Goal: Use online tool/utility: Utilize a website feature to perform a specific function

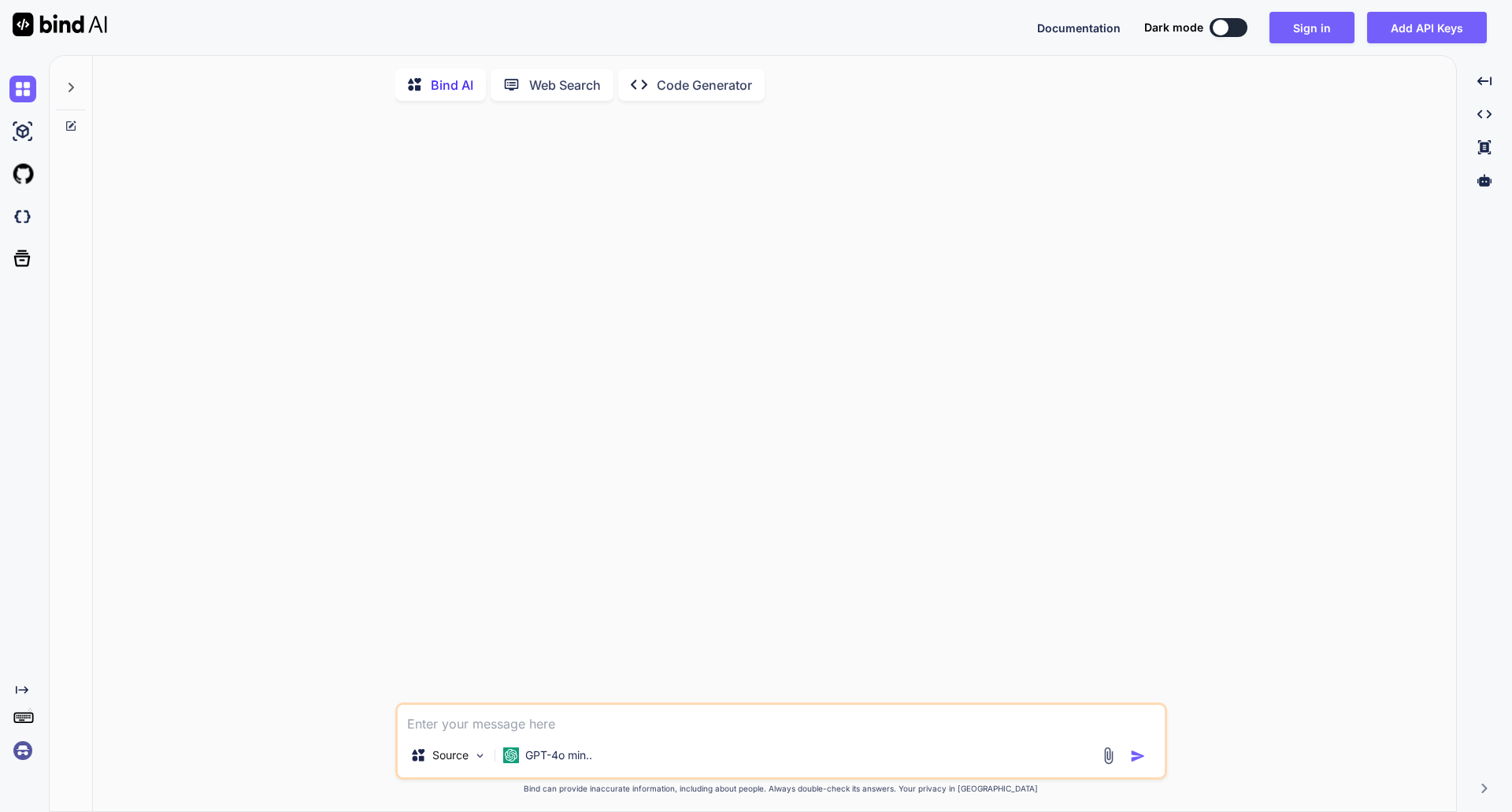
click at [683, 77] on p "Code Generator" at bounding box center [704, 85] width 95 height 19
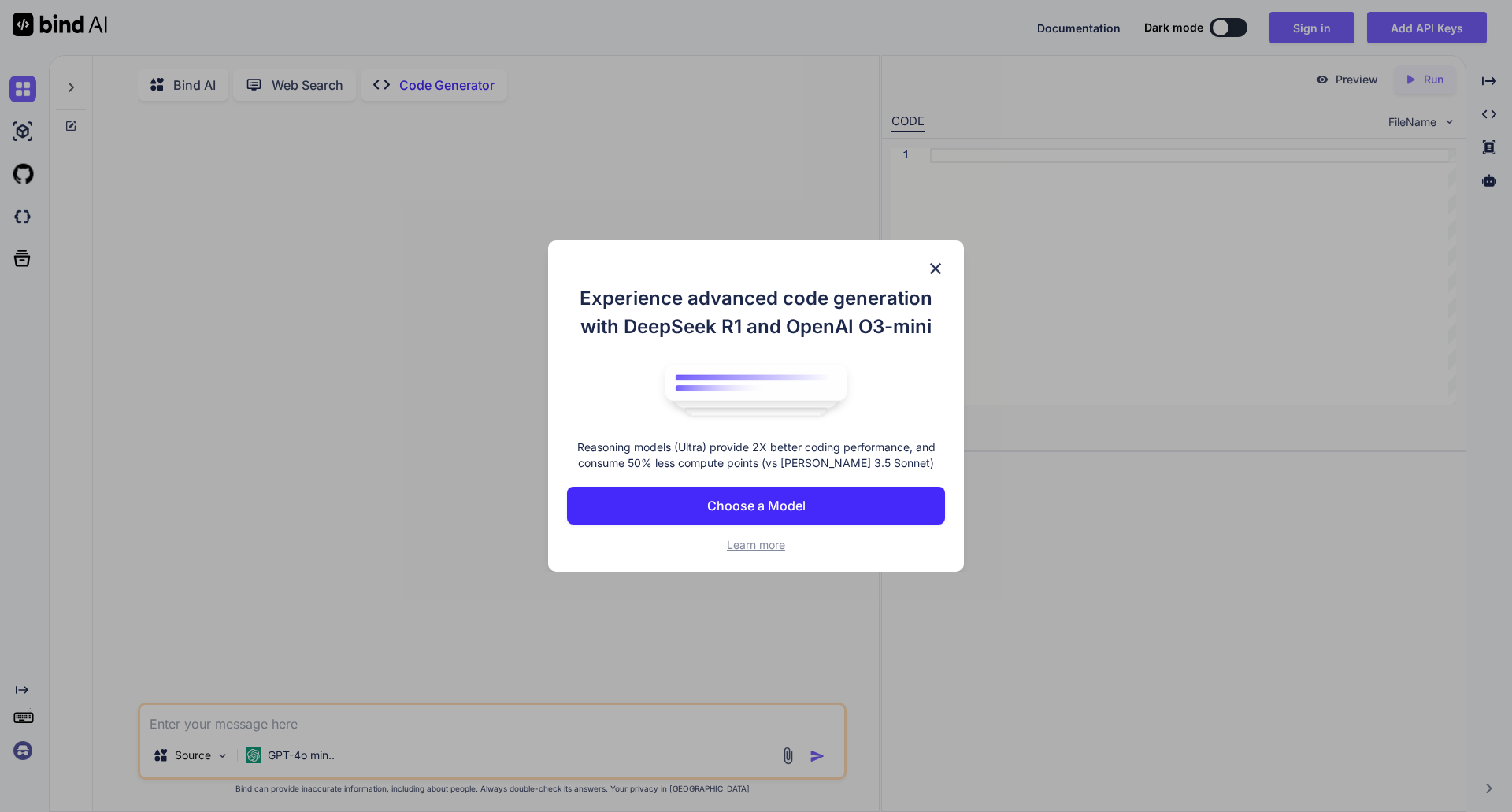
click at [755, 509] on p "Choose a Model" at bounding box center [756, 506] width 98 height 19
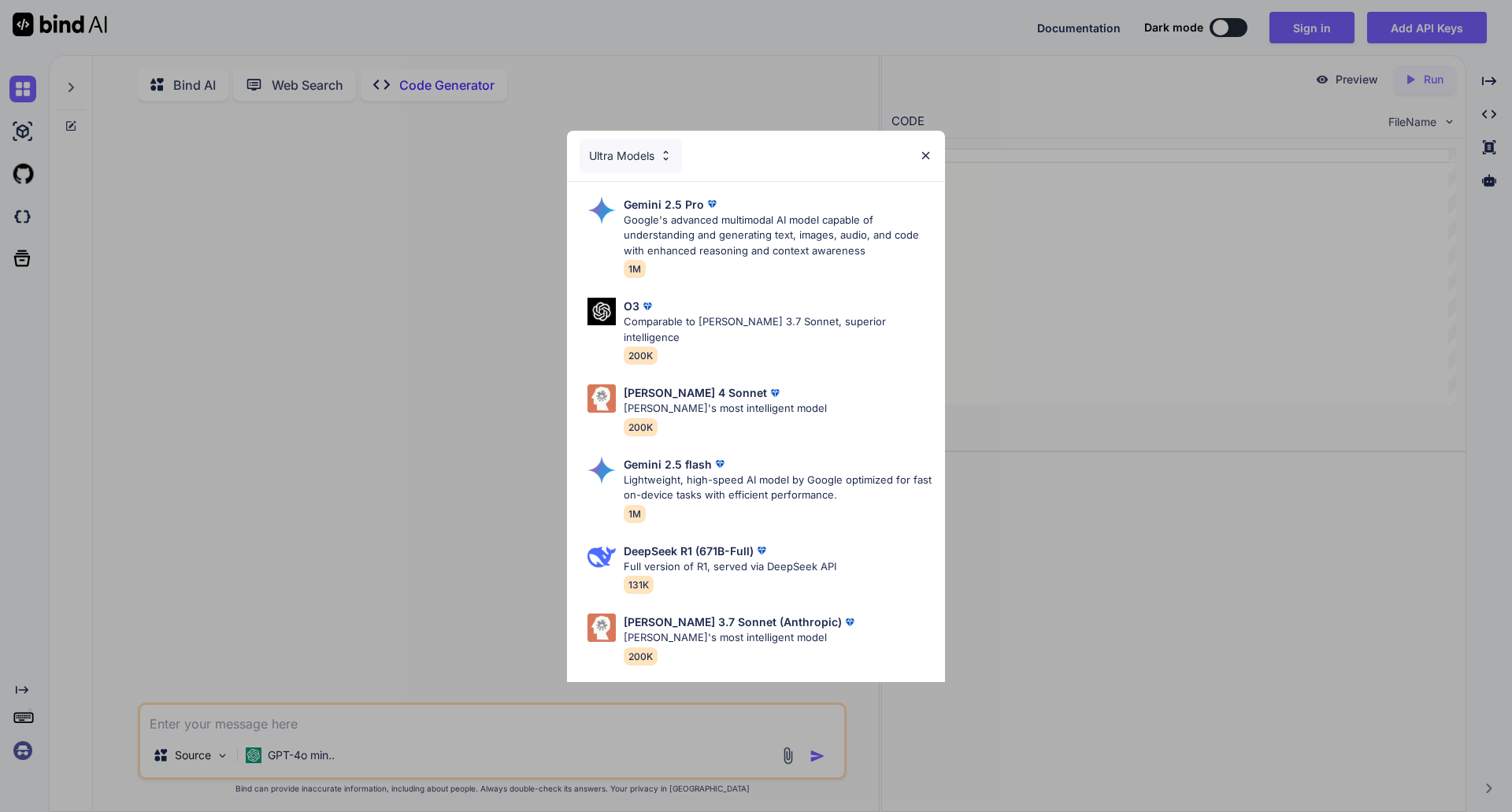
click at [670, 157] on img at bounding box center [666, 155] width 13 height 13
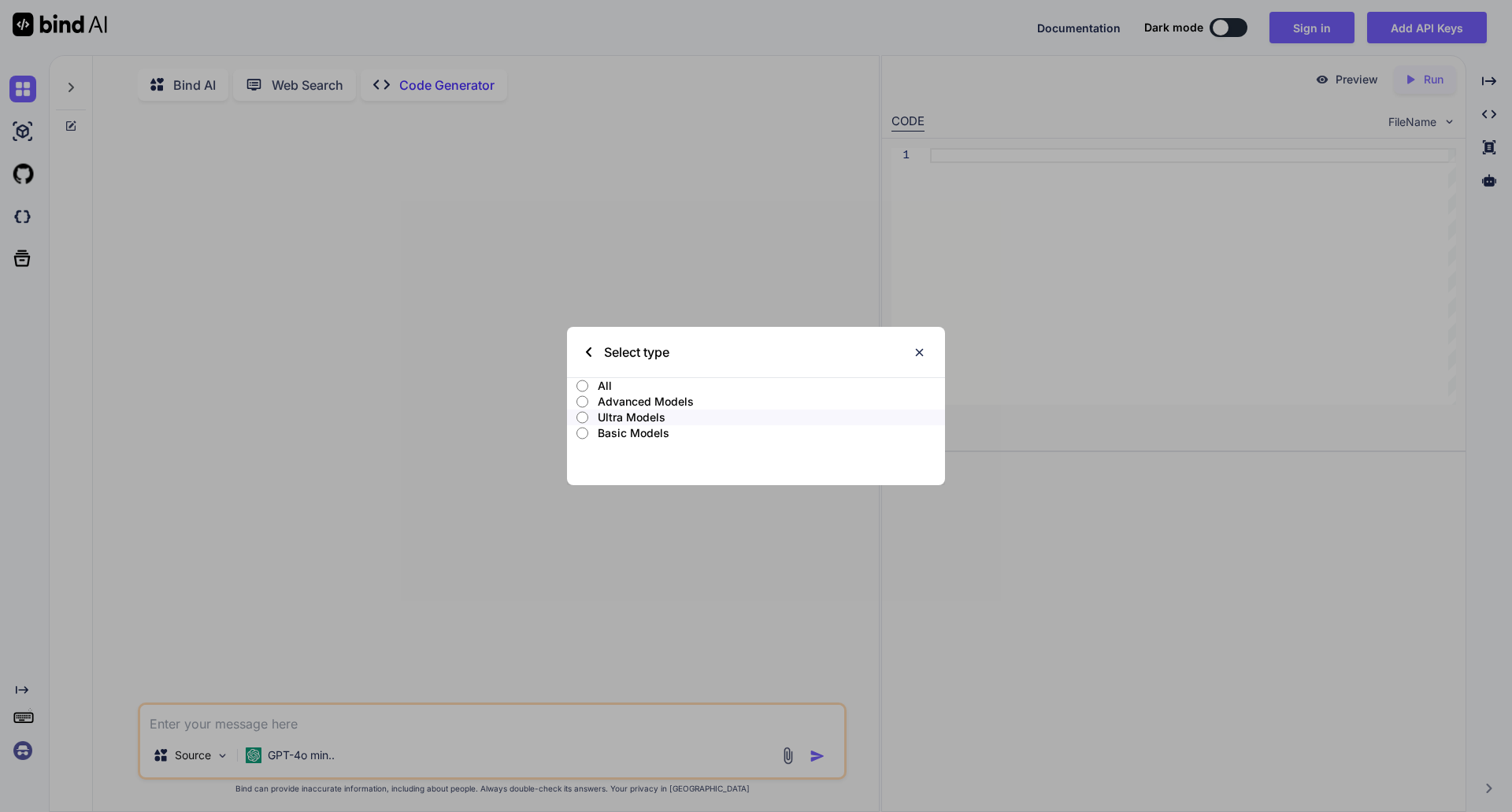
click at [12, 140] on div "Select type All Advanced Models Ultra Models Basic Models" at bounding box center [756, 406] width 1512 height 812
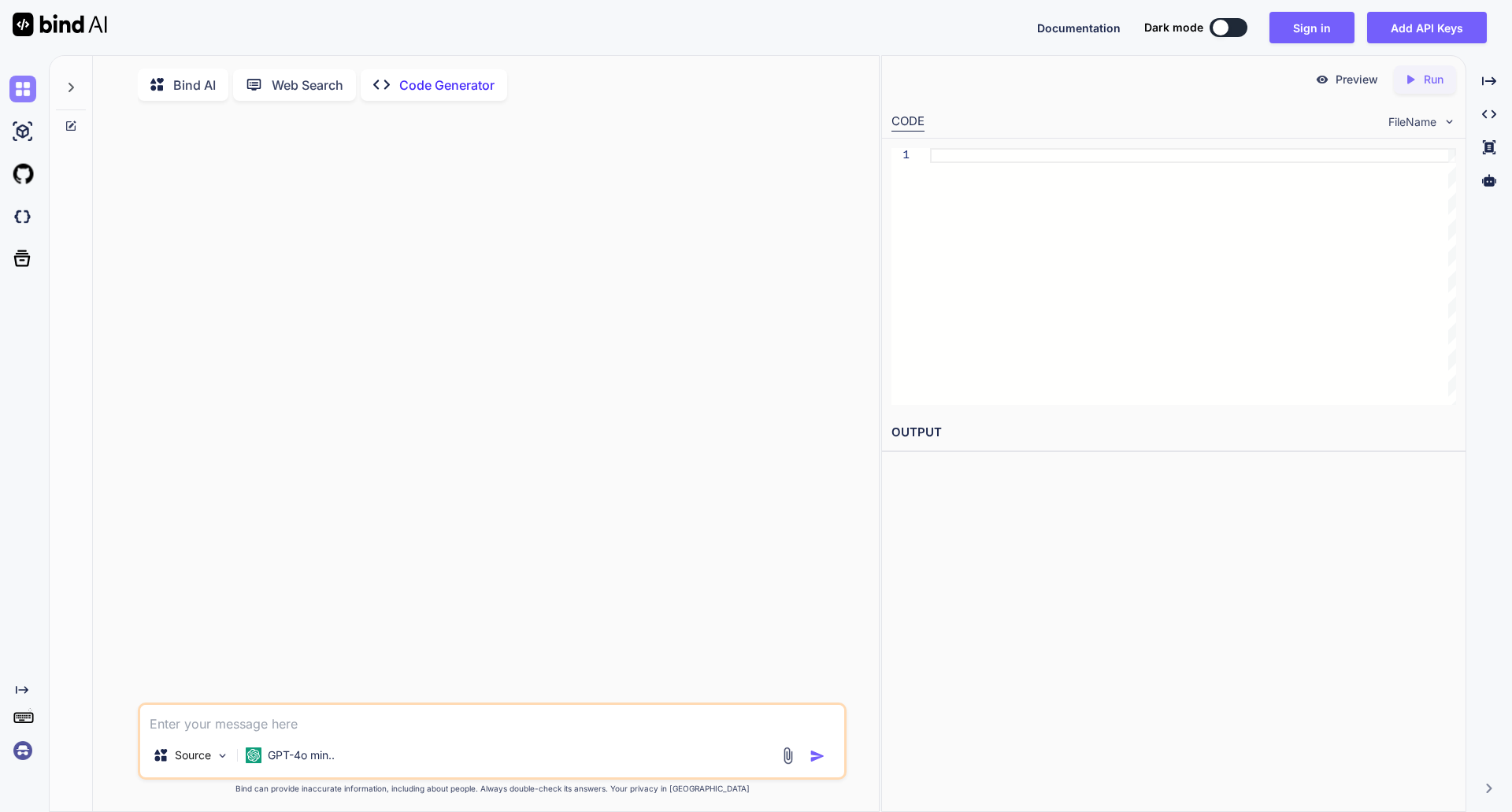
click at [19, 95] on img at bounding box center [22, 89] width 27 height 27
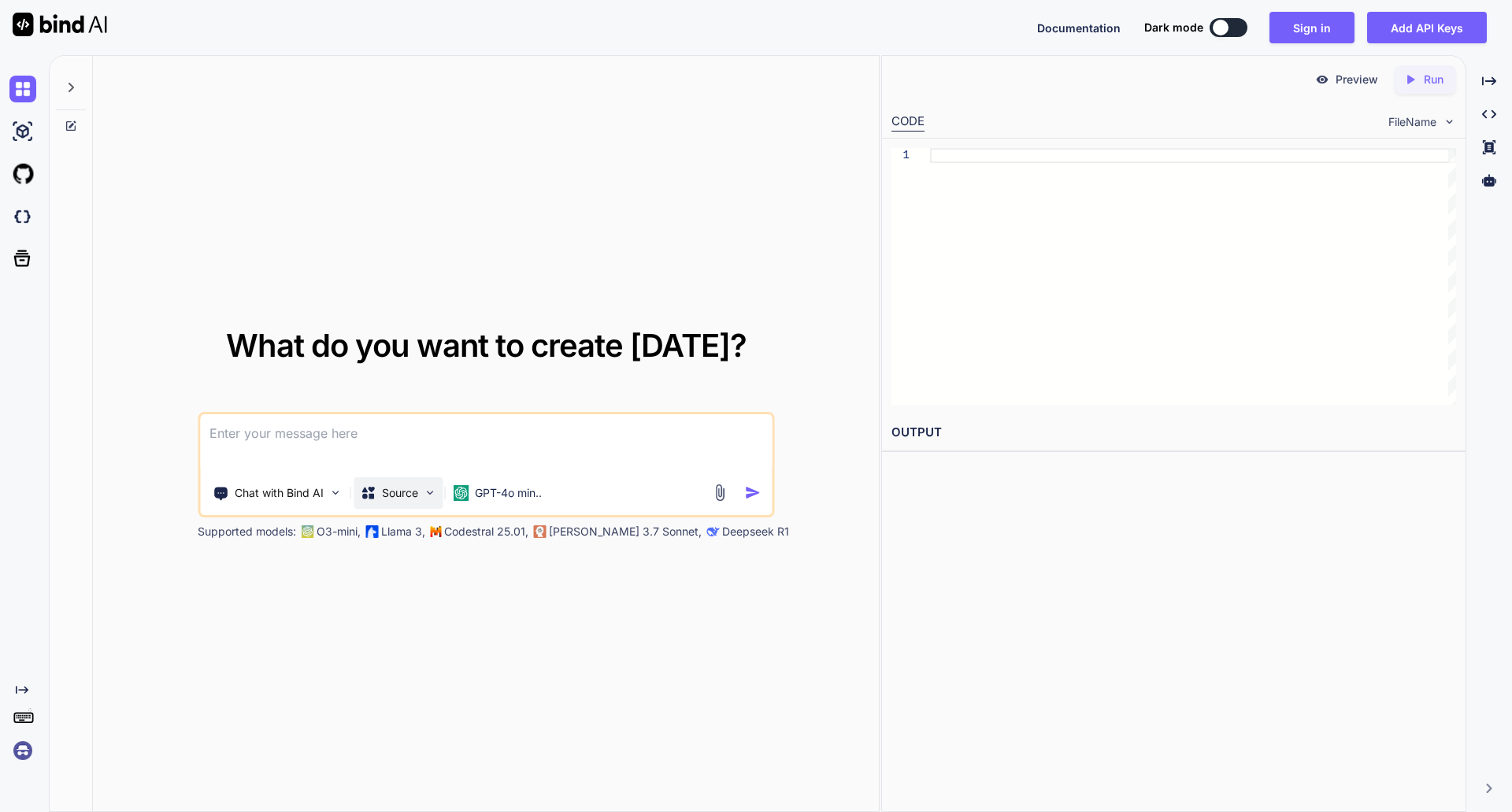
click at [433, 487] on img at bounding box center [430, 493] width 13 height 13
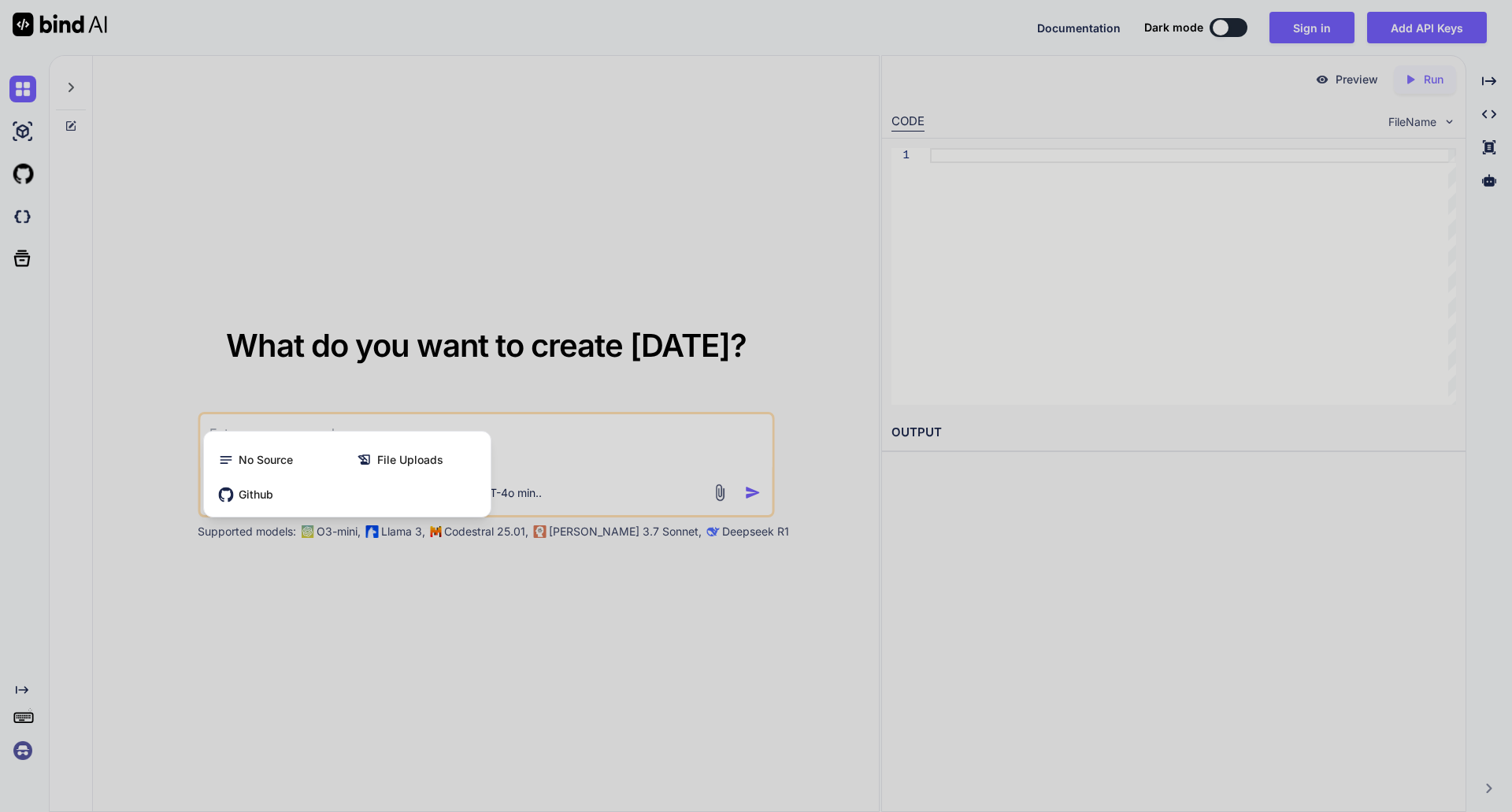
click at [590, 467] on div at bounding box center [756, 406] width 1512 height 812
type textarea "x"
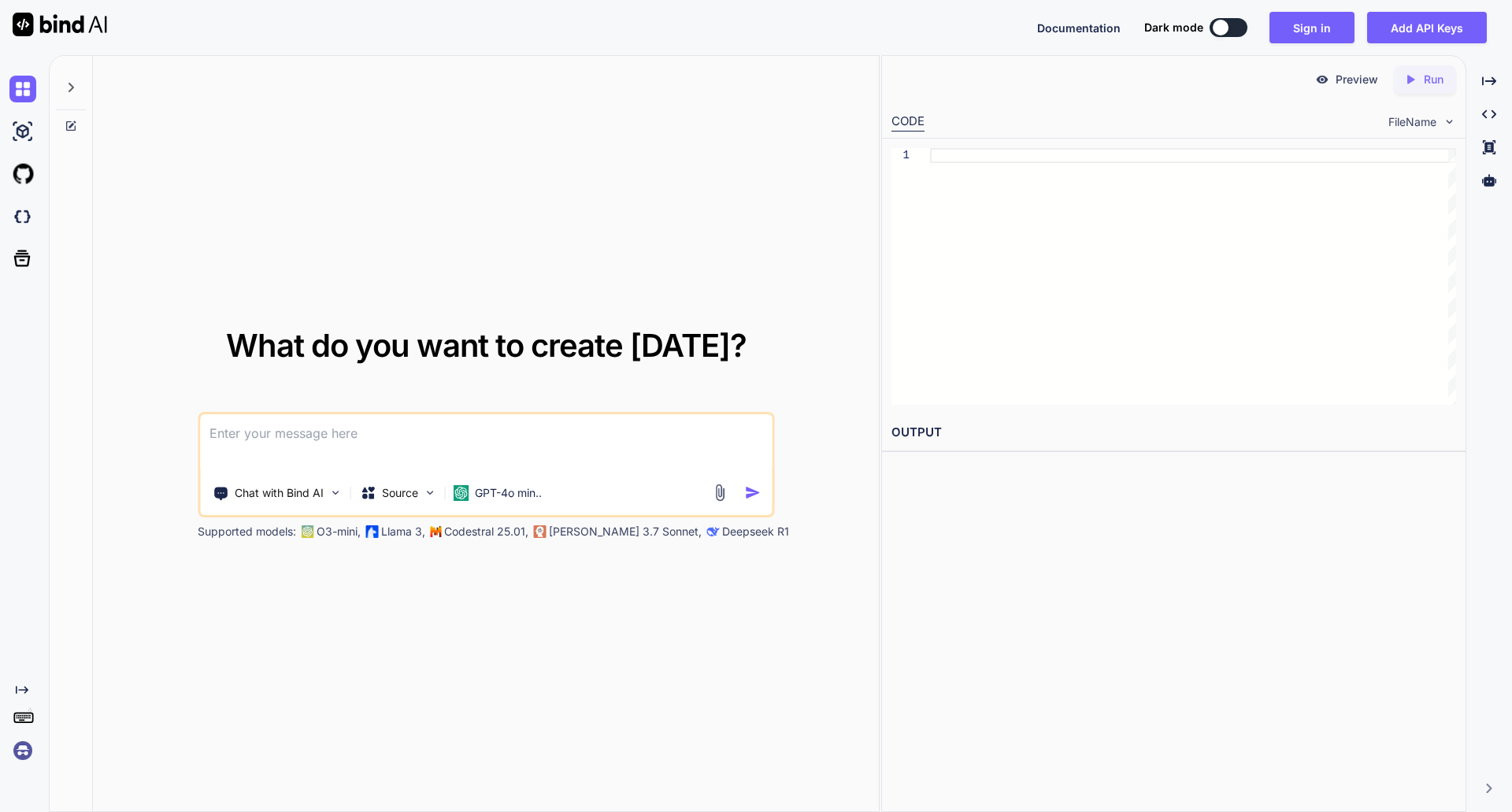
click at [514, 454] on textarea at bounding box center [486, 443] width 572 height 58
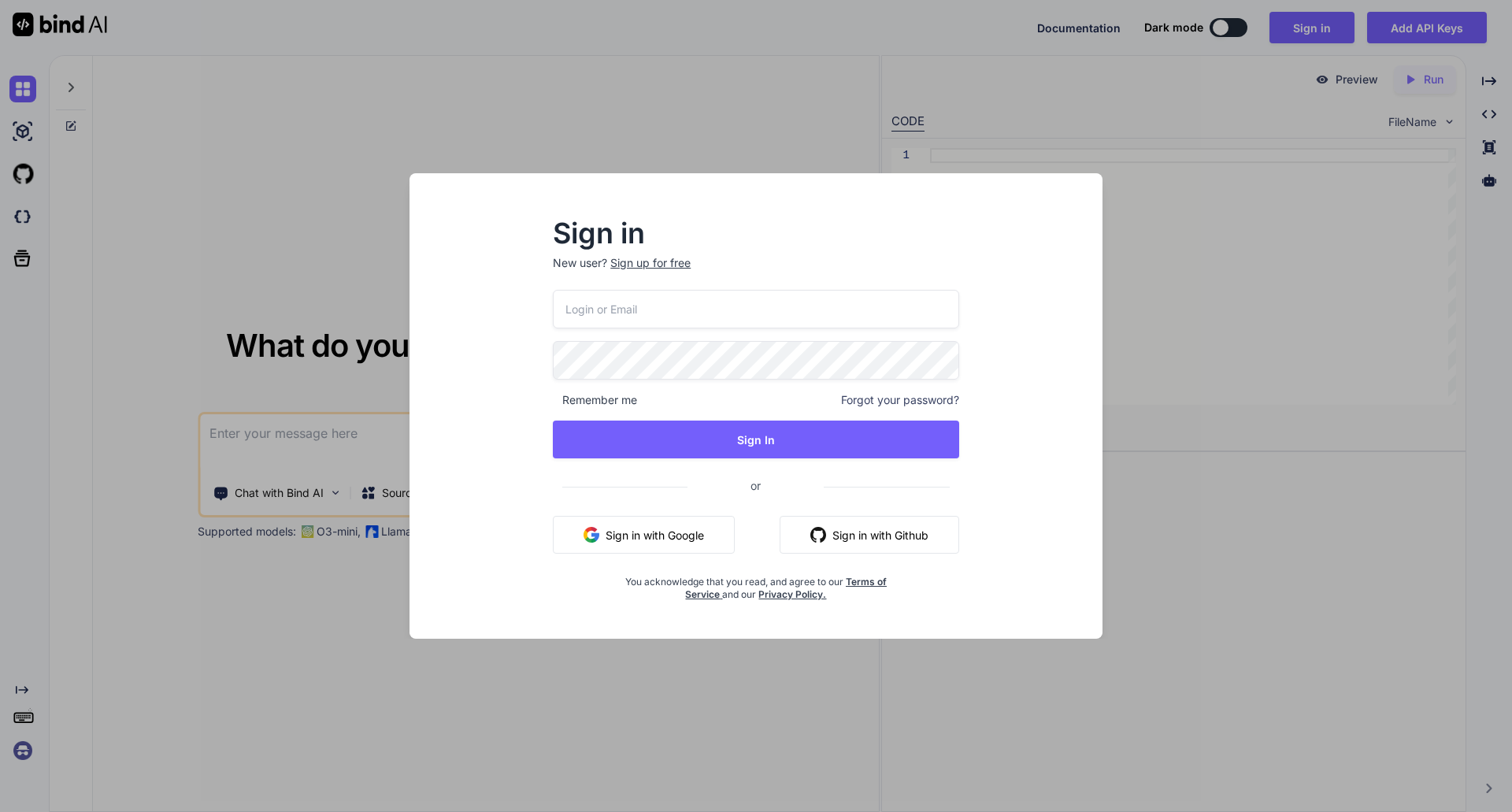
click at [624, 309] on input "email" at bounding box center [756, 308] width 406 height 38
type input "[EMAIL_ADDRESS][DOMAIN_NAME]"
click at [644, 529] on button "Sign in with Google" at bounding box center [643, 535] width 182 height 37
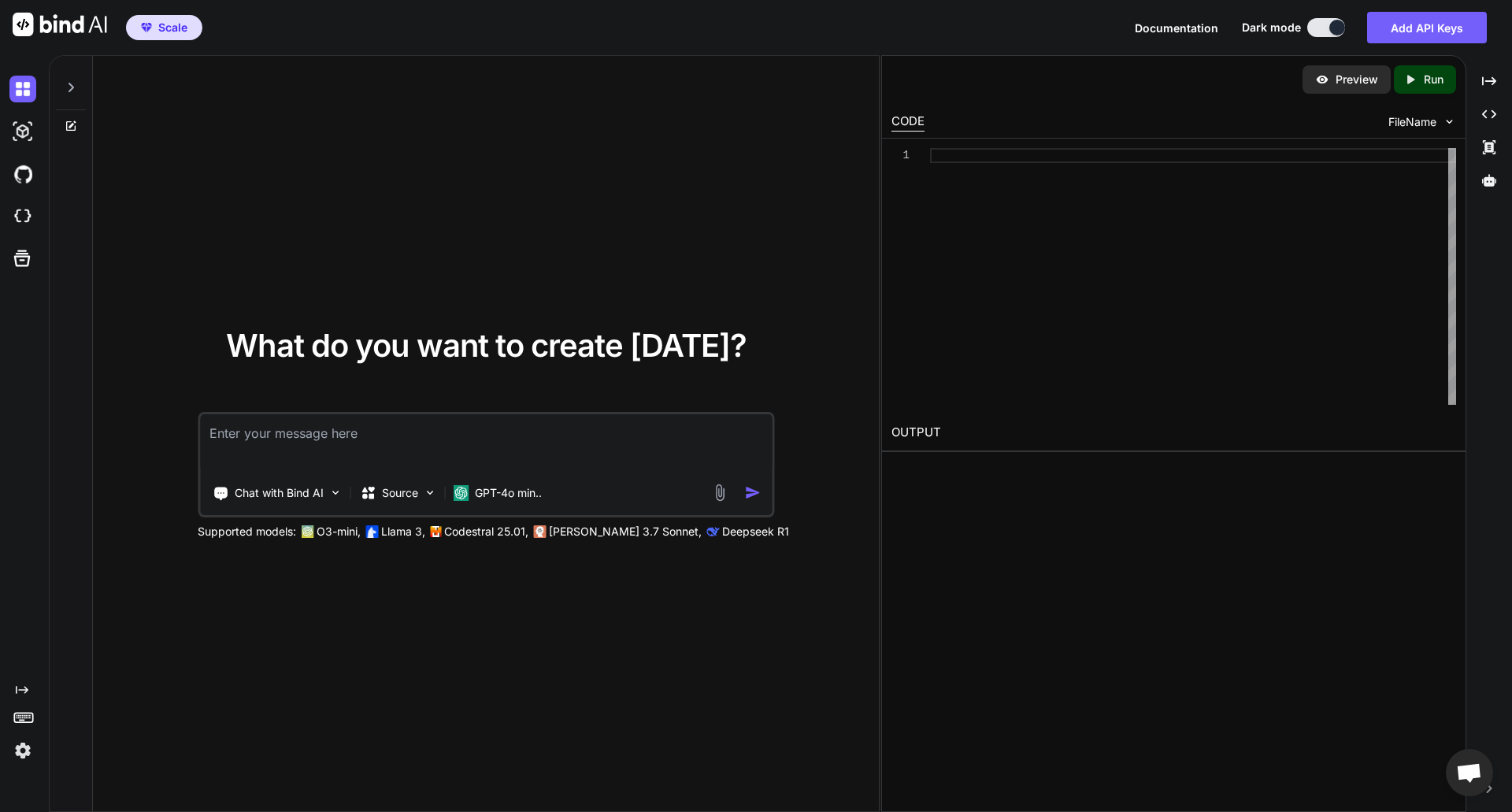
click at [353, 450] on textarea at bounding box center [486, 443] width 572 height 58
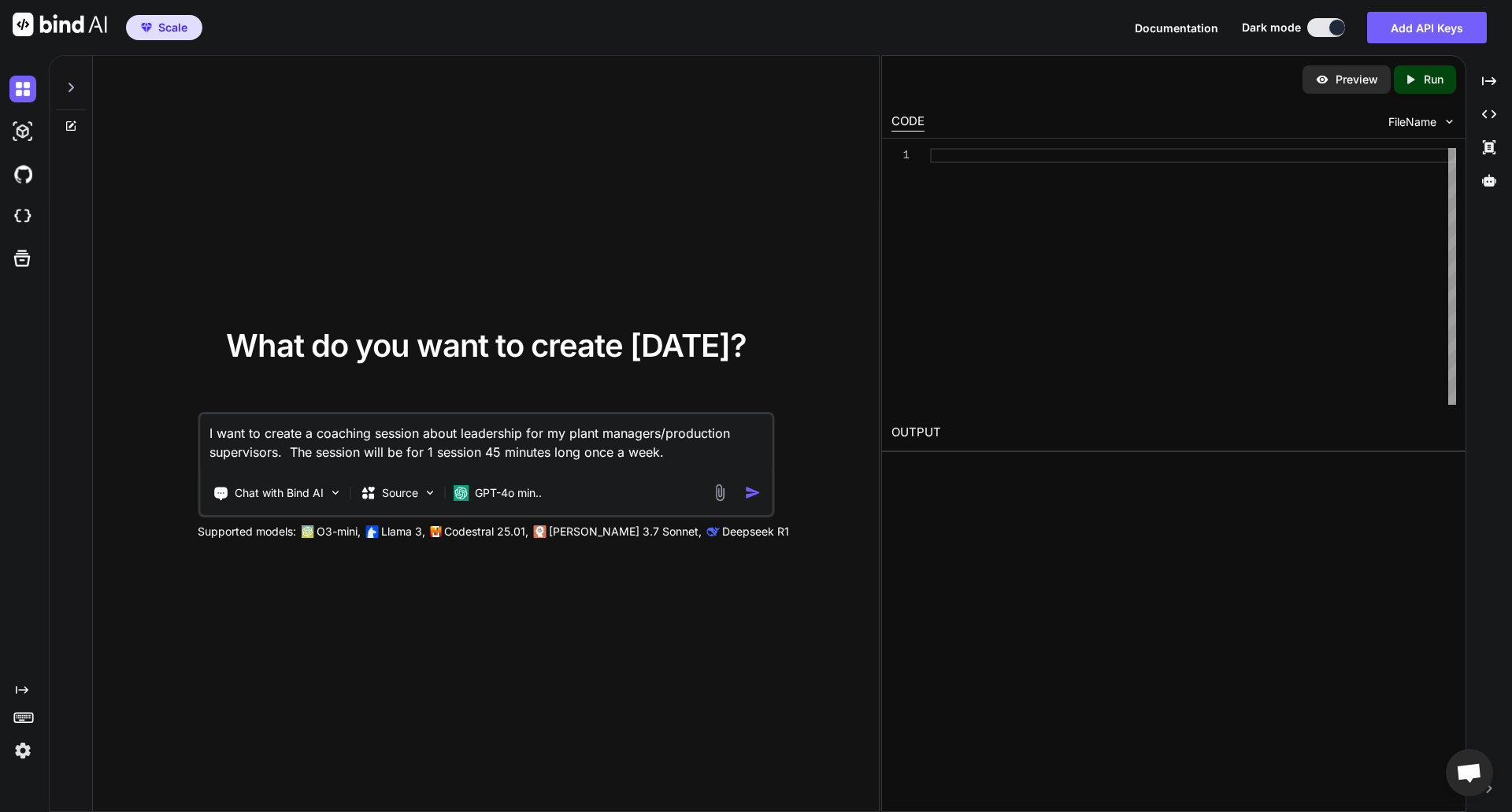
type textarea "I want to create a coaching session about leadership for my plant managers/prod…"
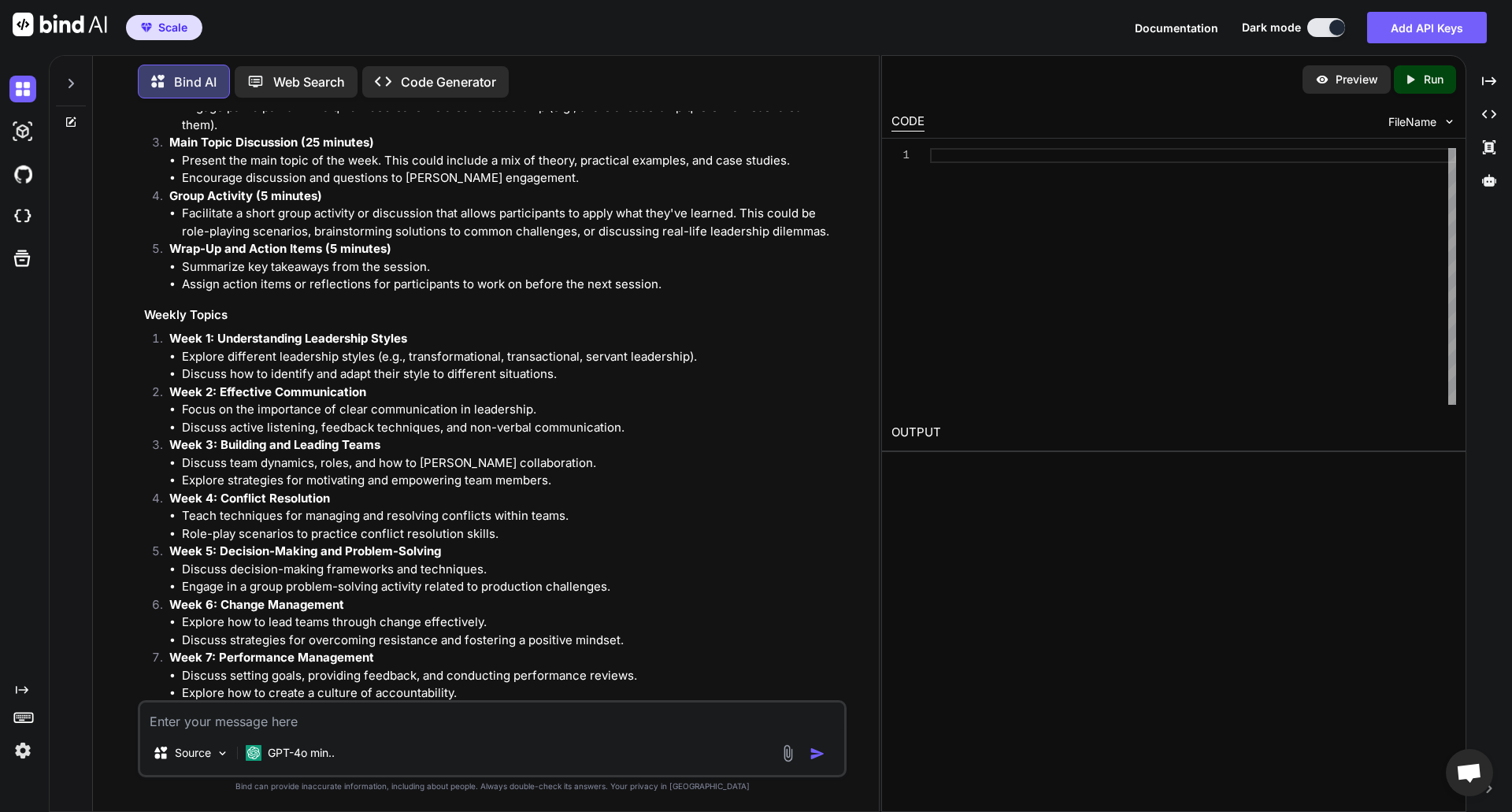
scroll to position [393, 0]
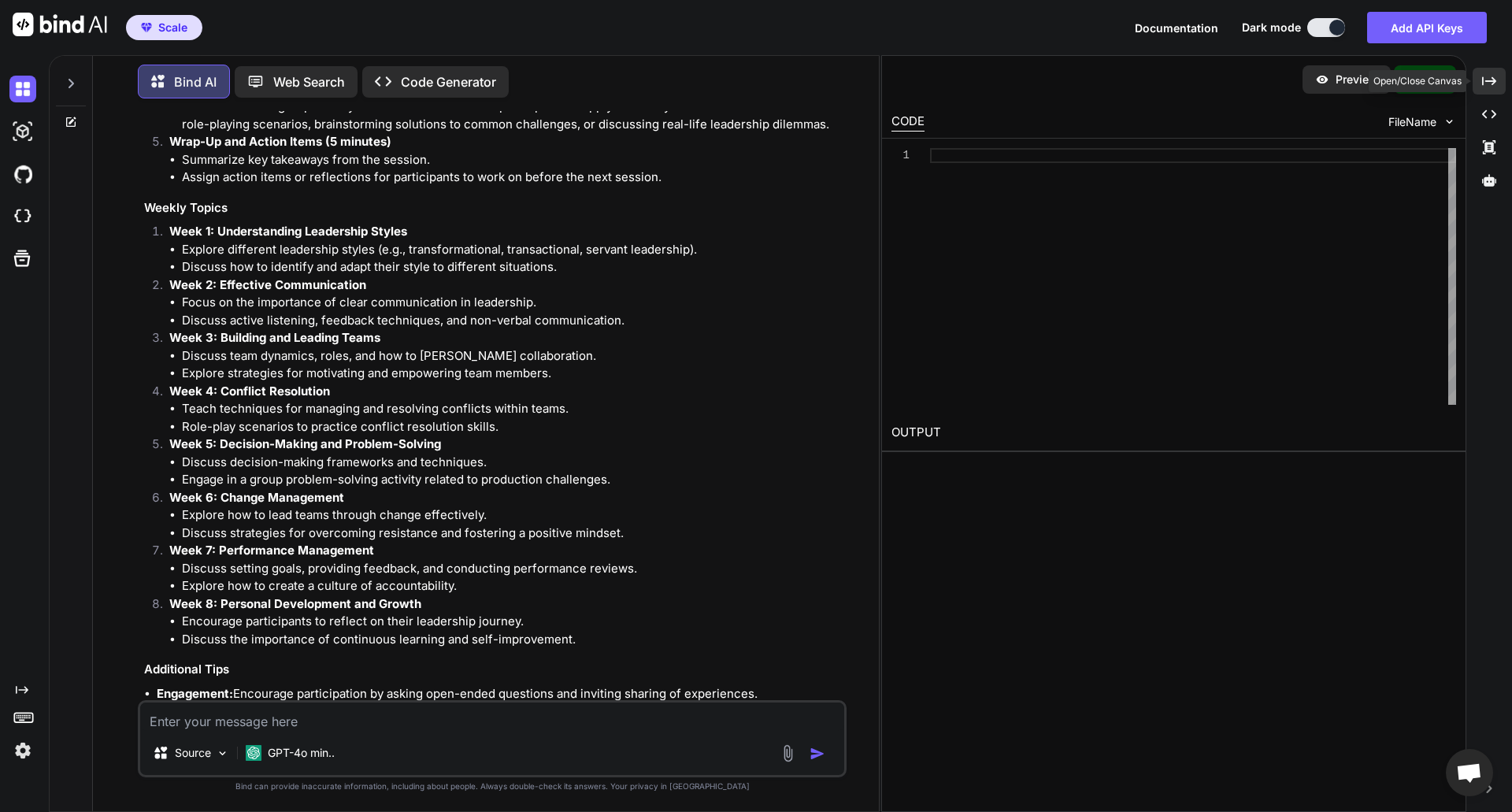
click at [1485, 85] on icon "Created with Pixso." at bounding box center [1489, 81] width 14 height 14
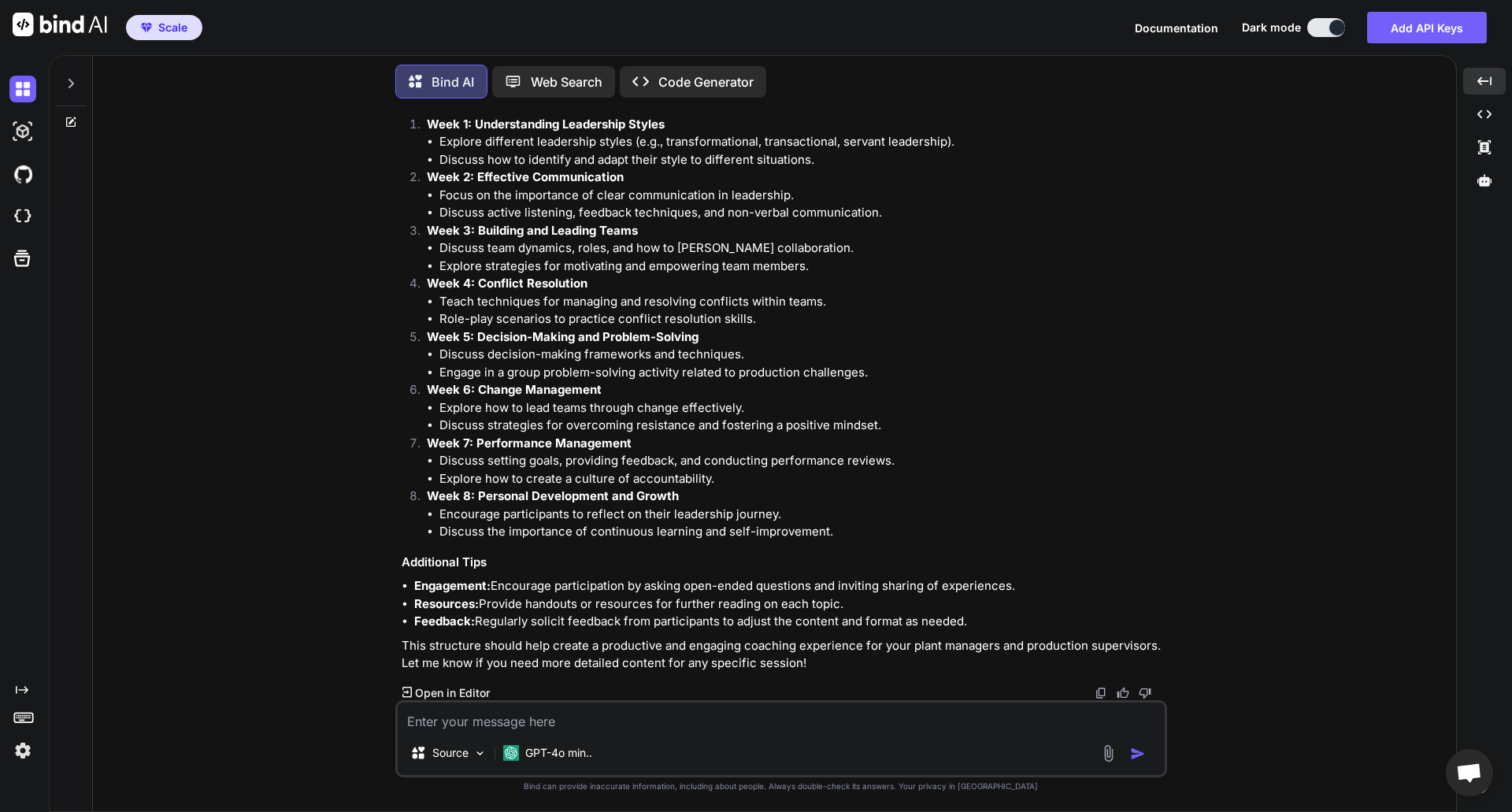
scroll to position [484, 0]
click at [1475, 144] on div "Created with Pixso." at bounding box center [1483, 147] width 42 height 27
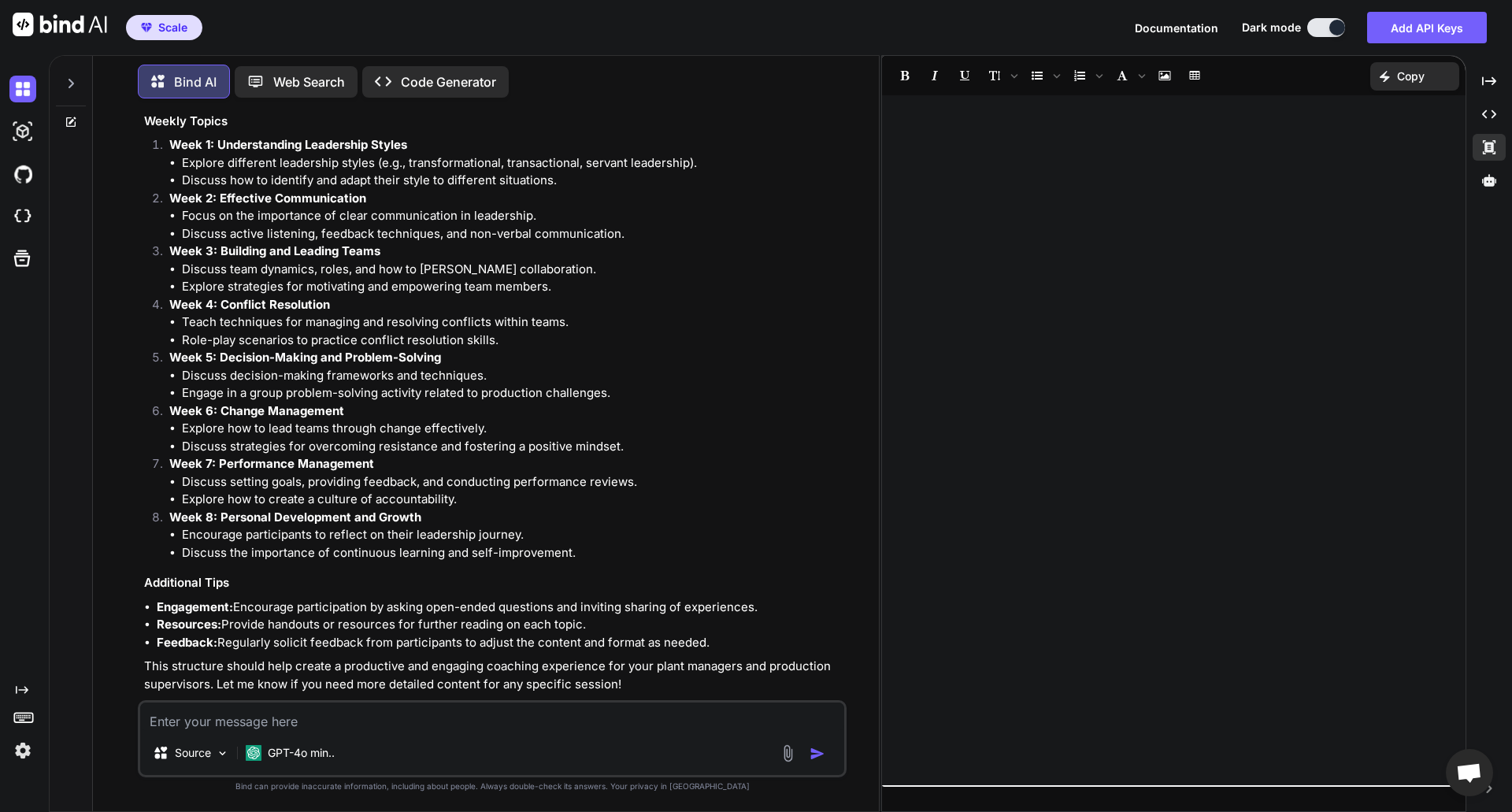
scroll to position [502, 0]
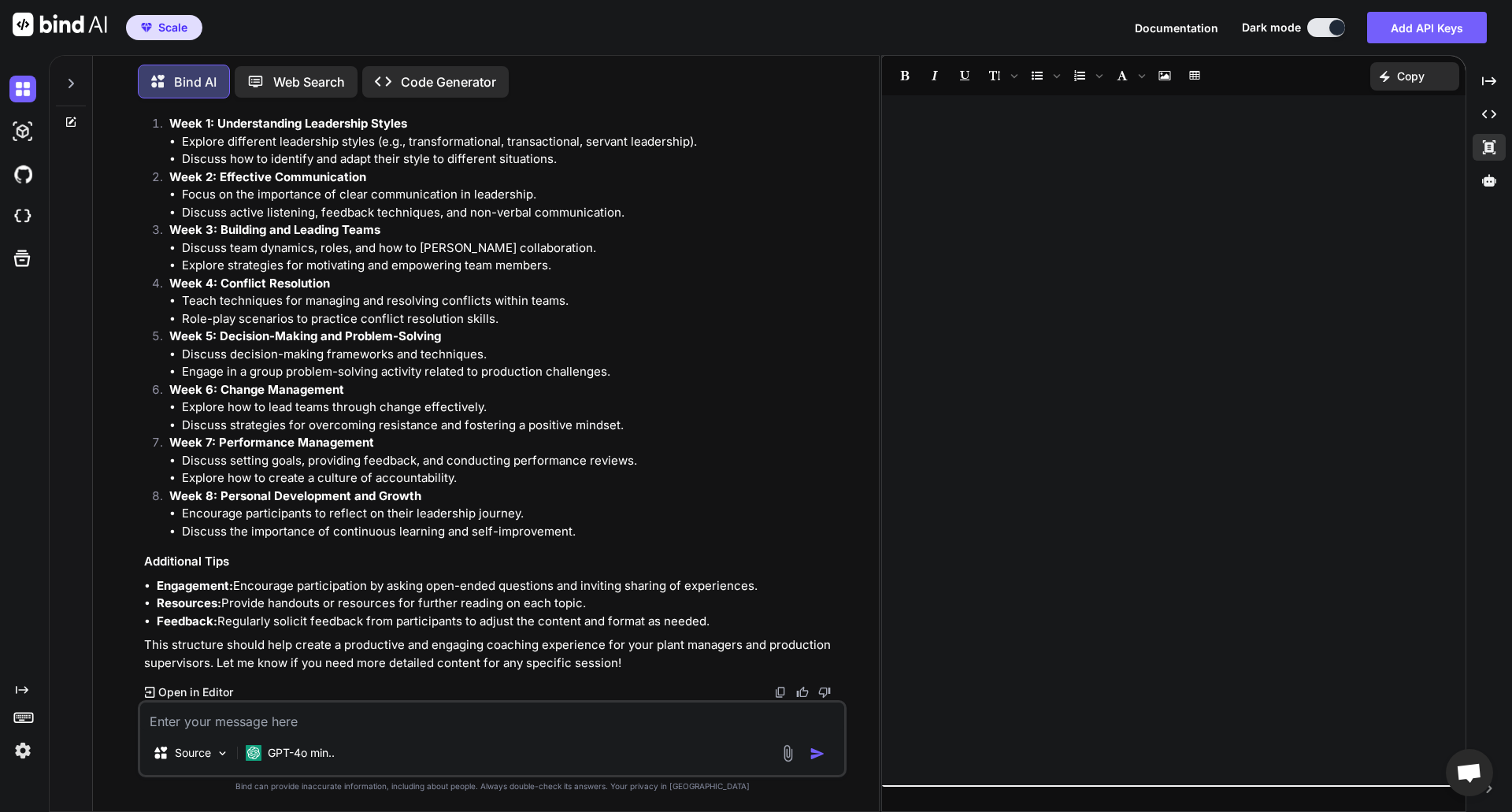
click at [344, 714] on textarea at bounding box center [492, 716] width 704 height 28
type textarea "Let's hash out week 1"
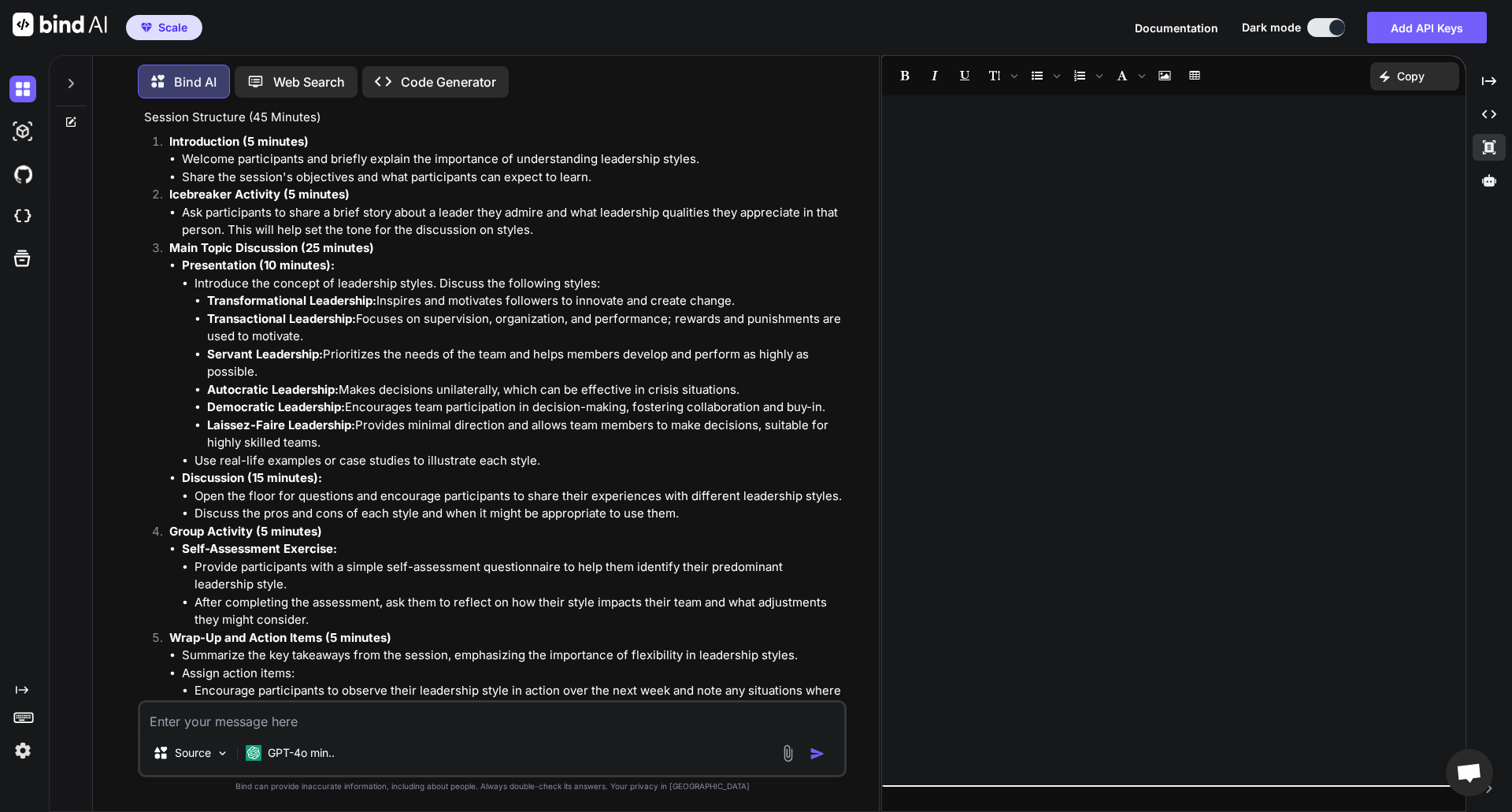
scroll to position [1335, 0]
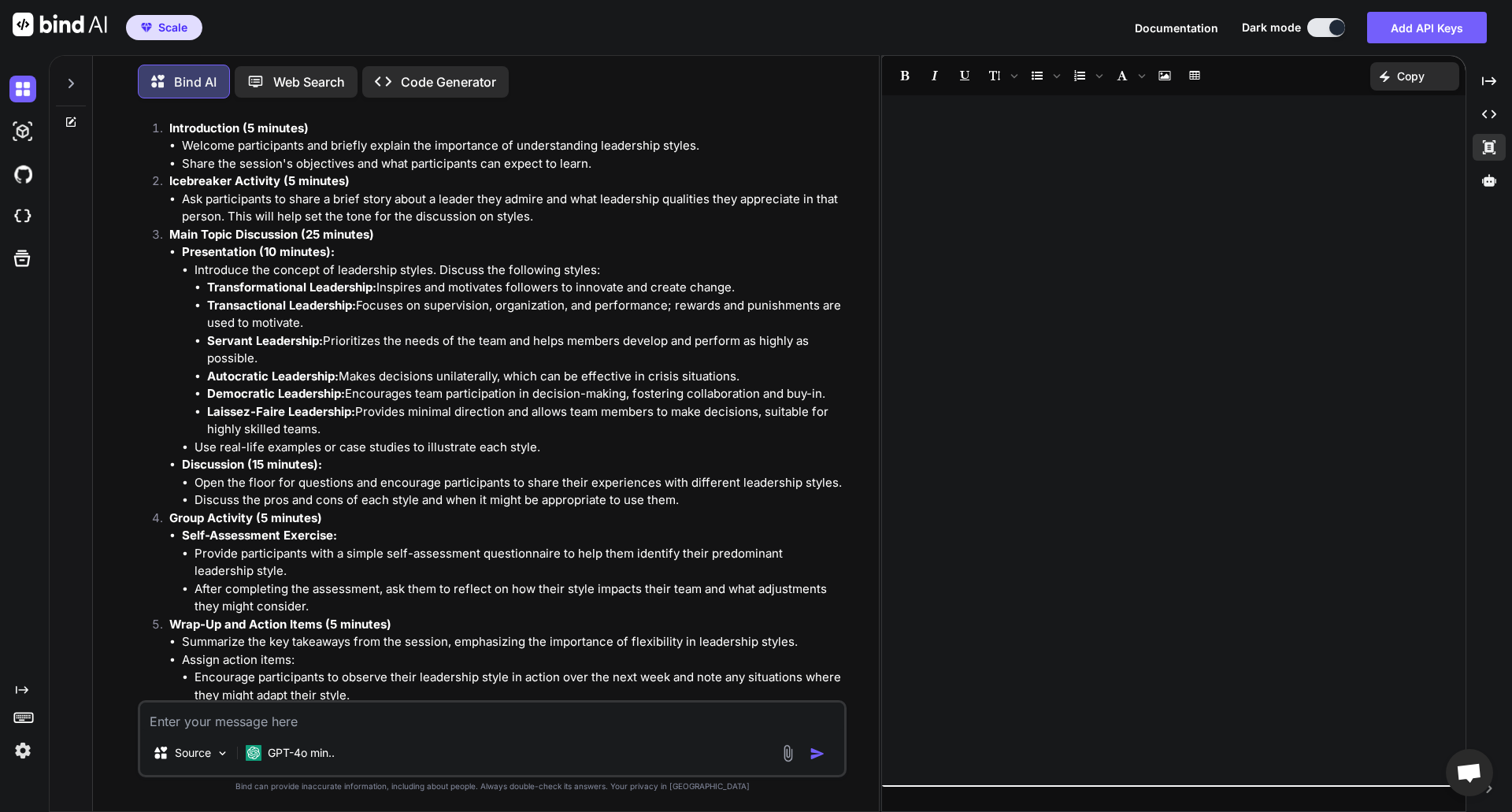
click at [281, 726] on textarea at bounding box center [492, 716] width 704 height 28
type textarea "Can you add all this to a document."
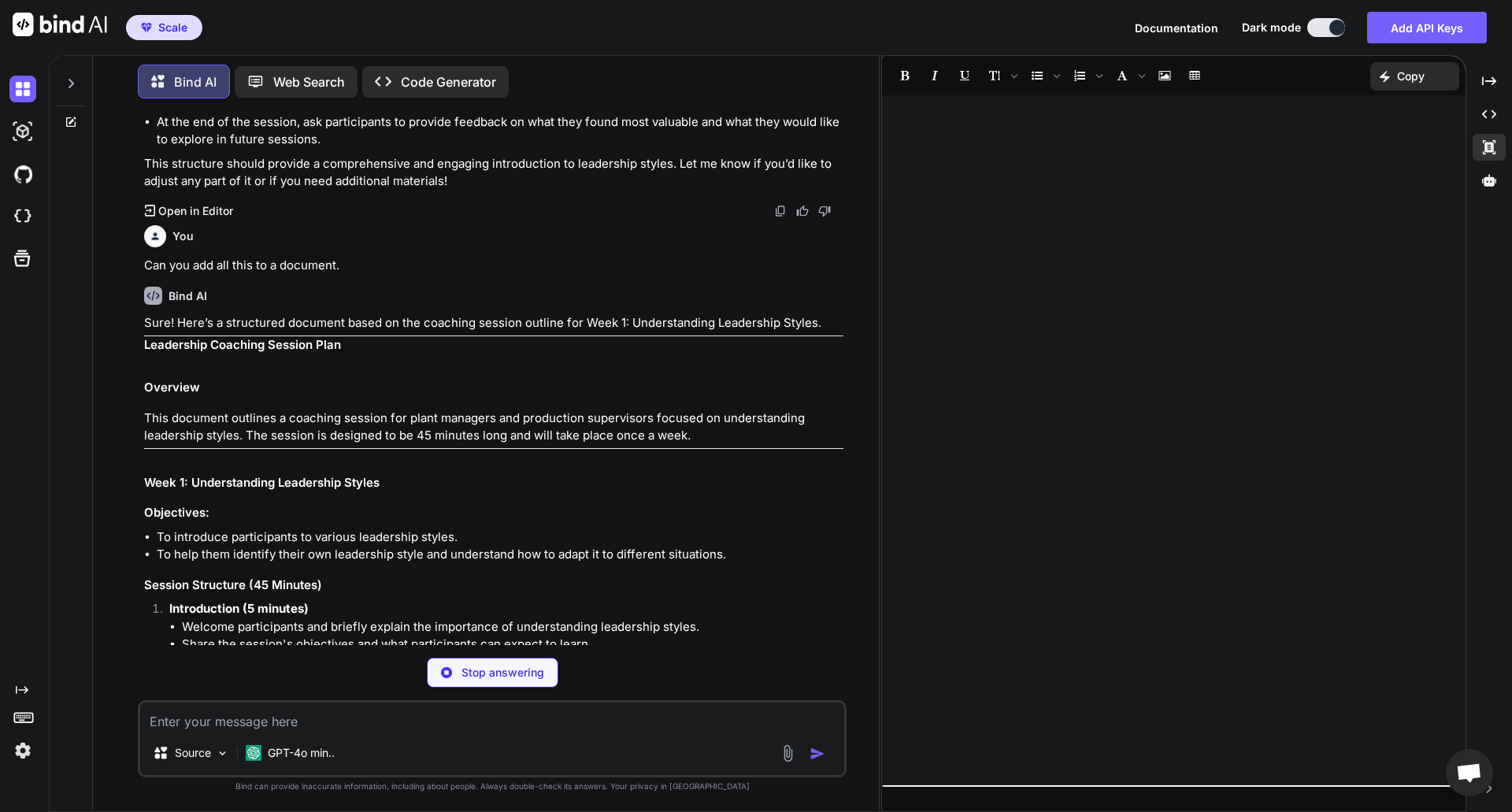
scroll to position [2210, 0]
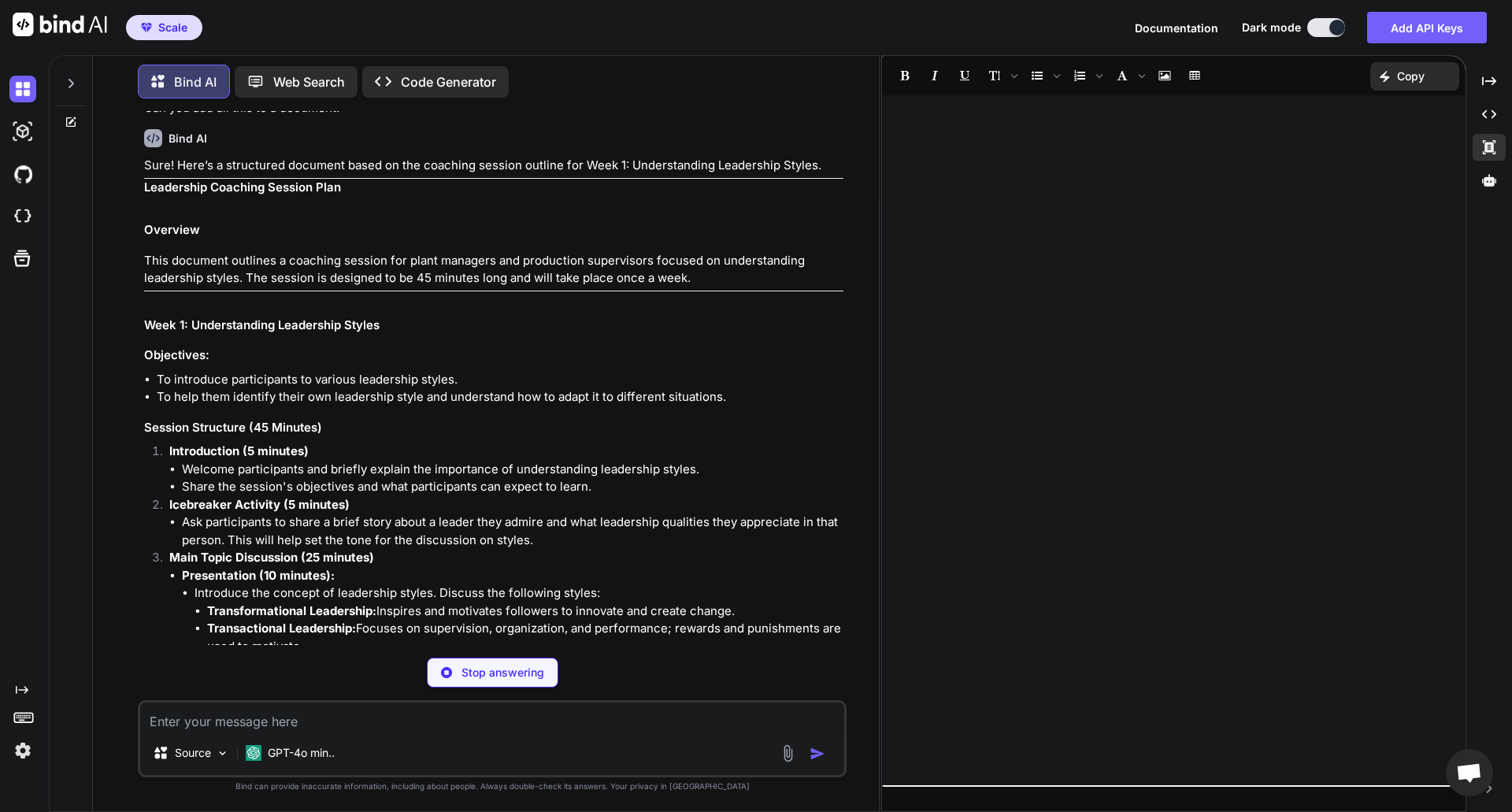
click at [334, 725] on textarea at bounding box center [492, 716] width 704 height 28
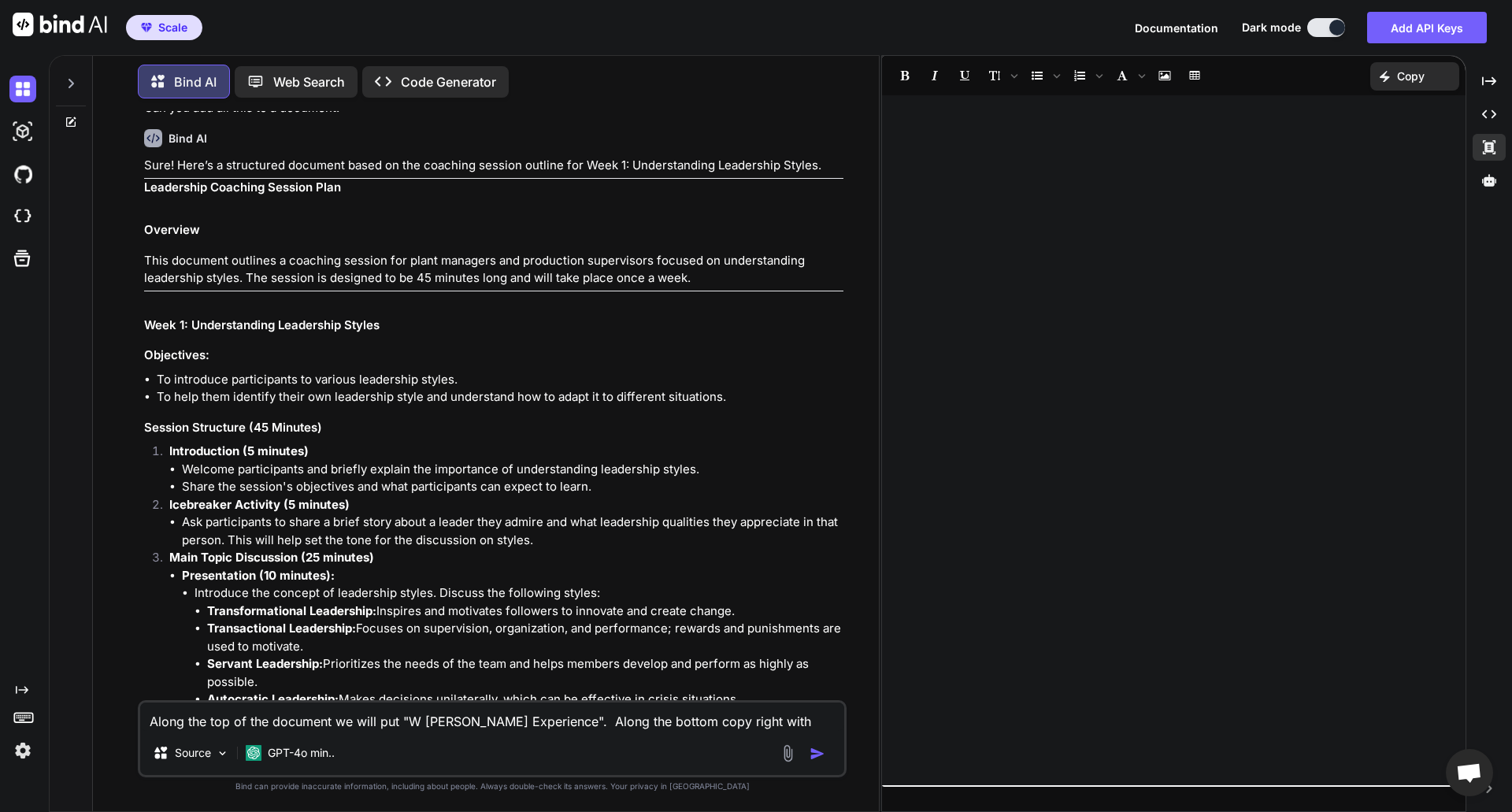
type textarea "Along the top of the document we will put "W [PERSON_NAME] Experience". Along t…"
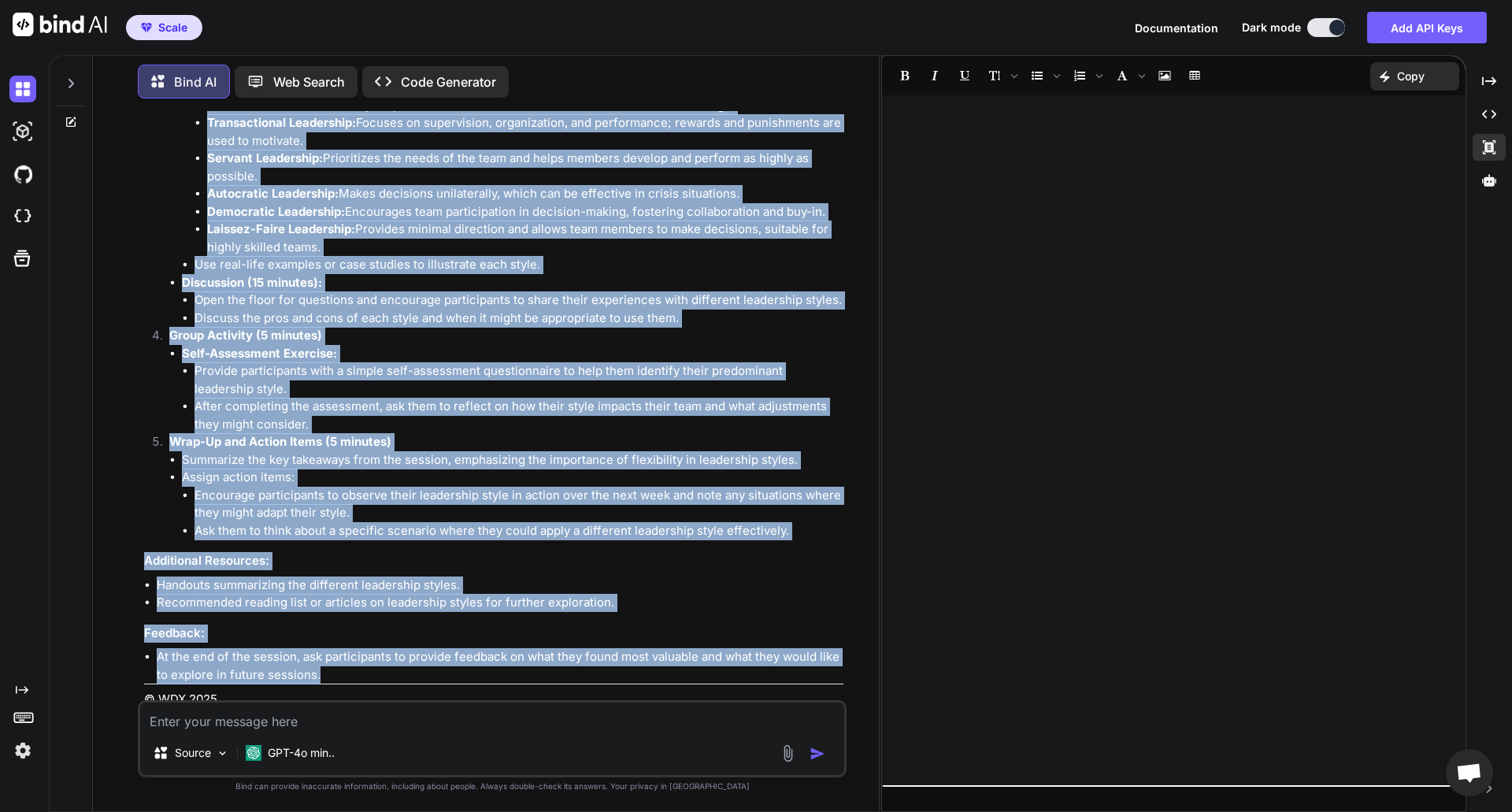
scroll to position [3997, 0]
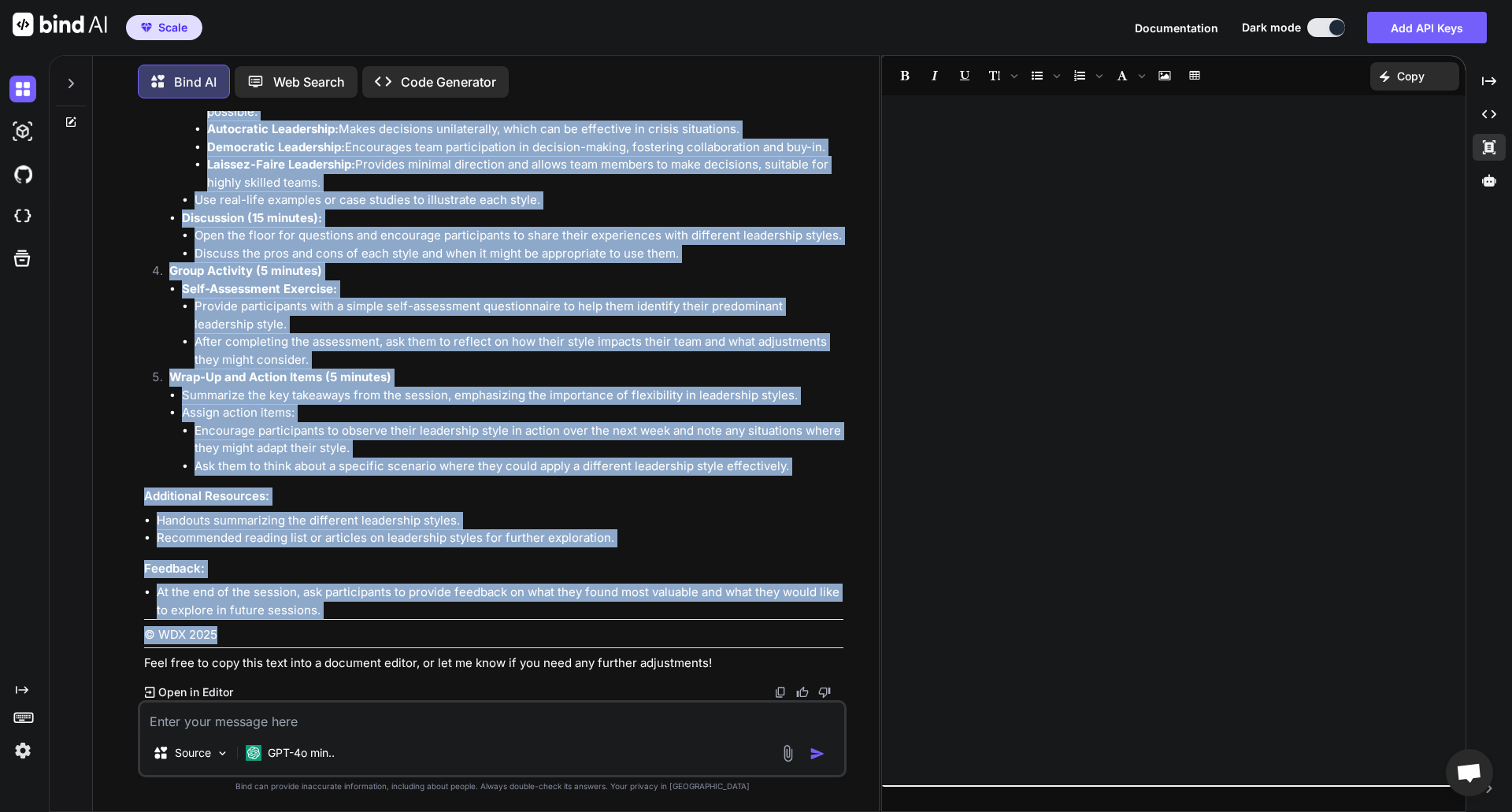
drag, startPoint x: 168, startPoint y: 344, endPoint x: 458, endPoint y: 636, distance: 411.5
click at [458, 636] on div "Sure! Here’s the revised document with the requested header and footer: W [PERS…" at bounding box center [493, 121] width 699 height 1103
copy div "W [PERSON_NAME] Experience Leadership Coaching Session Plan Overview This docum…"
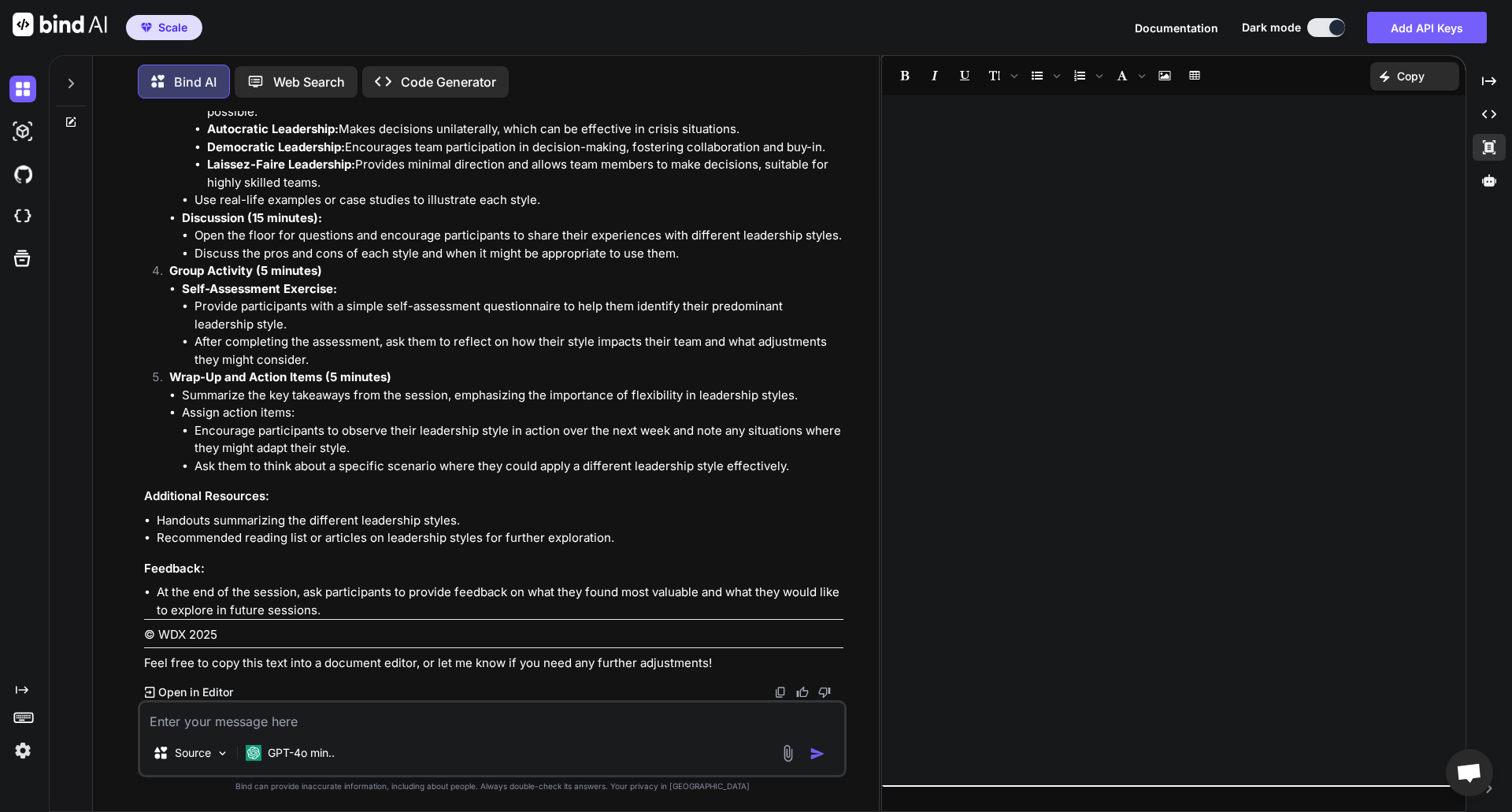
click at [942, 142] on div at bounding box center [1173, 440] width 583 height 674
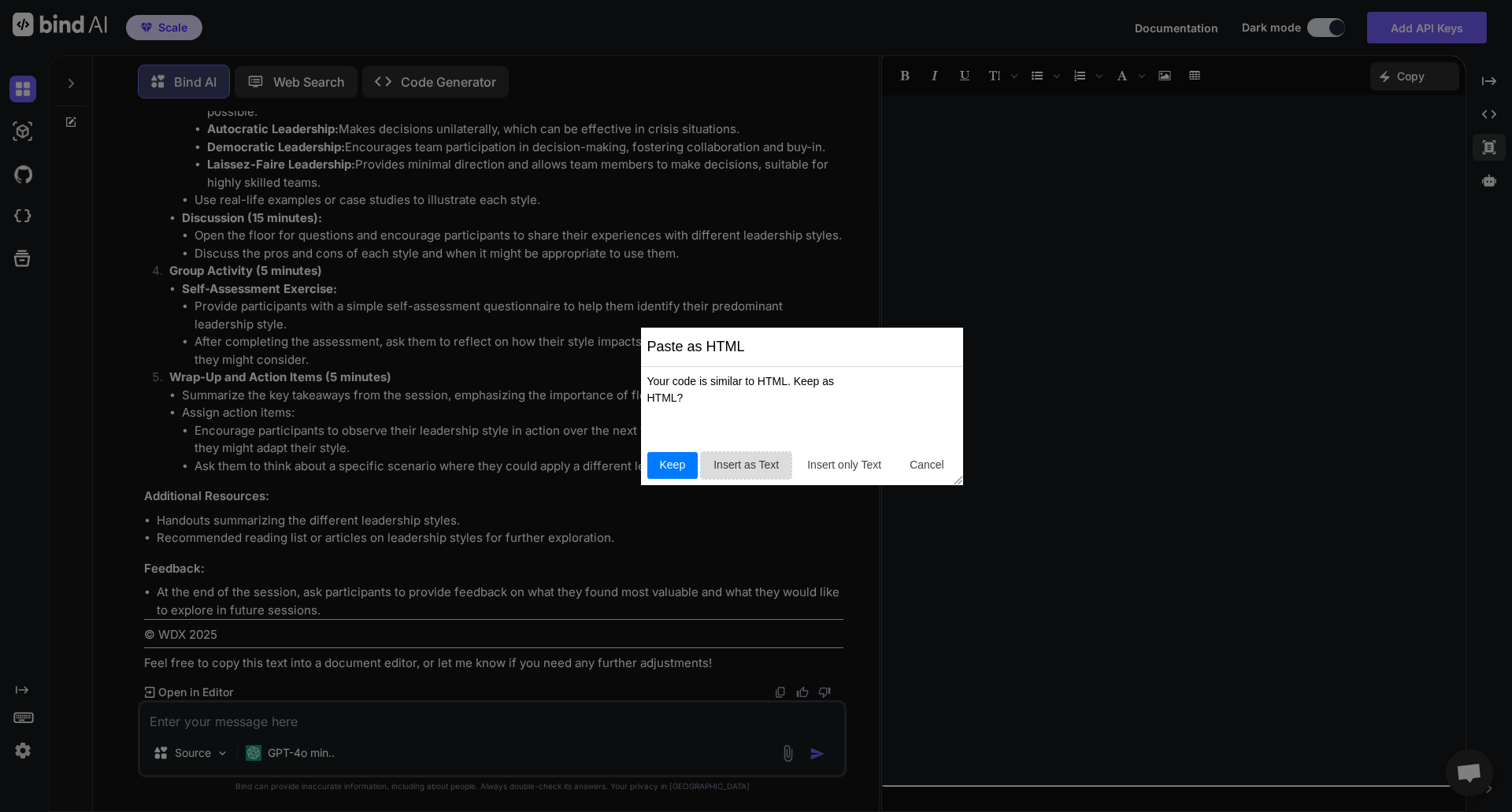
click at [745, 463] on span "Insert as Text" at bounding box center [745, 465] width 78 height 17
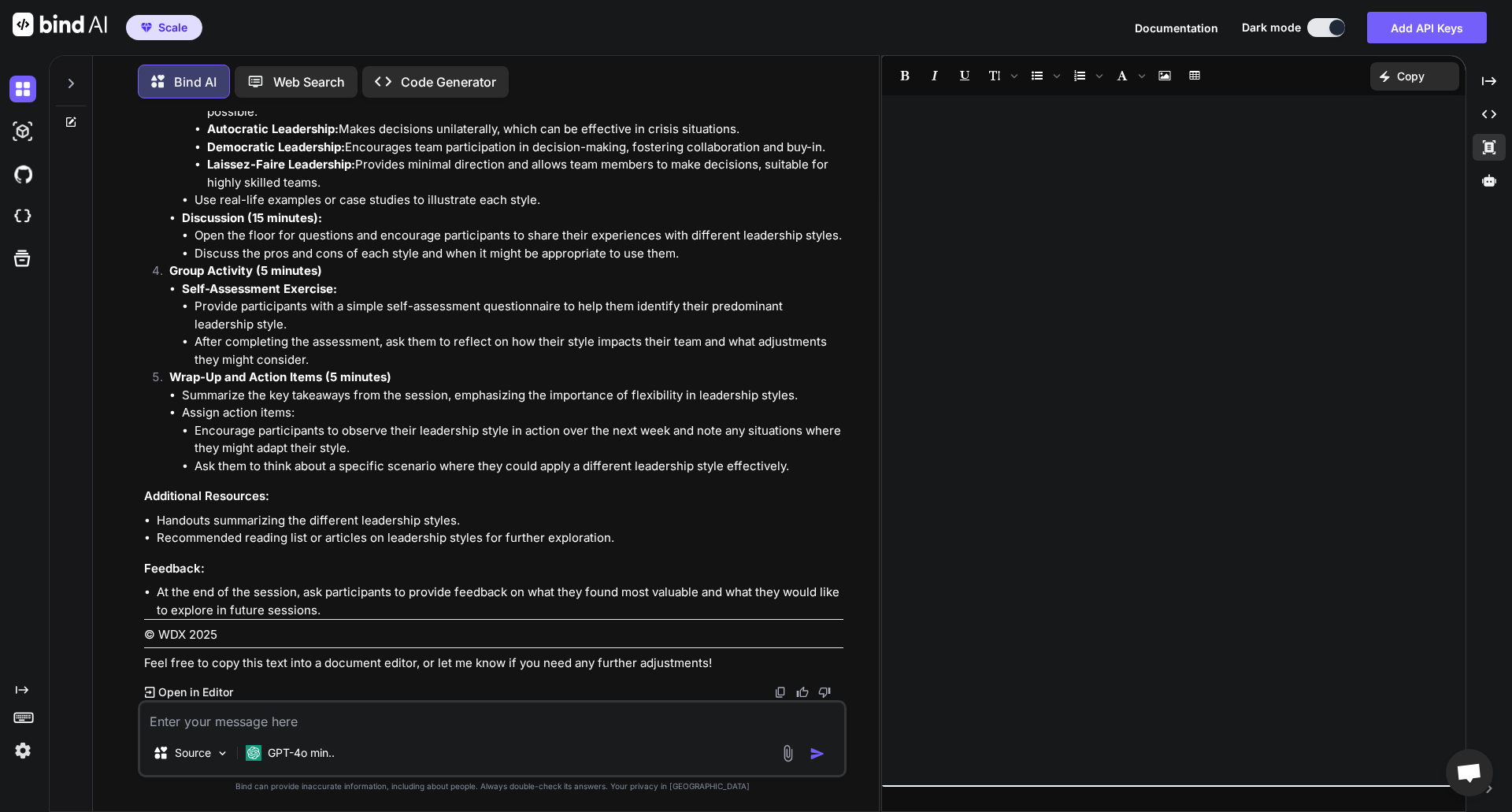
drag, startPoint x: 968, startPoint y: 203, endPoint x: 932, endPoint y: 179, distance: 43.3
click at [932, 182] on div at bounding box center [1173, 440] width 583 height 674
drag, startPoint x: 317, startPoint y: 611, endPoint x: 286, endPoint y: 611, distance: 31.0
click at [287, 611] on li "At the end of the session, ask participants to provide feedback on what they fo…" at bounding box center [499, 601] width 686 height 36
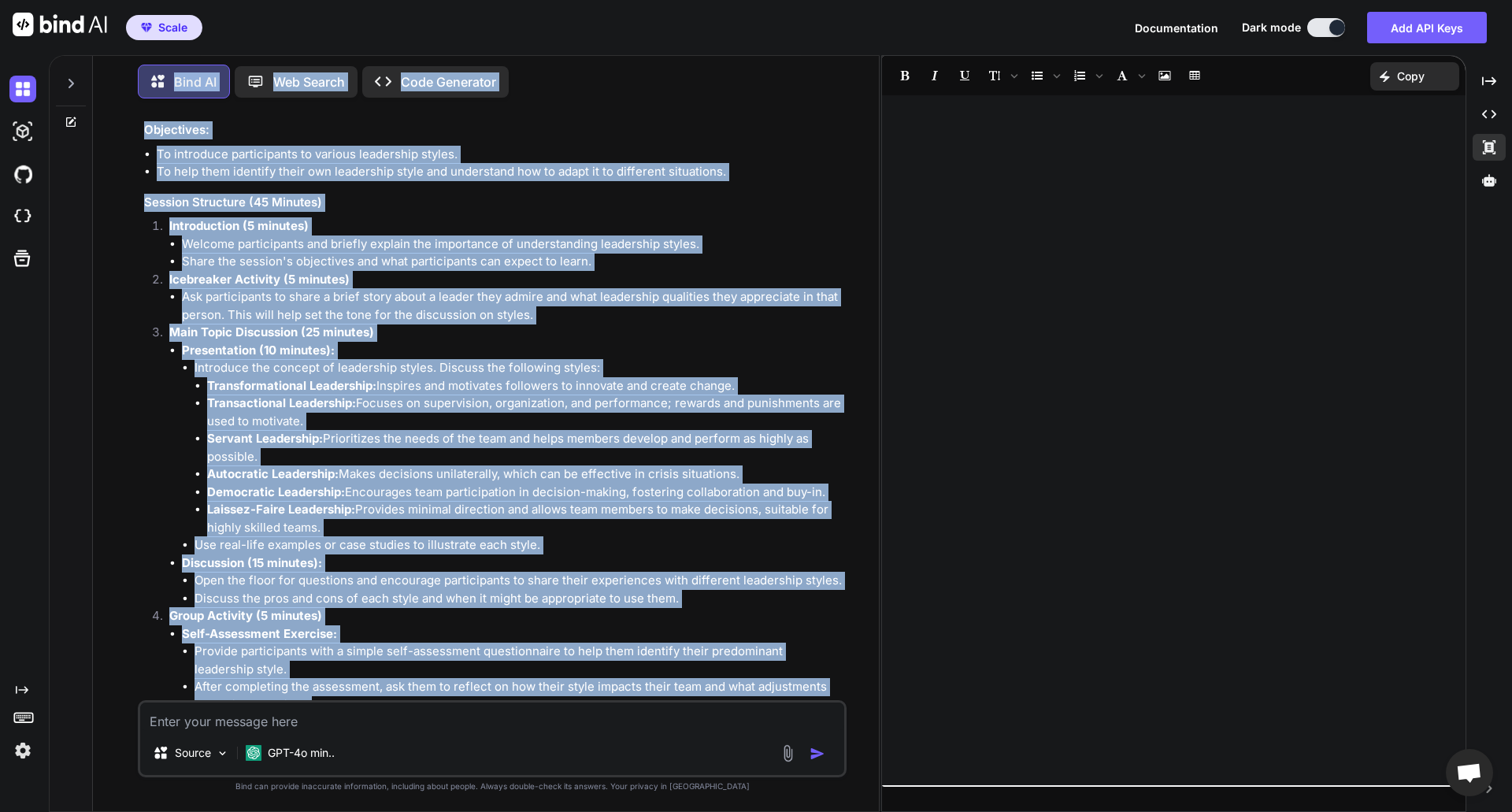
scroll to position [3217, 0]
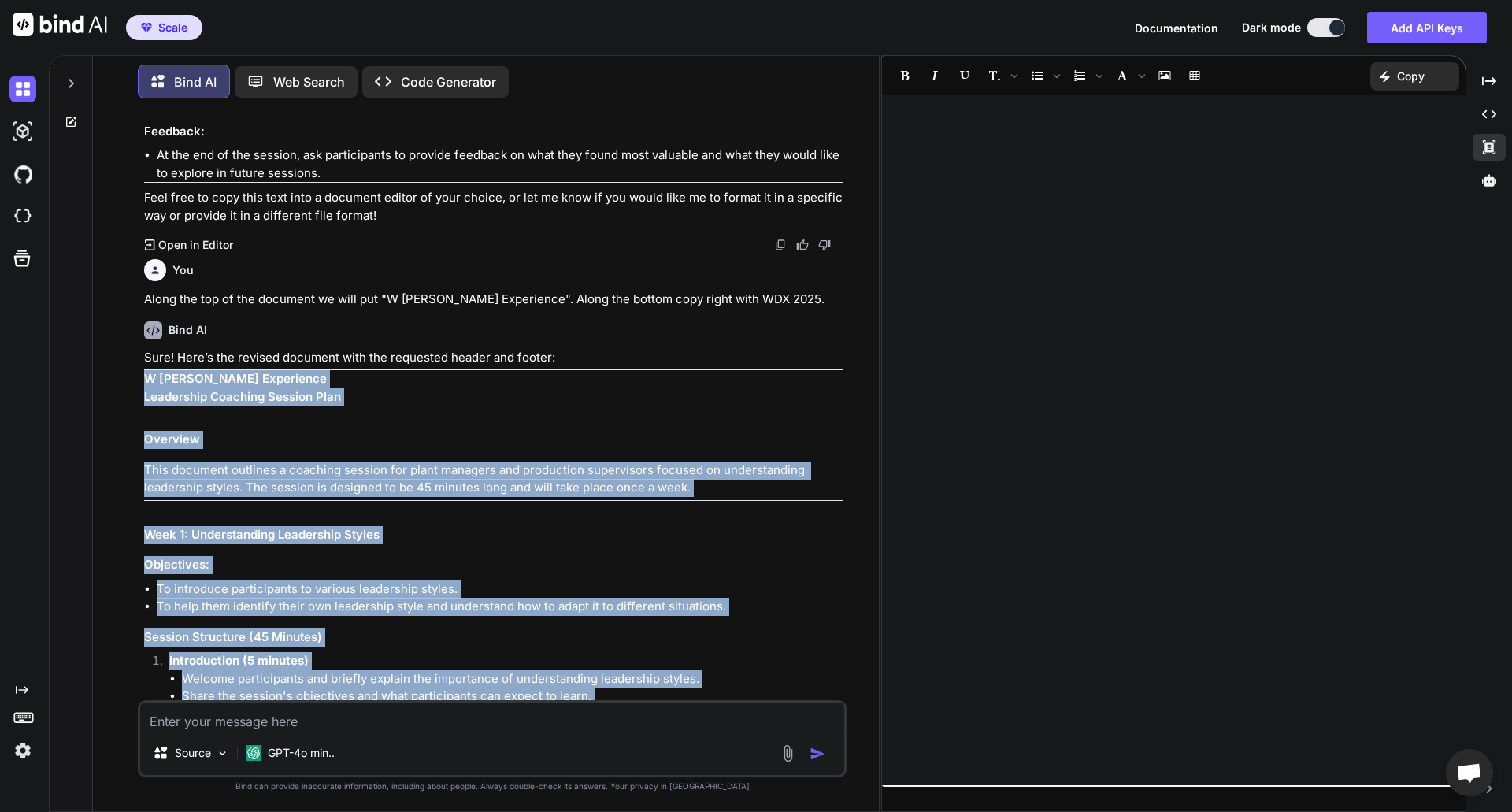
drag, startPoint x: 848, startPoint y: 642, endPoint x: 126, endPoint y: 378, distance: 768.8
click at [126, 378] on div "You I want to create a coaching session about leadership for my plant managers/…" at bounding box center [492, 462] width 773 height 701
copy div "W [PERSON_NAME] Experience Leadership Coaching Session Plan Overview This docum…"
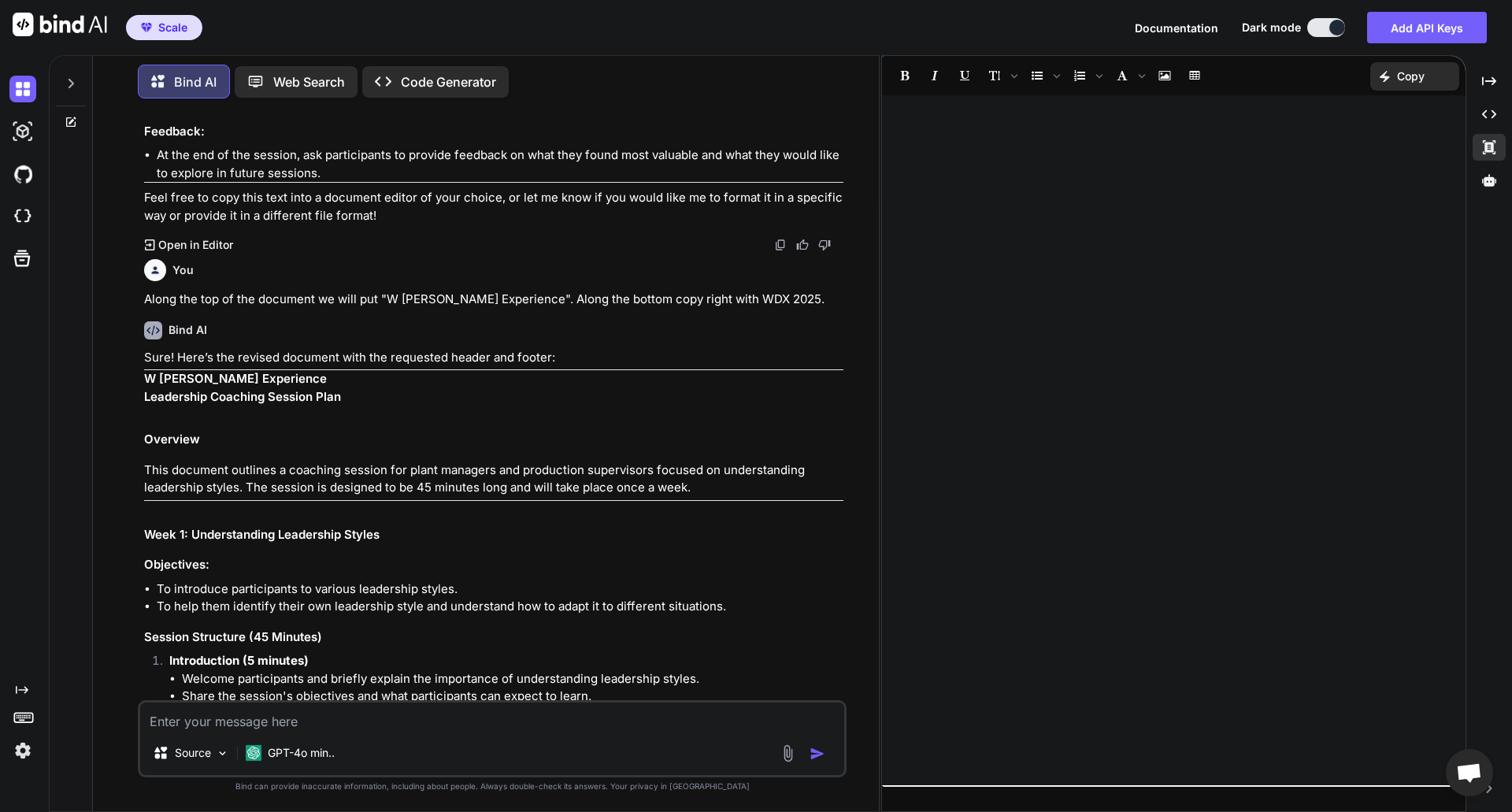
click at [1050, 300] on div "﻿" at bounding box center [1173, 440] width 583 height 674
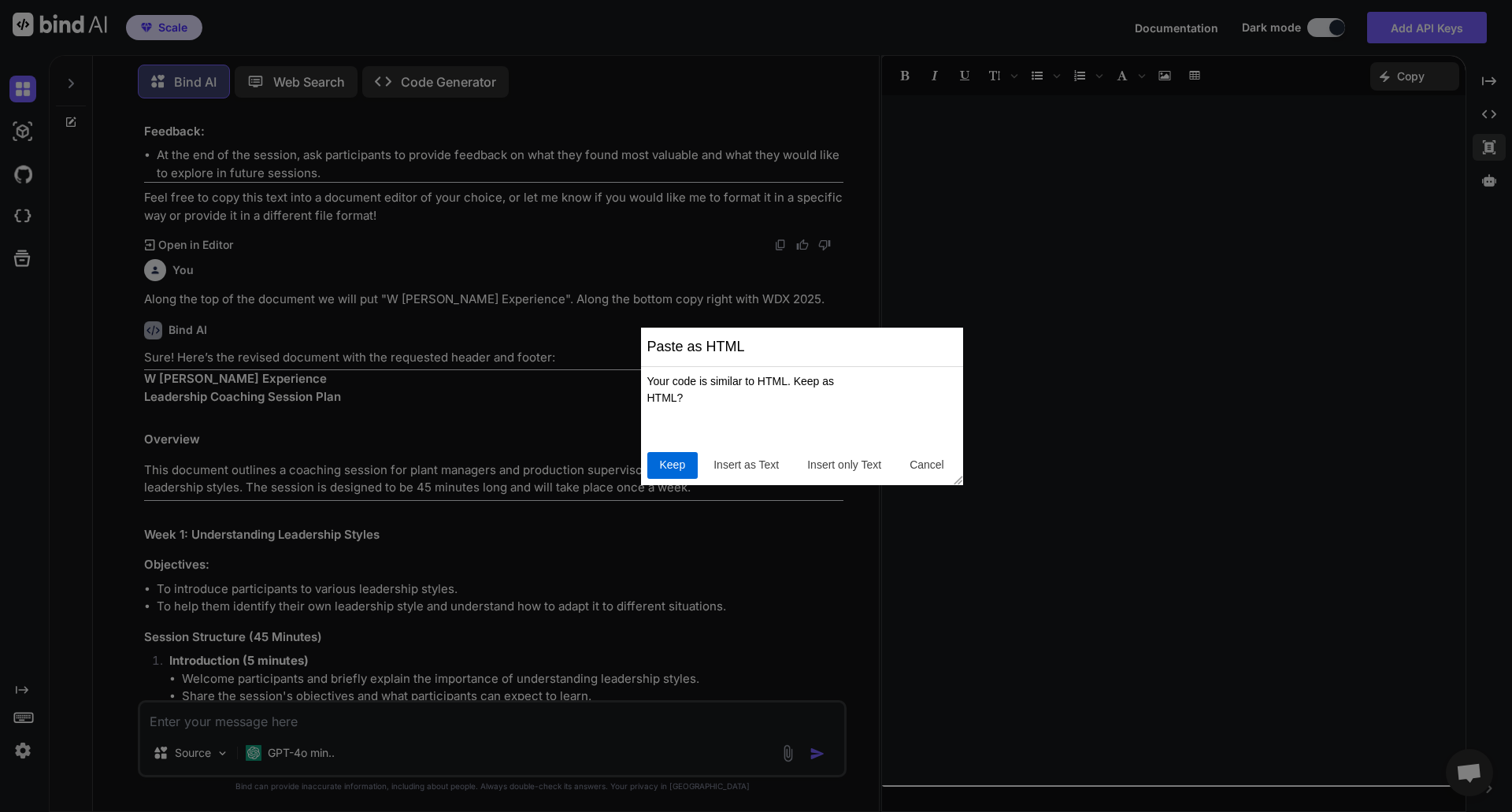
click at [670, 462] on span "Keep" at bounding box center [672, 465] width 38 height 17
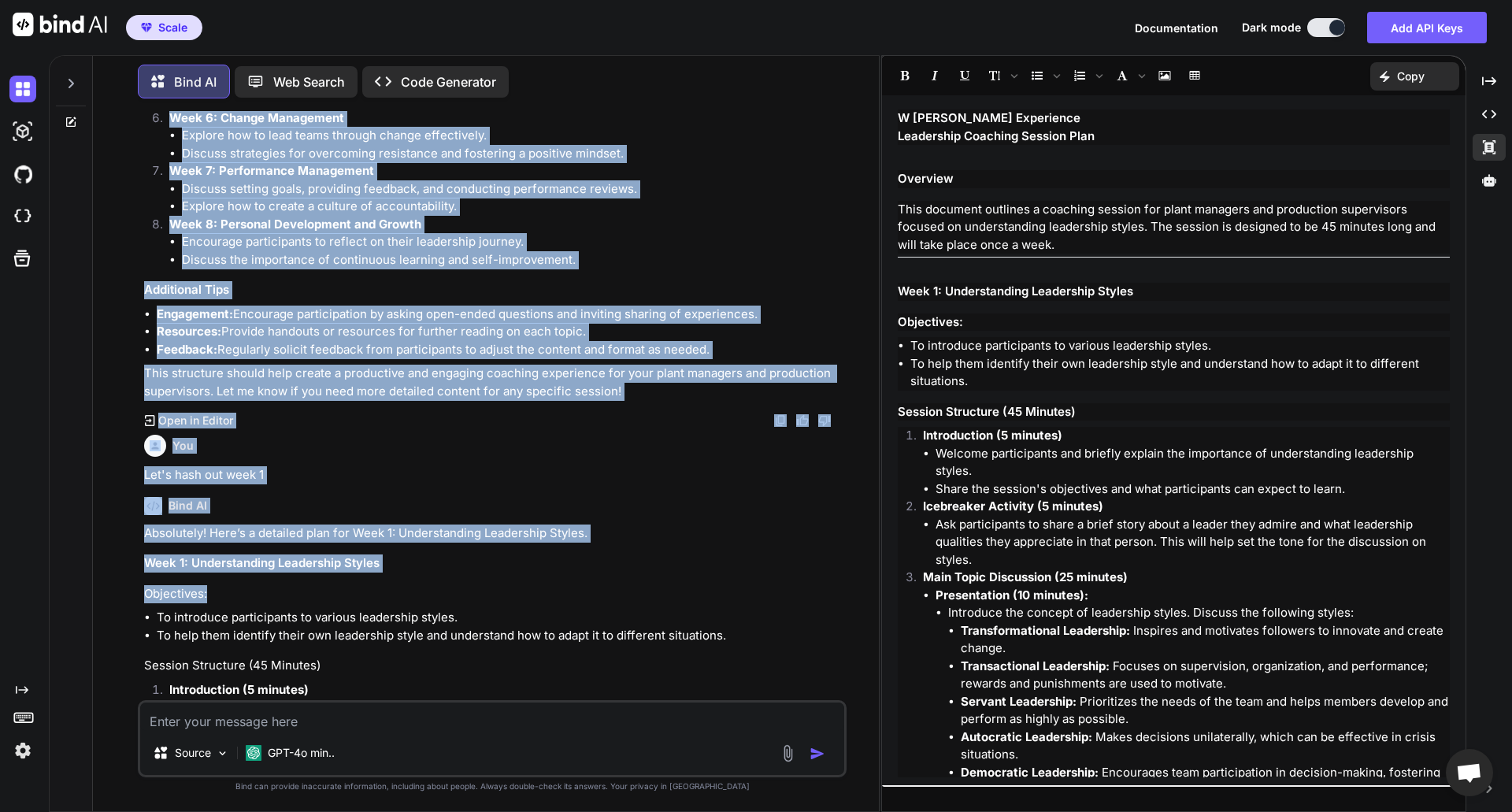
scroll to position [788, 0]
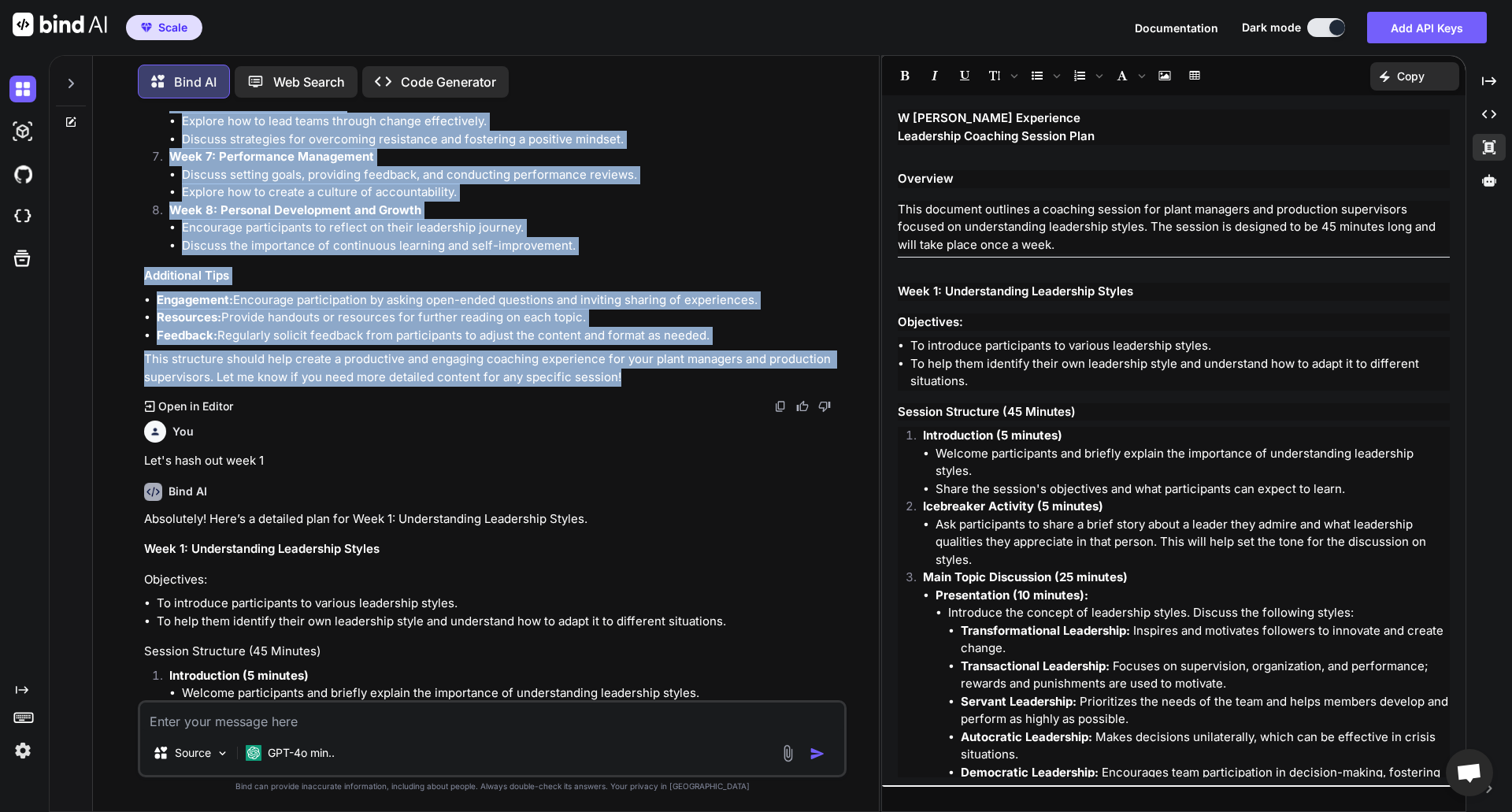
drag, startPoint x: 146, startPoint y: 297, endPoint x: 636, endPoint y: 369, distance: 495.3
copy div "Session Structure (45 Minutes) Introduction (5 minutes) Welcome participants an…"
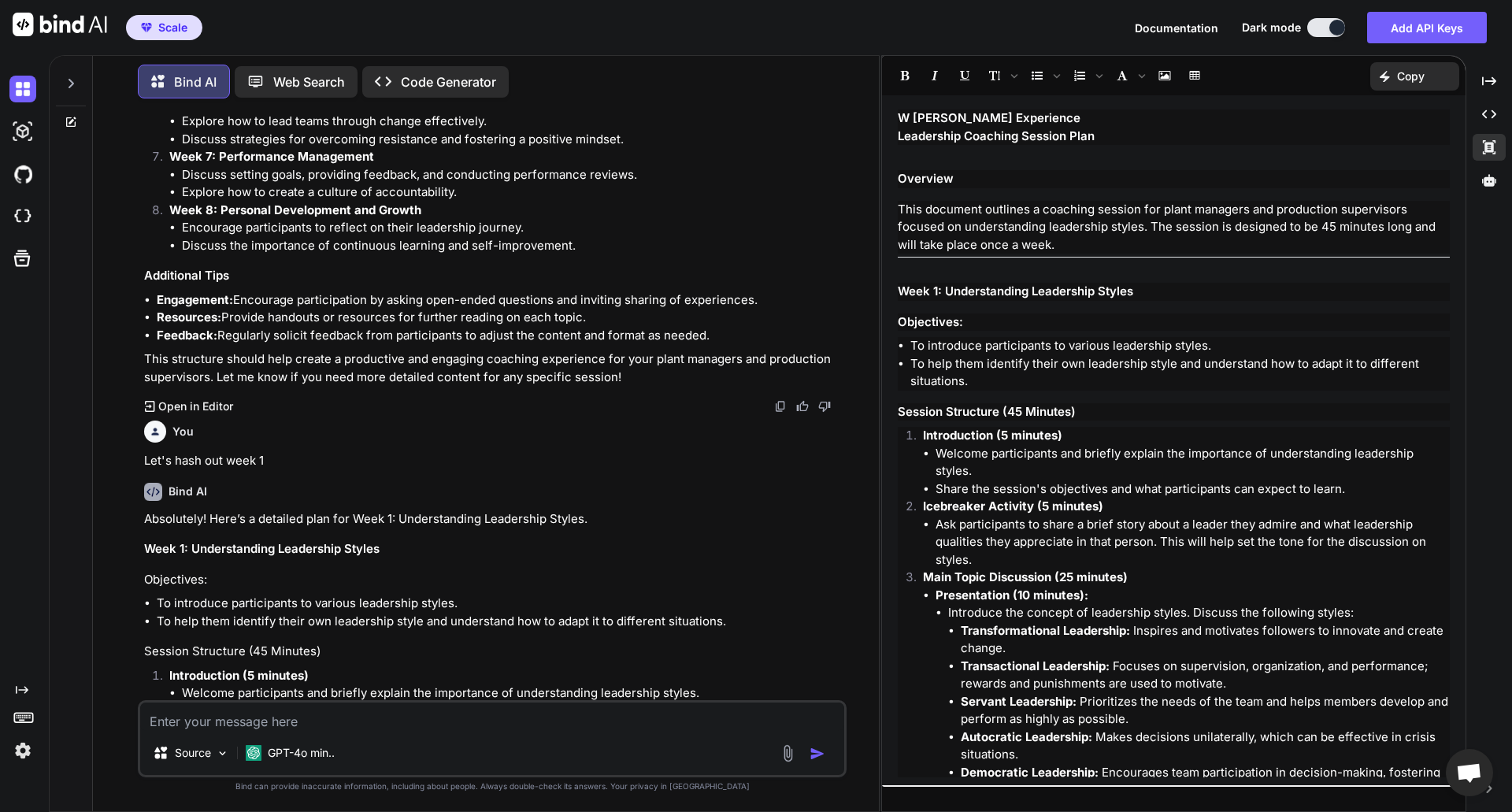
click at [896, 116] on div "W [PERSON_NAME] Experience Leadership Coaching Session Plan Overview This docum…" at bounding box center [1173, 440] width 583 height 674
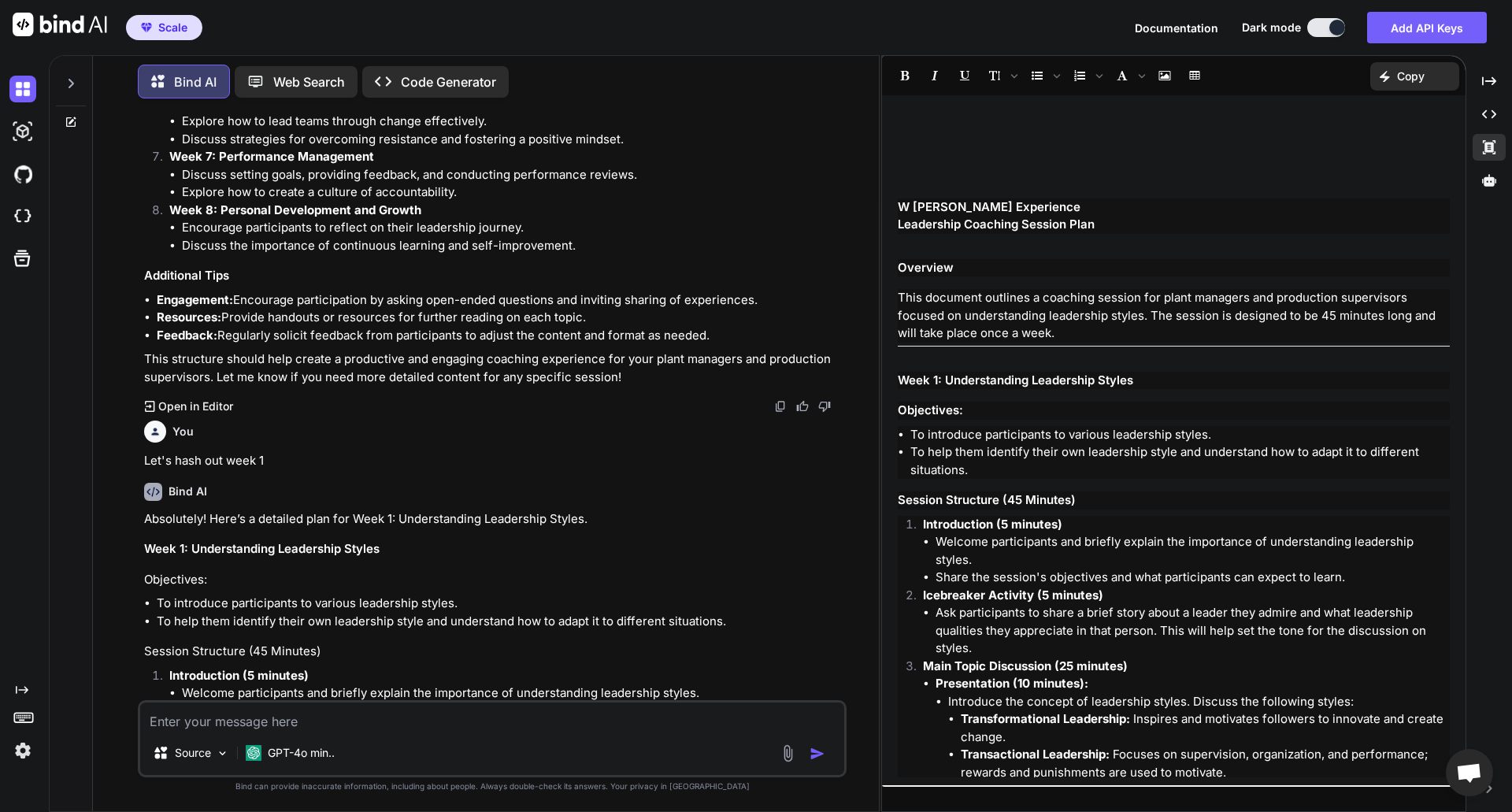
click at [910, 137] on p at bounding box center [1173, 136] width 551 height 18
click at [910, 136] on p at bounding box center [1173, 136] width 551 height 18
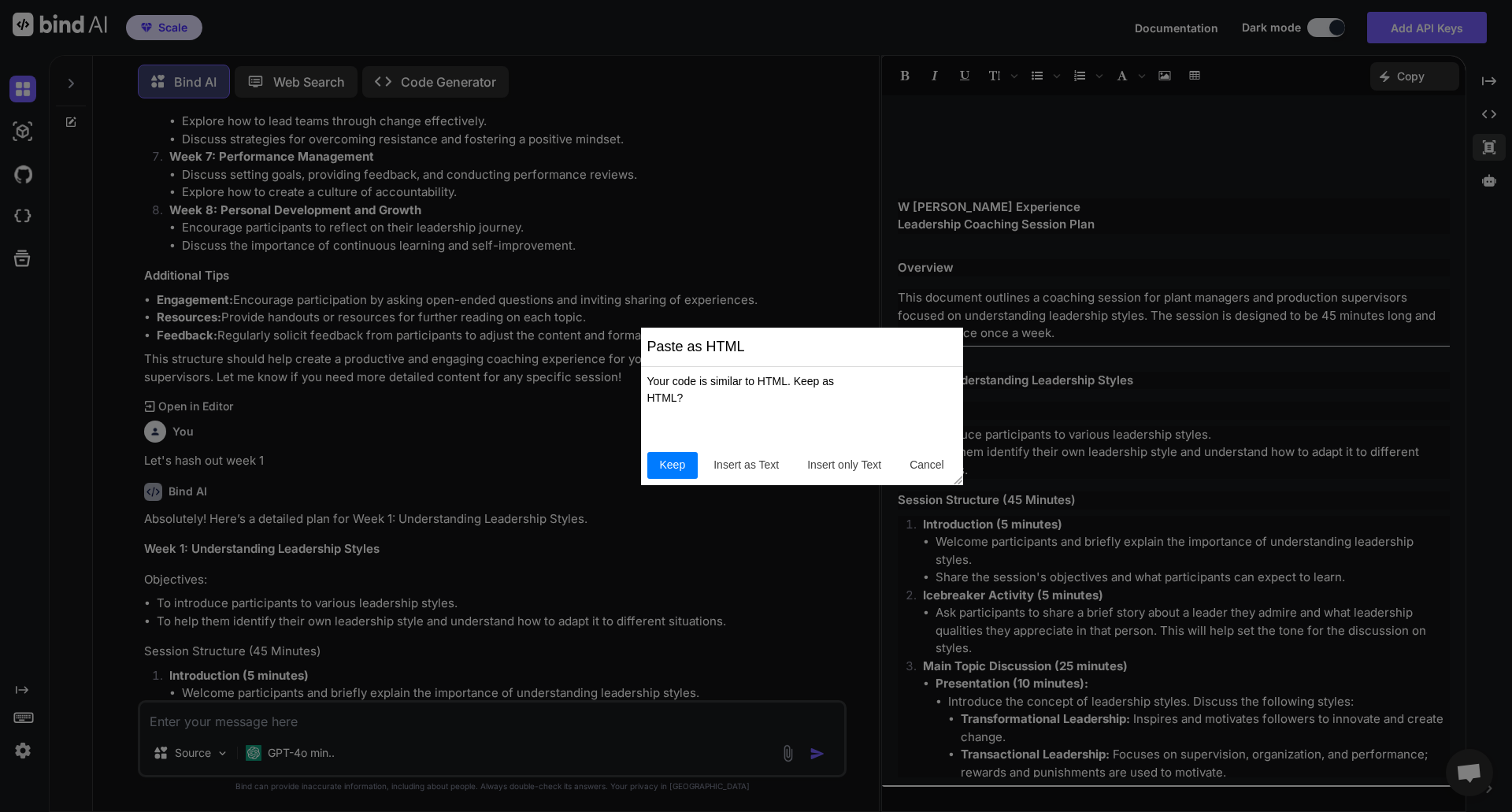
drag, startPoint x: 682, startPoint y: 470, endPoint x: 936, endPoint y: 408, distance: 261.5
click at [683, 470] on span "Keep" at bounding box center [672, 465] width 38 height 17
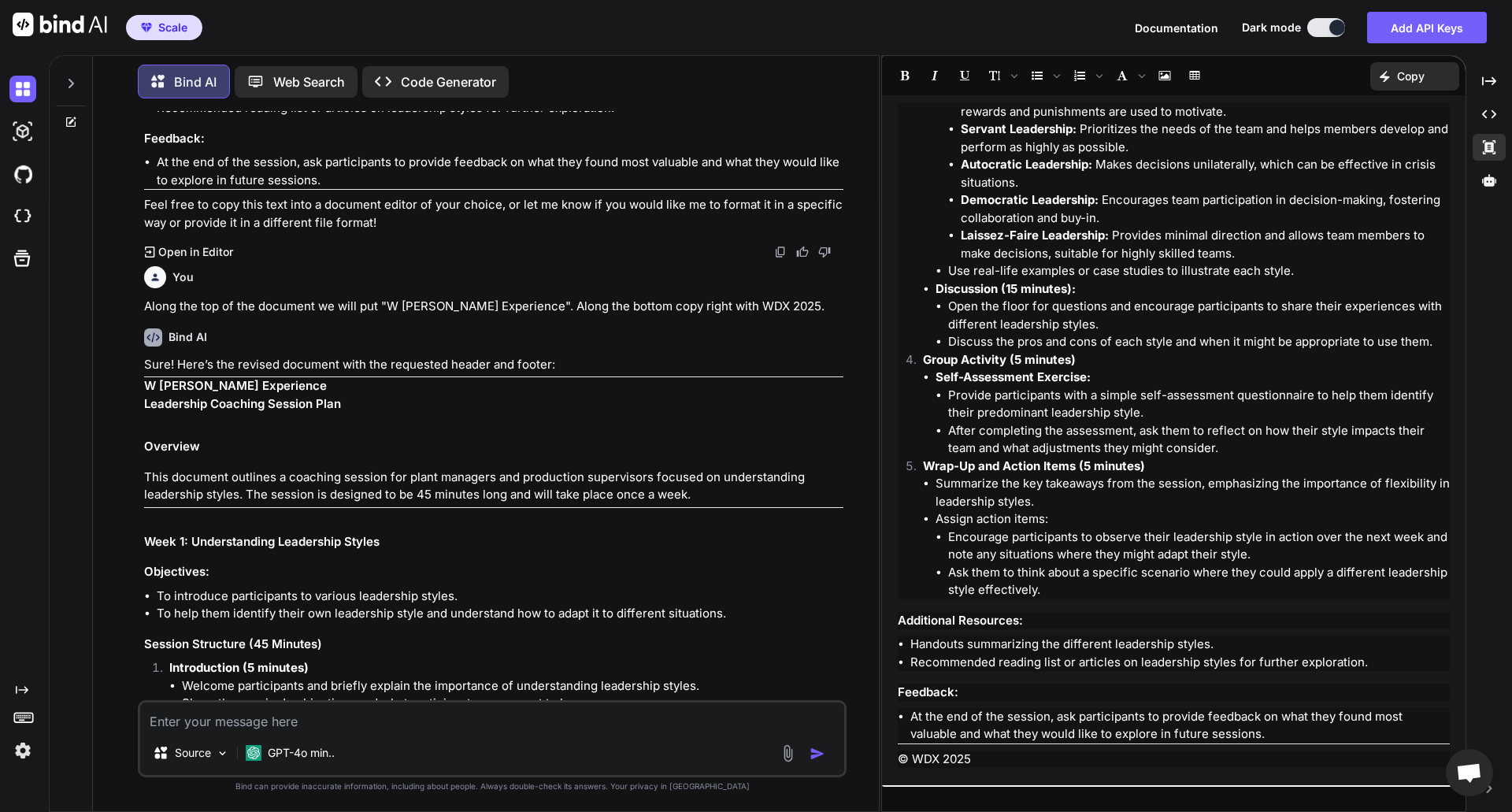
scroll to position [3229, 0]
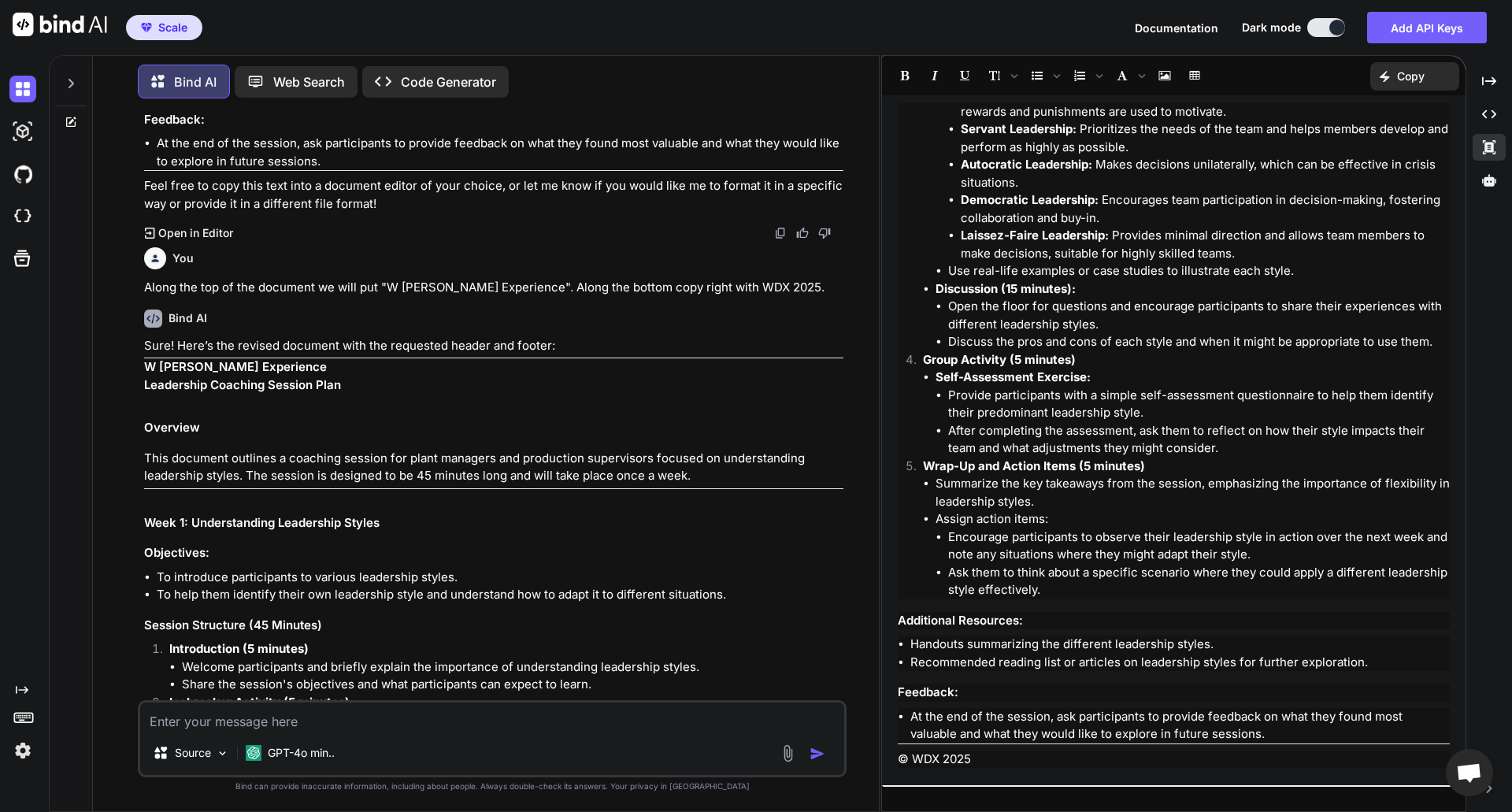
click at [278, 716] on textarea at bounding box center [492, 716] width 704 height 28
type textarea "Create the handouts please"
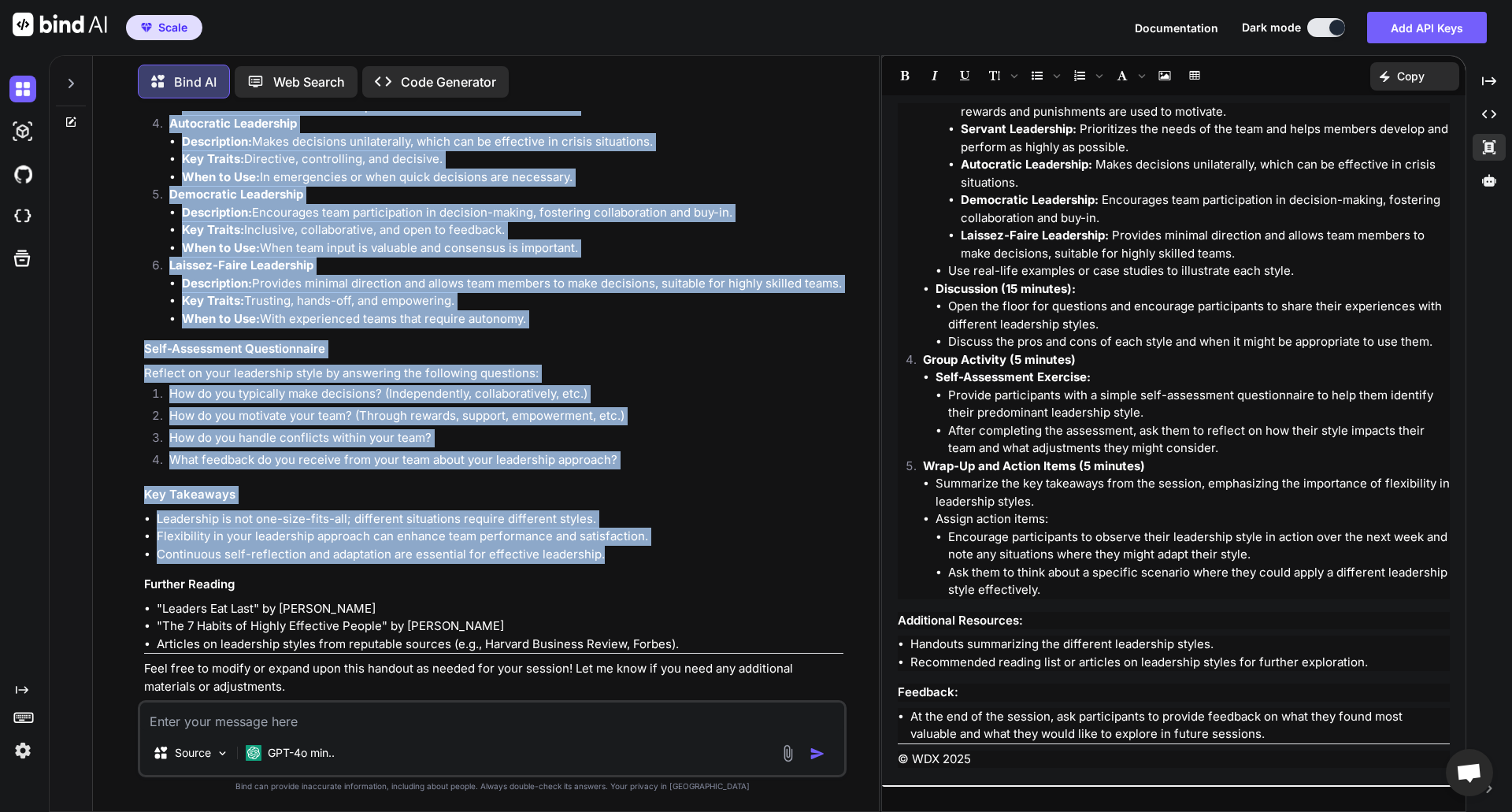
scroll to position [5099, 0]
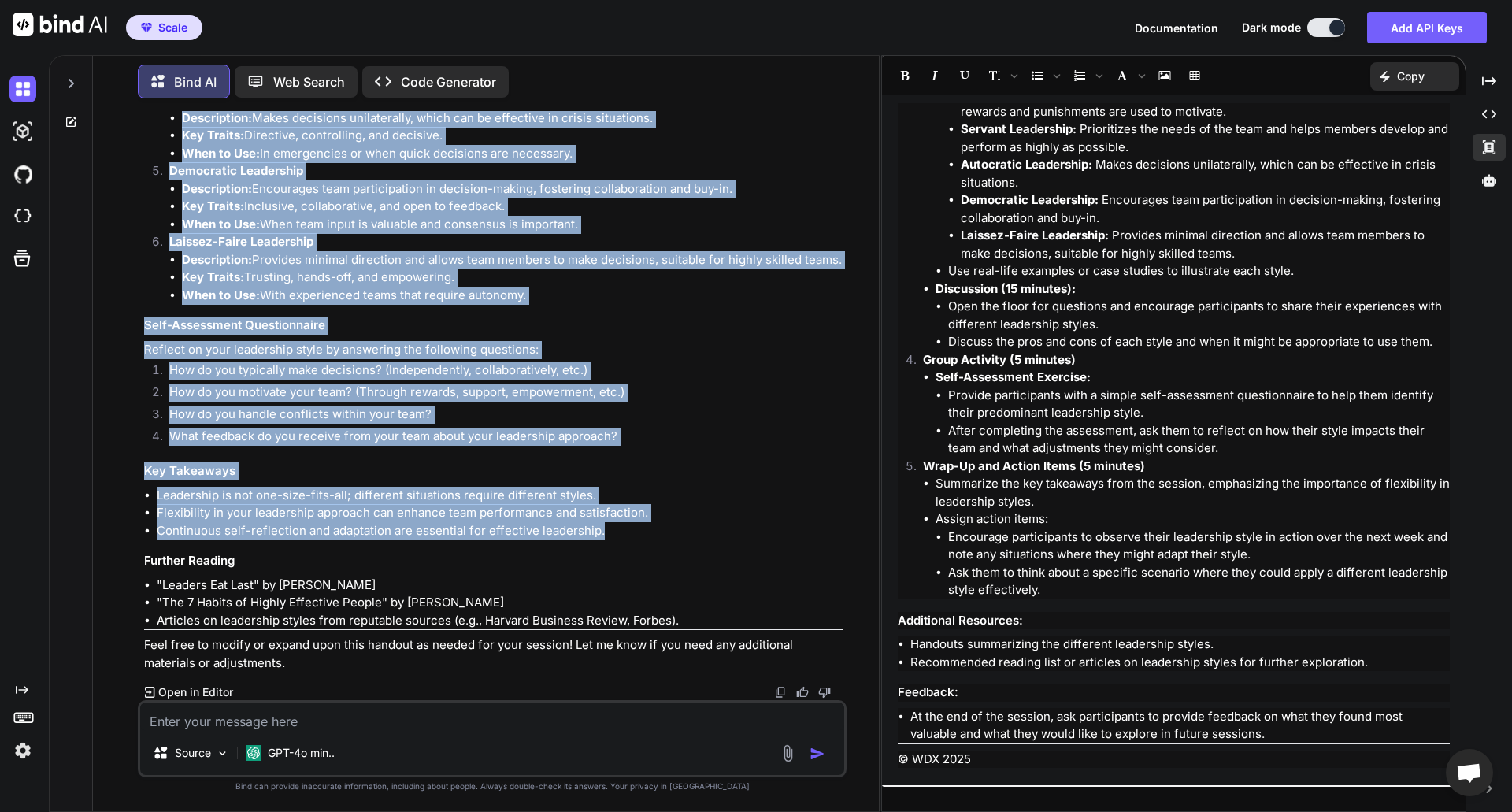
drag, startPoint x: 145, startPoint y: 282, endPoint x: 507, endPoint y: 603, distance: 483.8
click at [507, 603] on div "Sure! Here are the handouts for the "Understanding Leadership Styles" session. …" at bounding box center [493, 184] width 699 height 978
copy div "Handout: Understanding Leadership Styles Overview This handout provides a summa…"
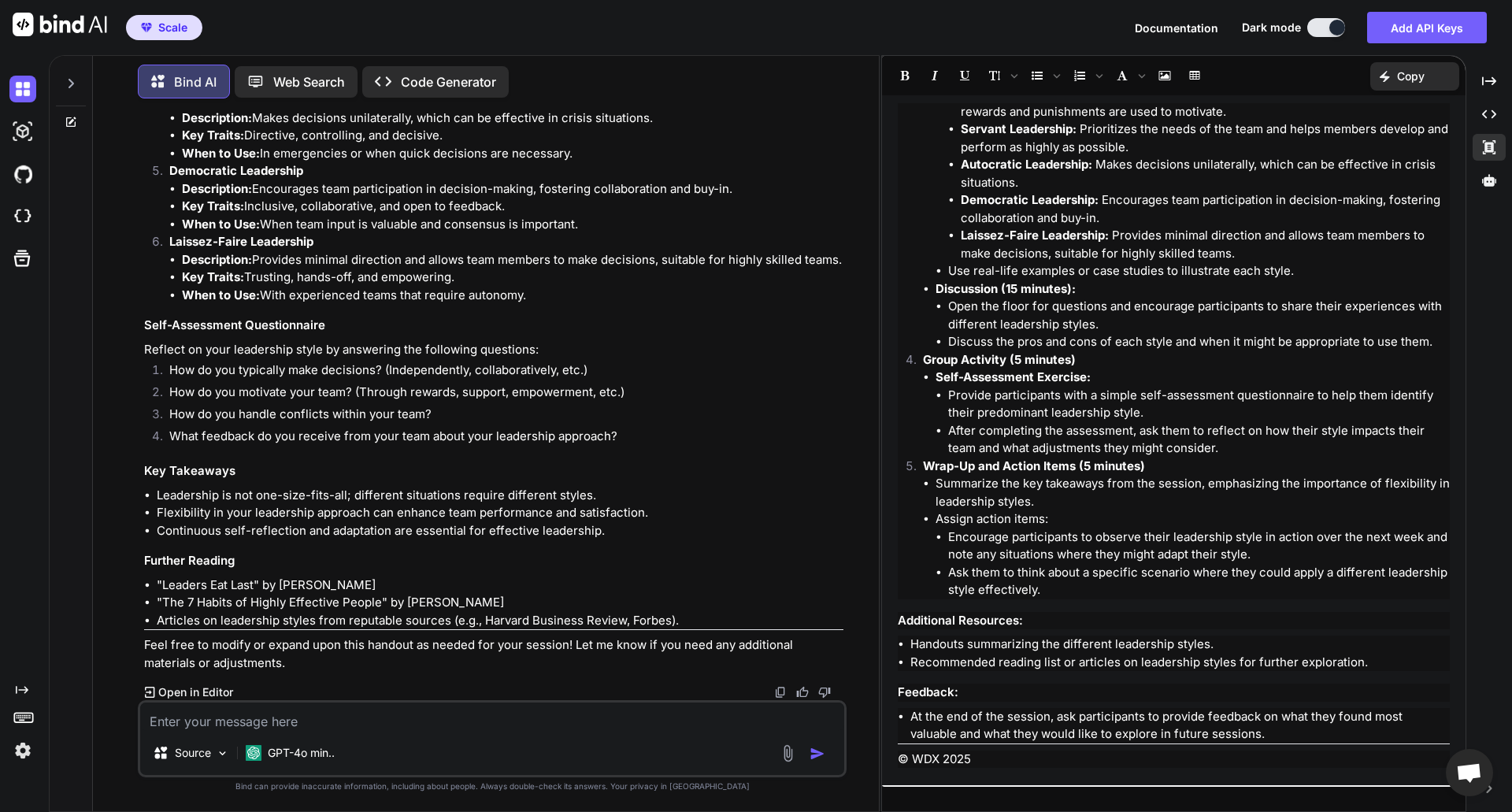
click at [1107, 767] on p "© WDX 2025" at bounding box center [1173, 759] width 551 height 18
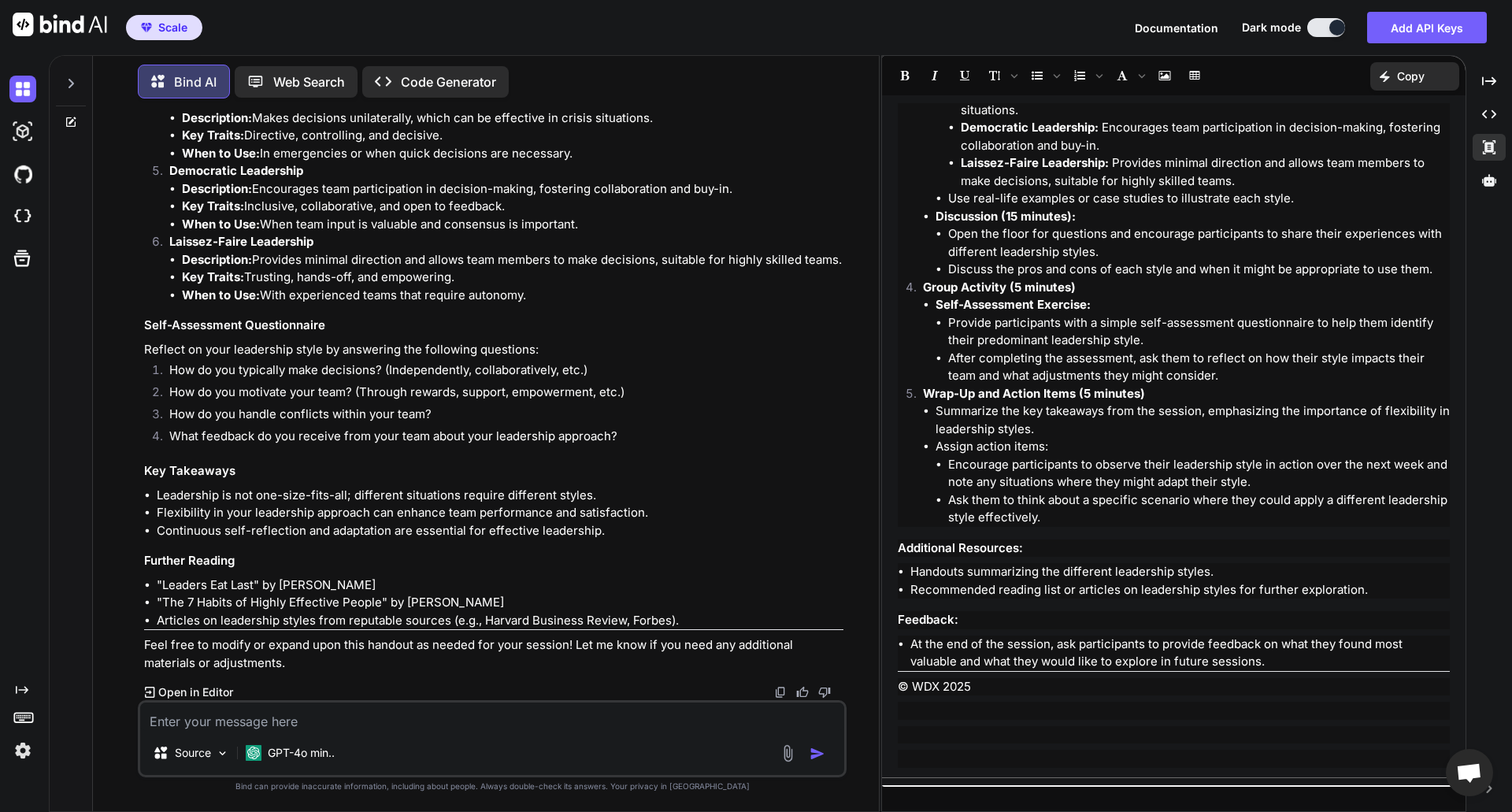
click at [908, 730] on p at bounding box center [1173, 734] width 551 height 18
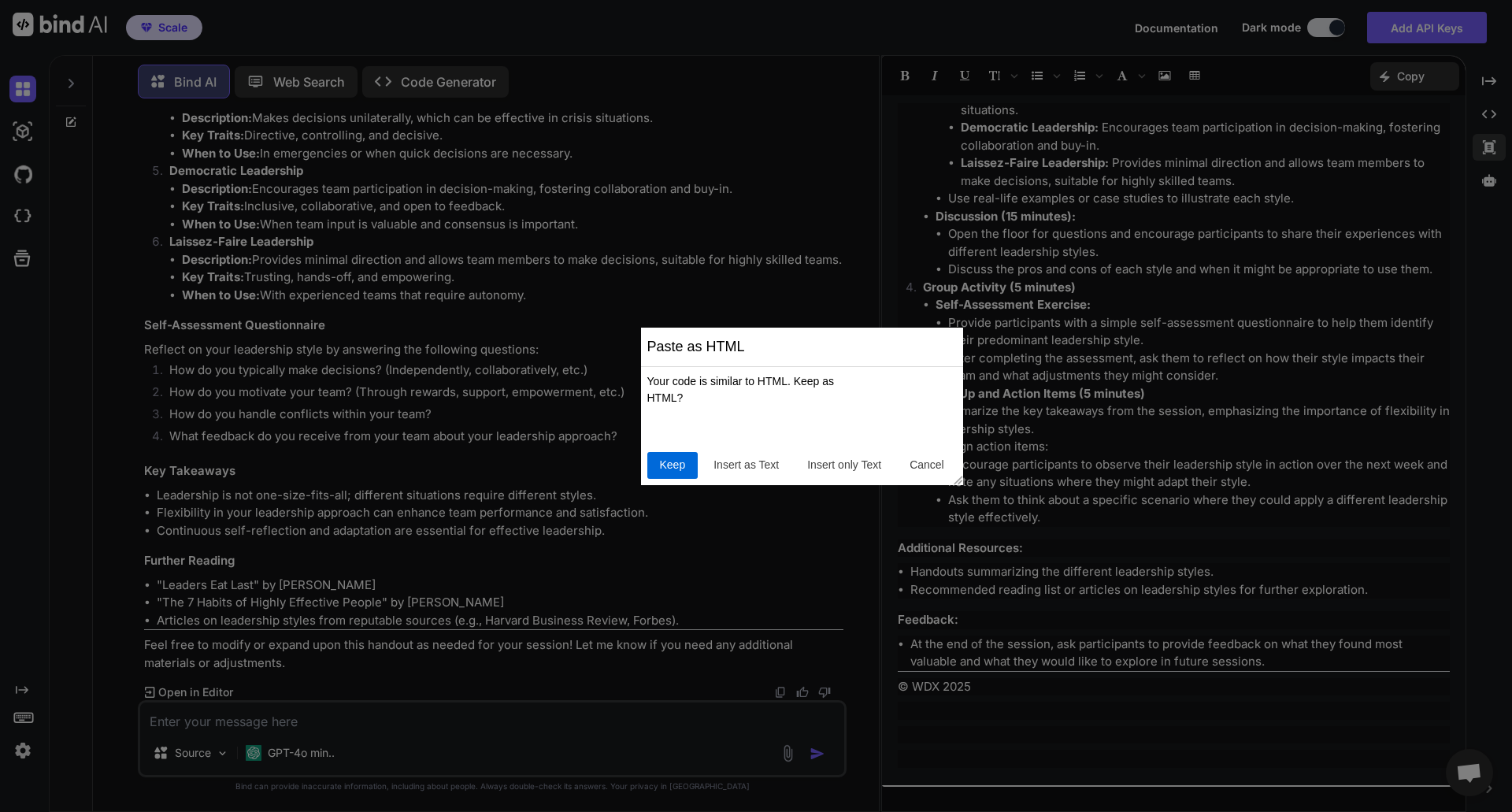
click at [668, 453] on button "Keep" at bounding box center [672, 465] width 51 height 27
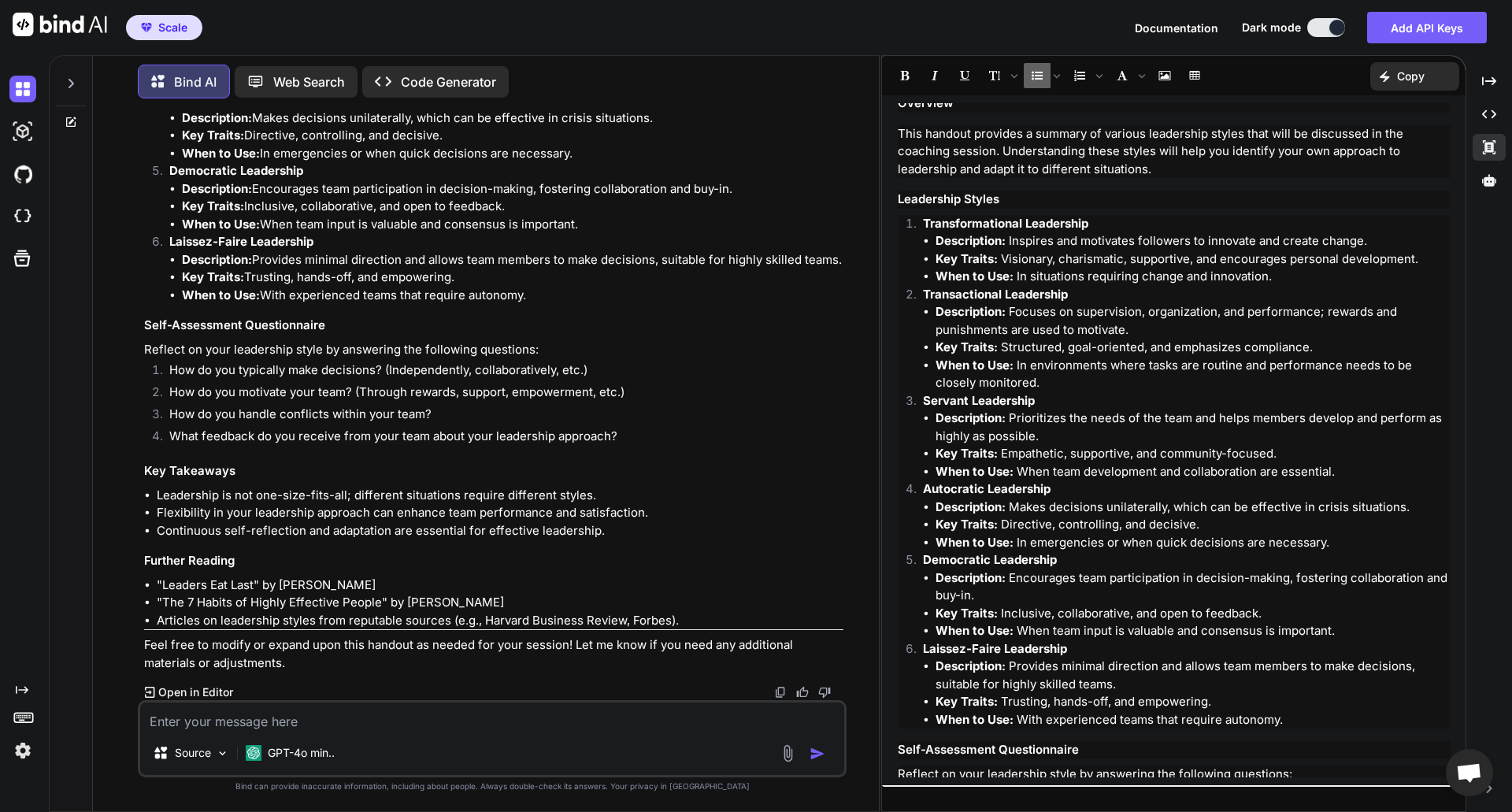
scroll to position [2370, 0]
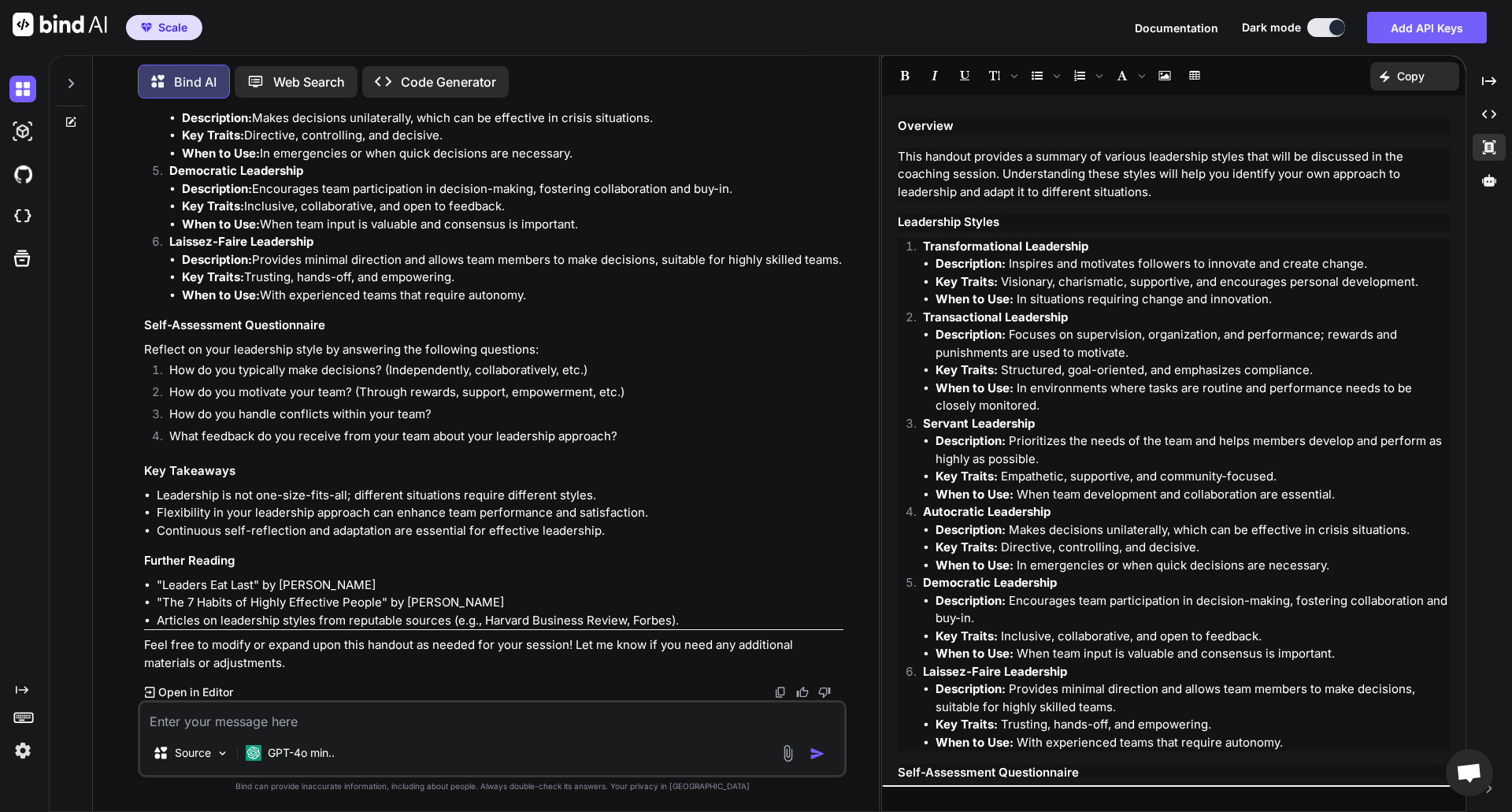
click at [205, 691] on p "Open in Editor" at bounding box center [196, 692] width 75 height 16
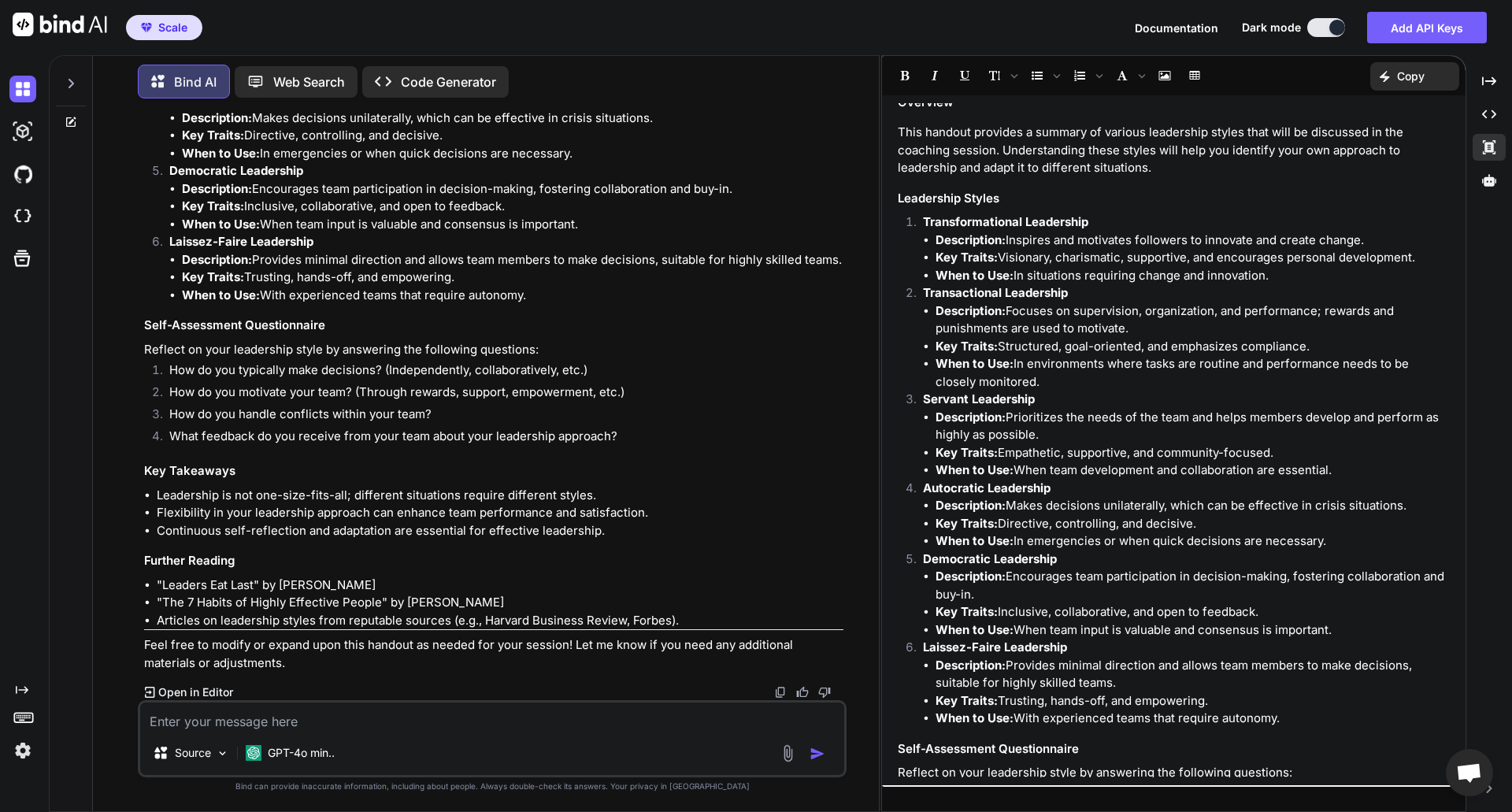
scroll to position [0, 0]
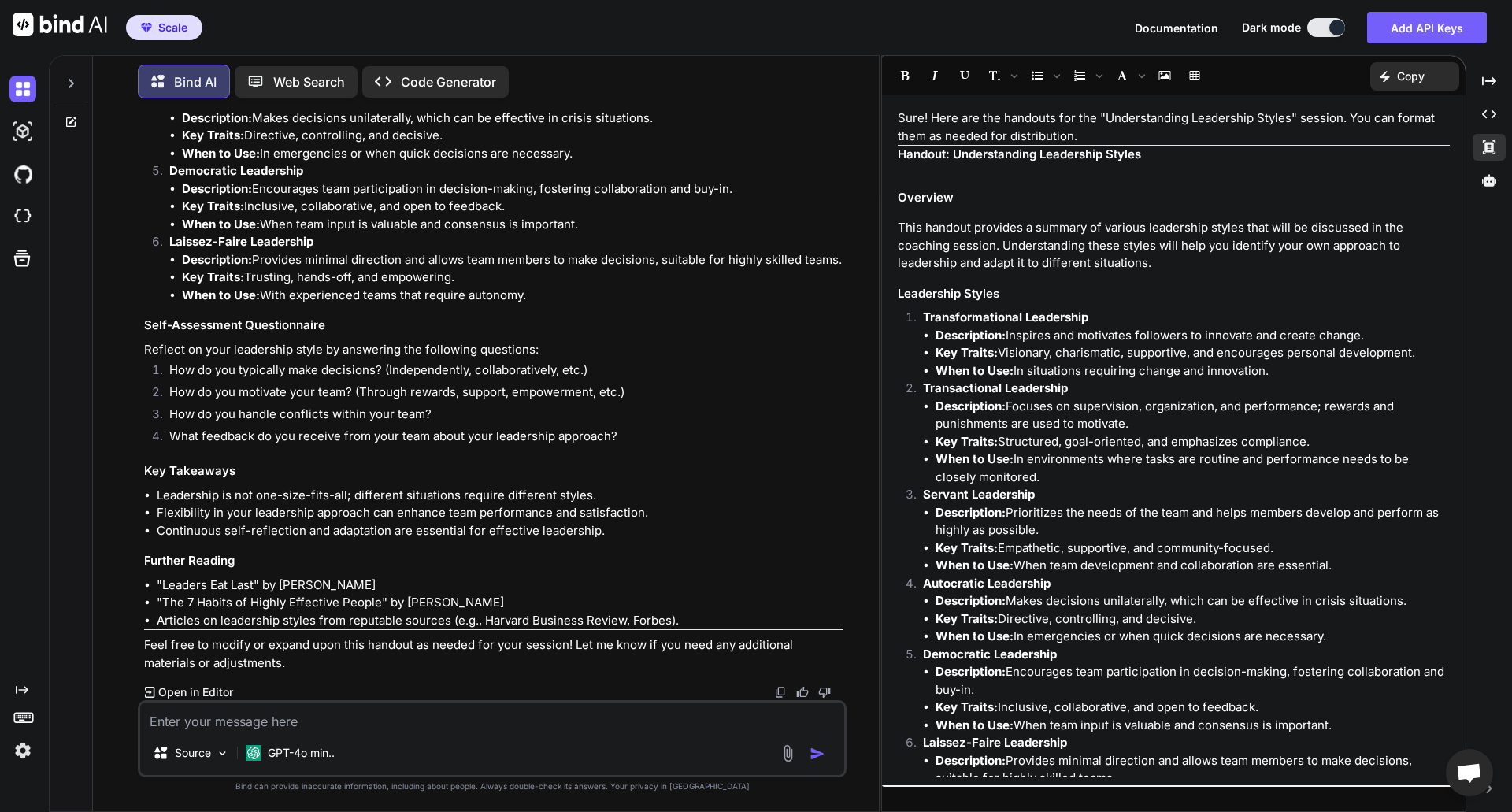
click at [1417, 72] on p "Copy" at bounding box center [1410, 76] width 27 height 16
click at [1414, 83] on p "Copy" at bounding box center [1410, 76] width 27 height 16
click at [1326, 37] on div "Documentation Dark mode Add API Keys Created with Pixso." at bounding box center [1316, 28] width 364 height 32
click at [1325, 24] on button at bounding box center [1326, 27] width 37 height 19
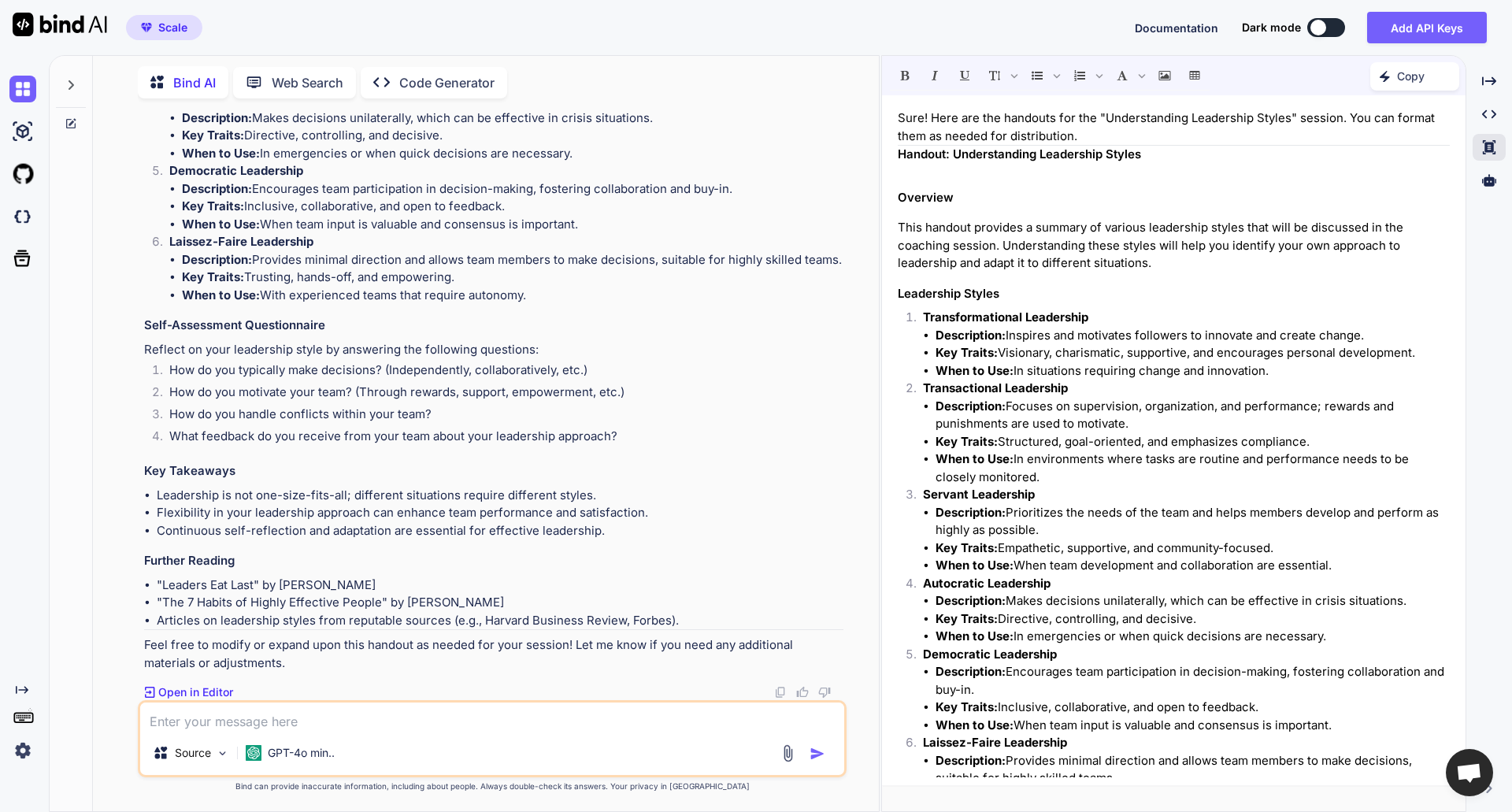
click at [1335, 27] on button at bounding box center [1326, 27] width 37 height 19
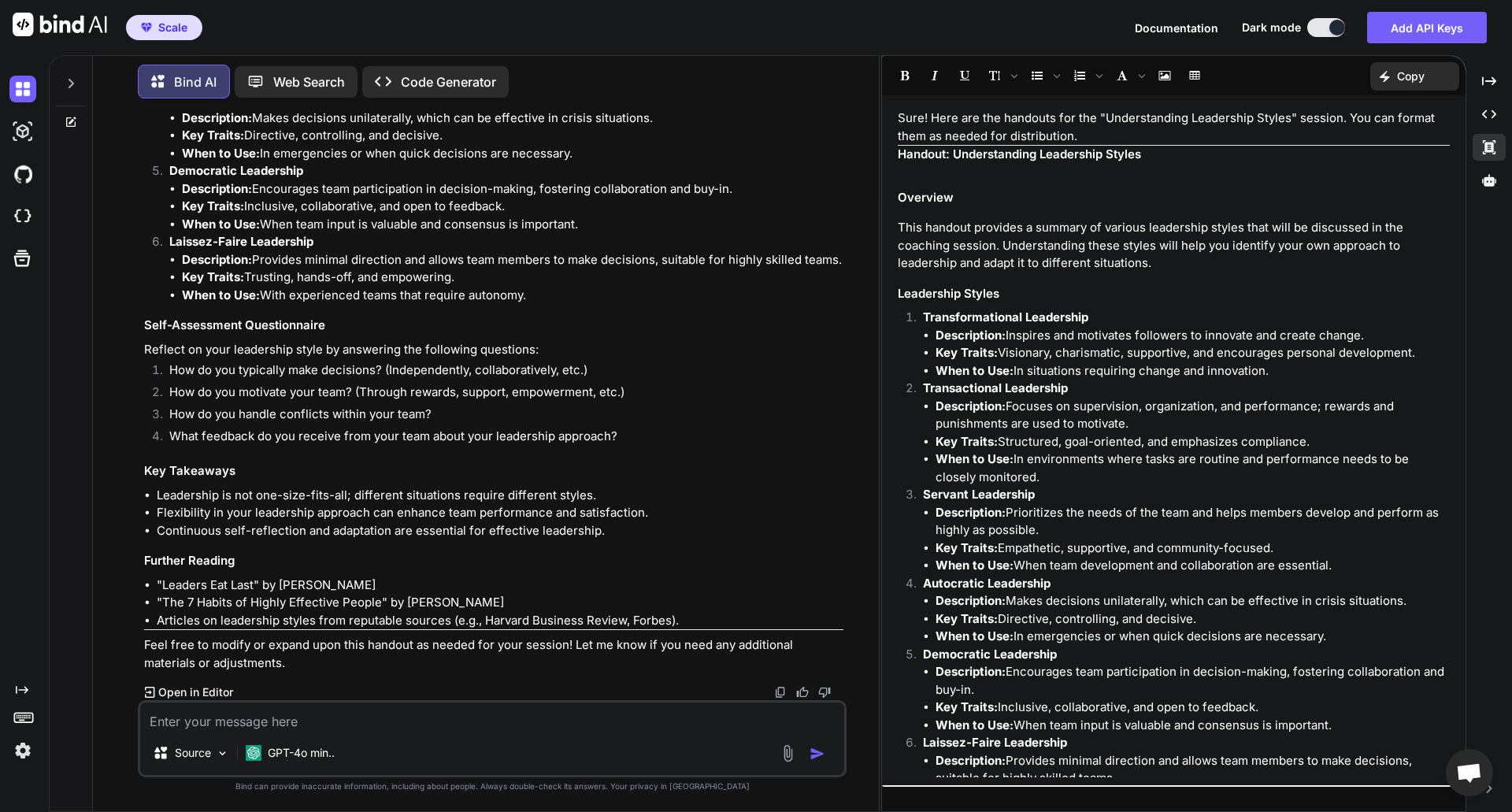
scroll to position [7, 0]
click at [1320, 30] on button at bounding box center [1326, 27] width 37 height 19
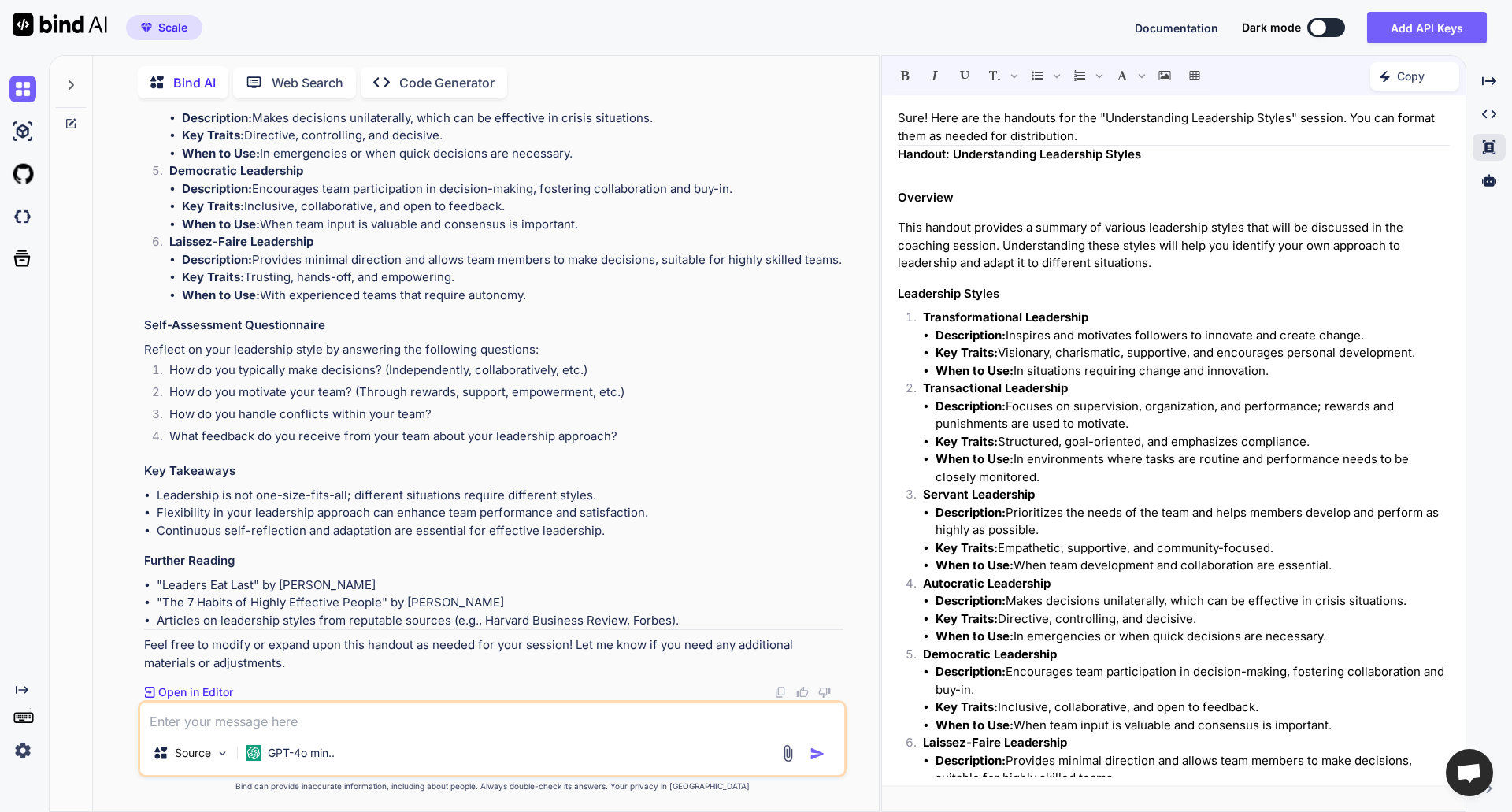
click at [1403, 80] on p "Copy" at bounding box center [1410, 76] width 27 height 16
click at [1360, 149] on span "Copy Content" at bounding box center [1374, 143] width 72 height 16
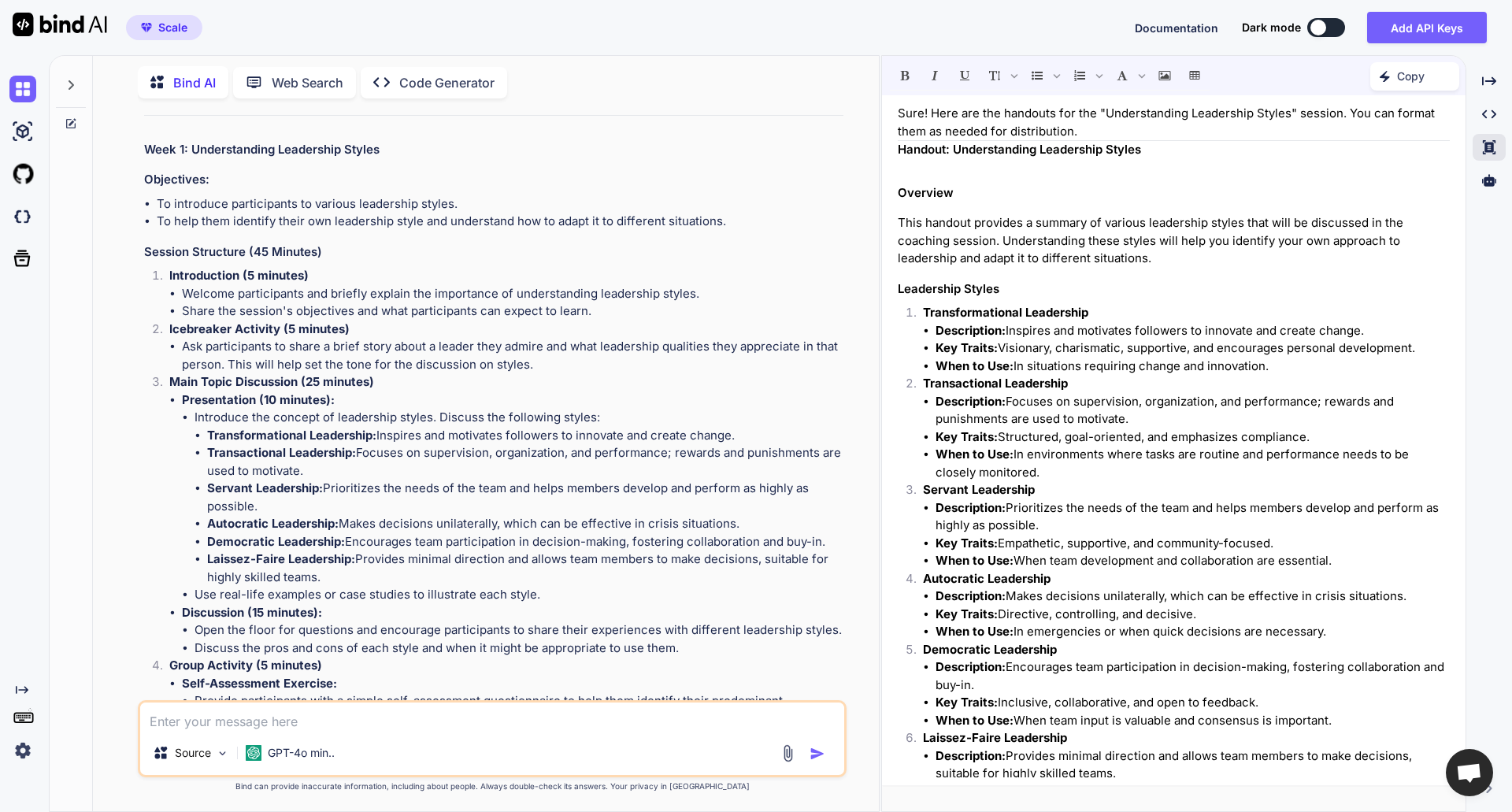
scroll to position [0, 0]
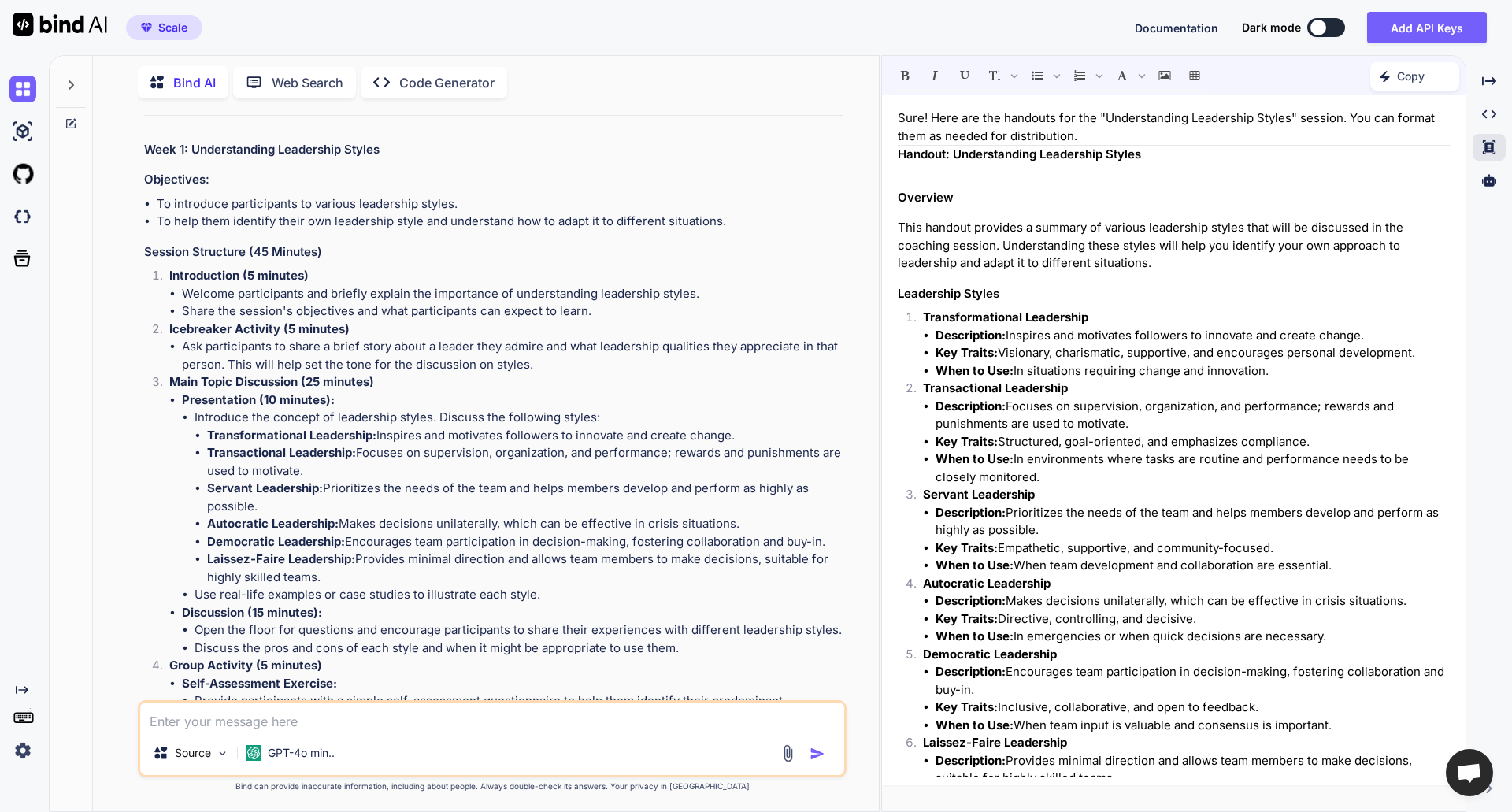
click at [286, 723] on textarea at bounding box center [492, 716] width 704 height 28
type textarea "Give an example of when each leadership style needs to be used."
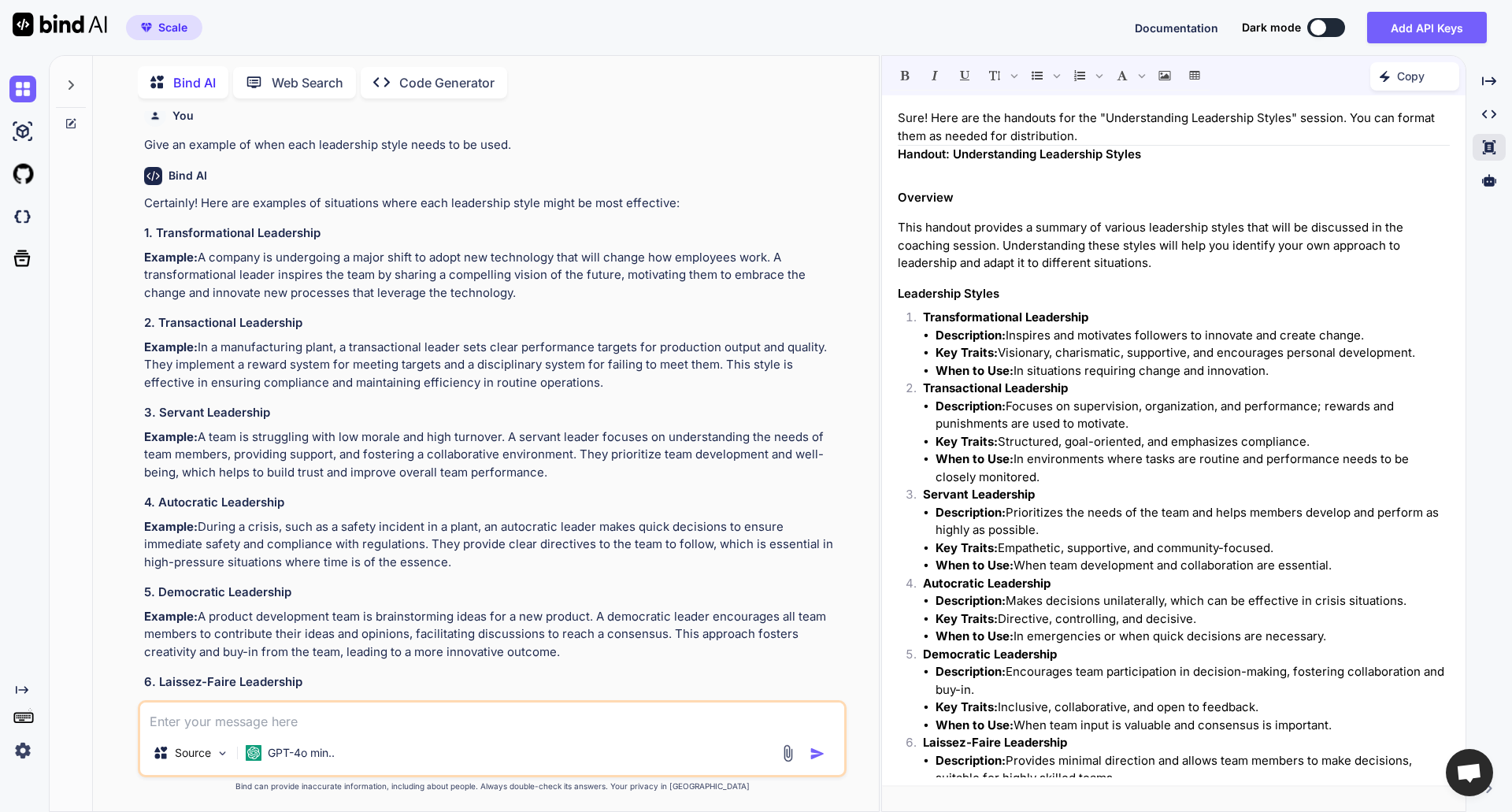
scroll to position [5663, 0]
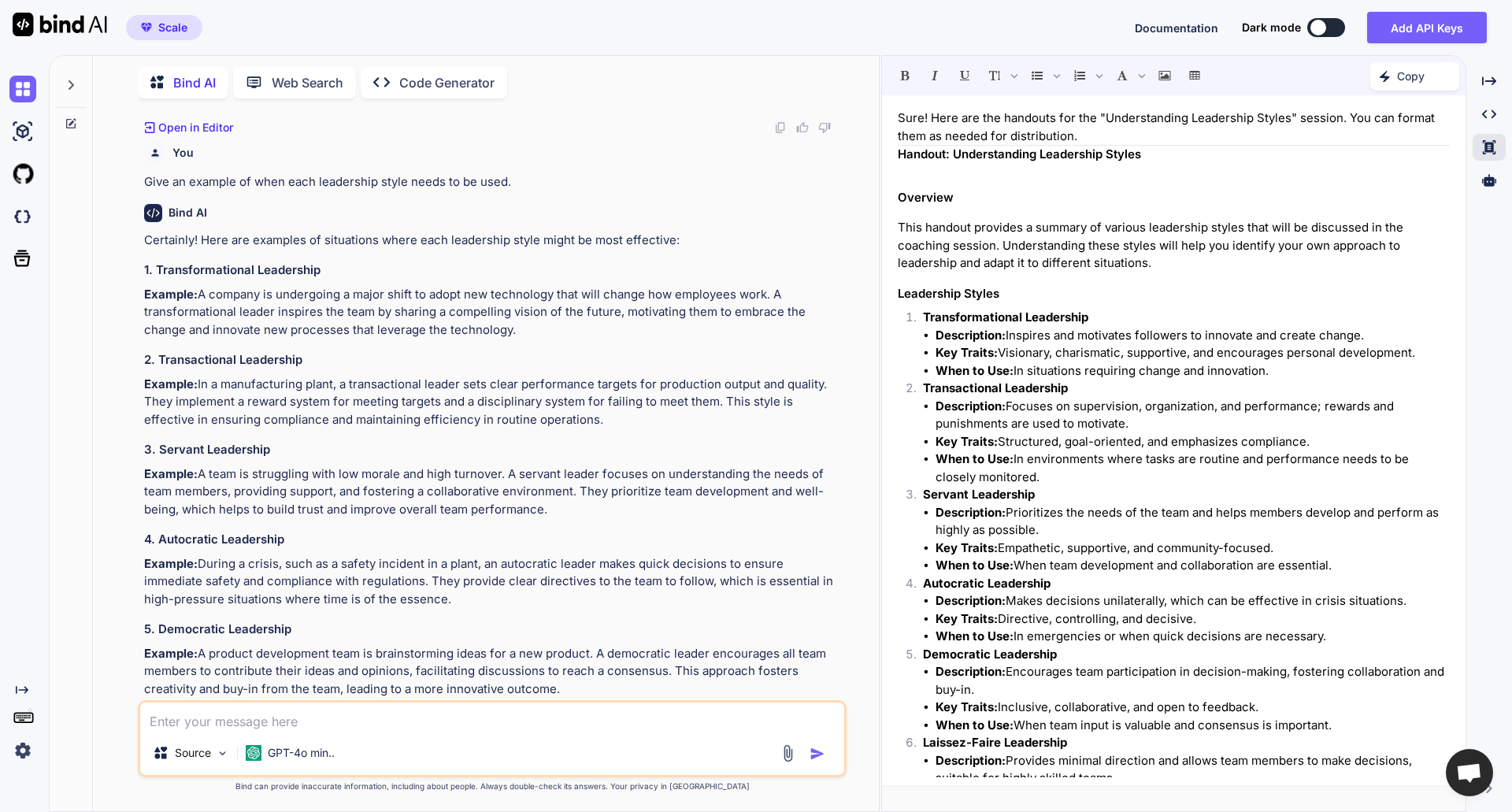
drag, startPoint x: 141, startPoint y: 291, endPoint x: 529, endPoint y: 324, distance: 389.4
click at [529, 324] on div "You I want to create a coaching session about leadership for my plant managers/…" at bounding box center [493, 406] width 705 height 589
copy p "Example: A company is undergoing a major shift to adopt new technology that wil…"
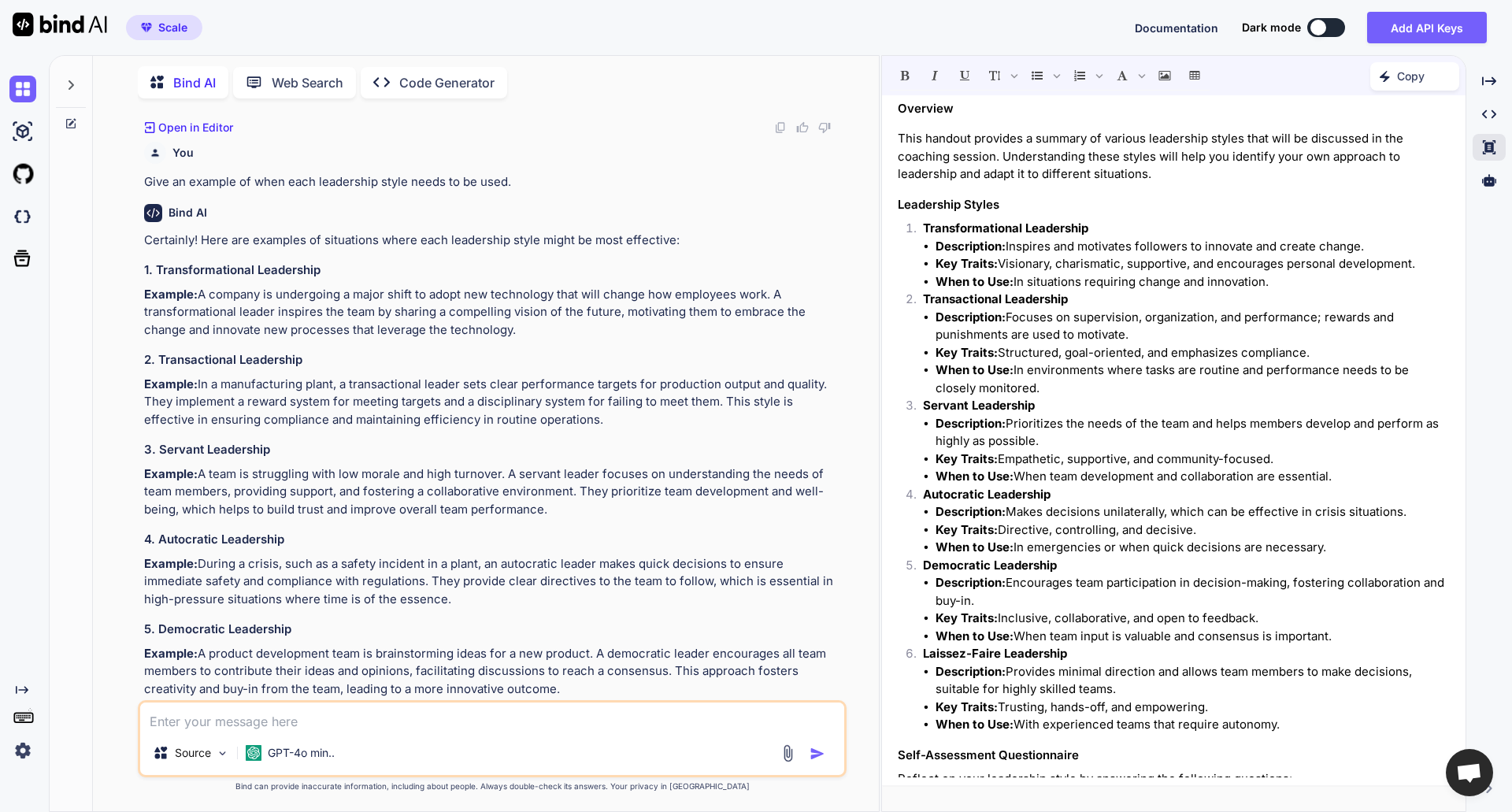
scroll to position [236, 0]
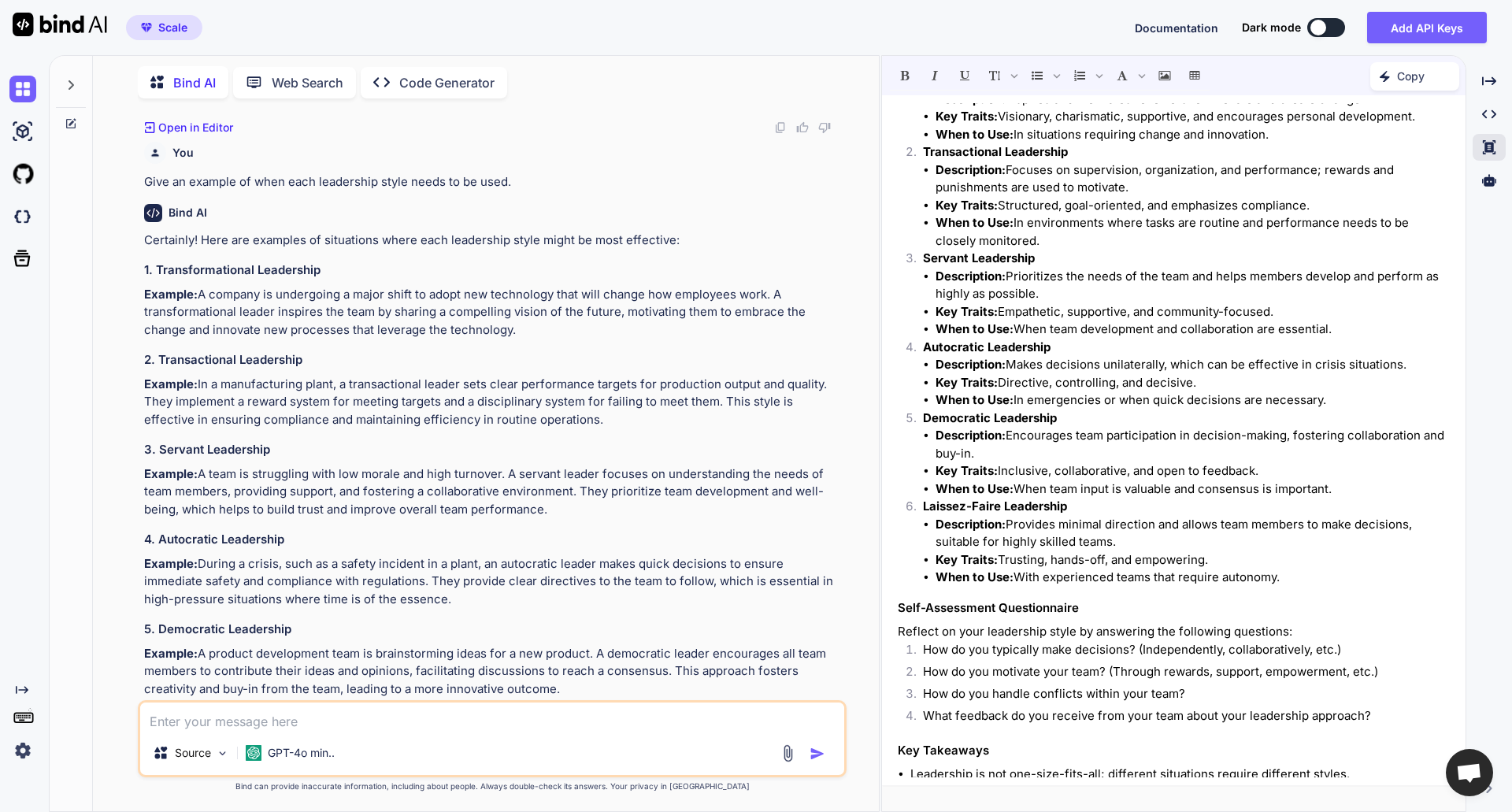
click at [404, 715] on textarea at bounding box center [492, 716] width 704 height 28
type textarea "Can you add to the document after When to use?"
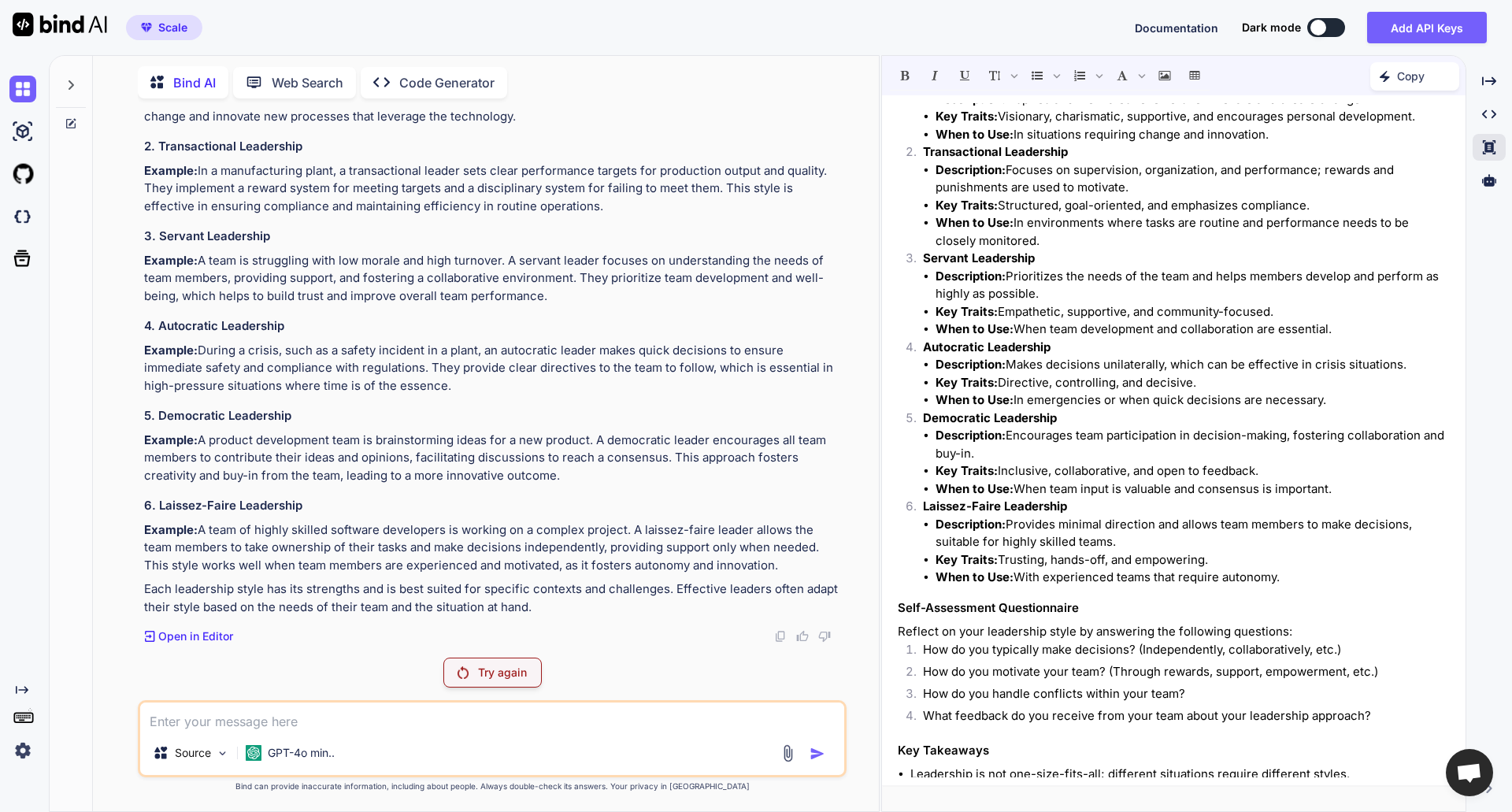
scroll to position [5932, 0]
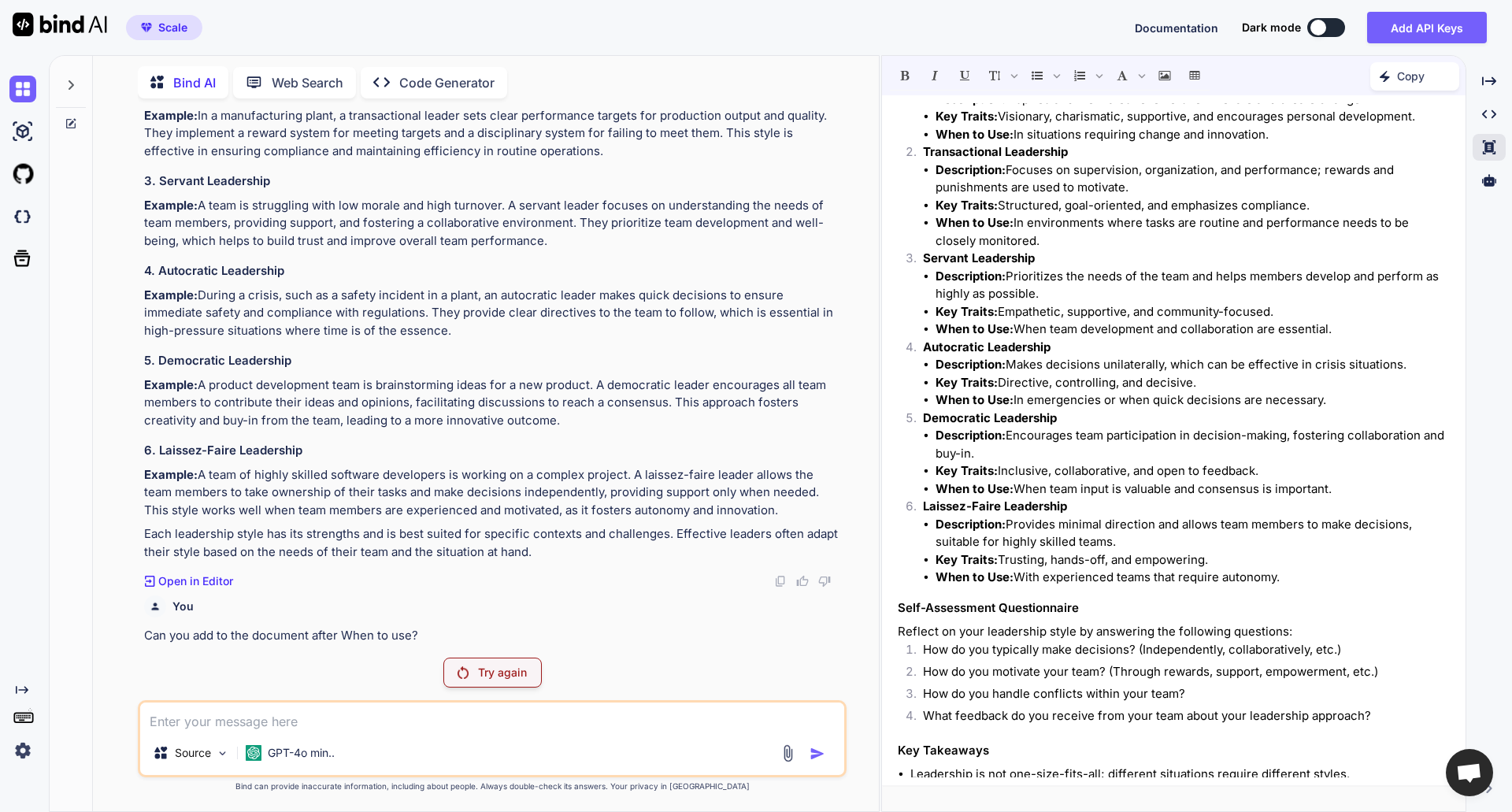
drag, startPoint x: 477, startPoint y: 666, endPoint x: 559, endPoint y: 653, distance: 83.0
click at [478, 666] on p "Try again" at bounding box center [502, 672] width 49 height 16
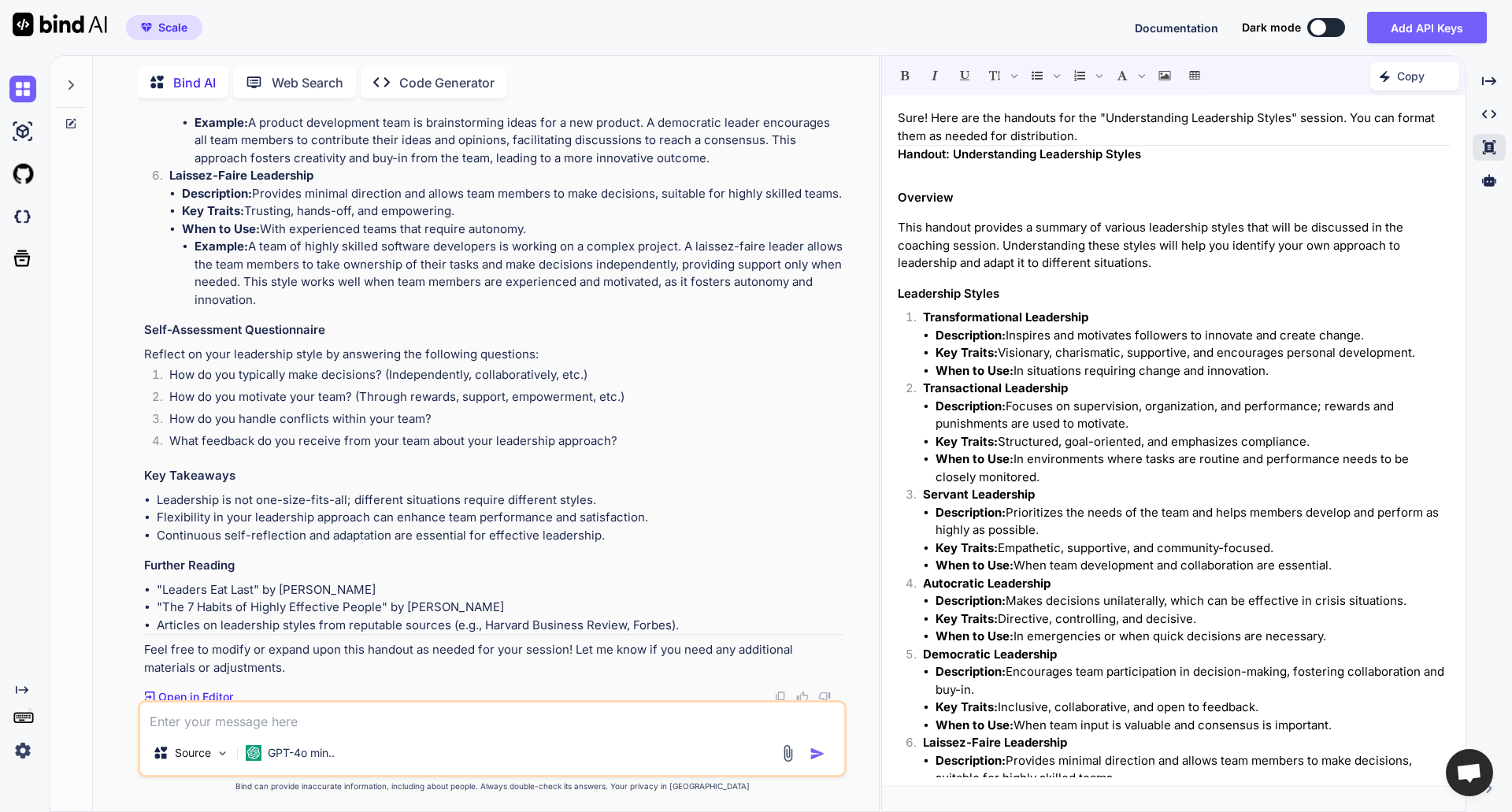
scroll to position [7242, 0]
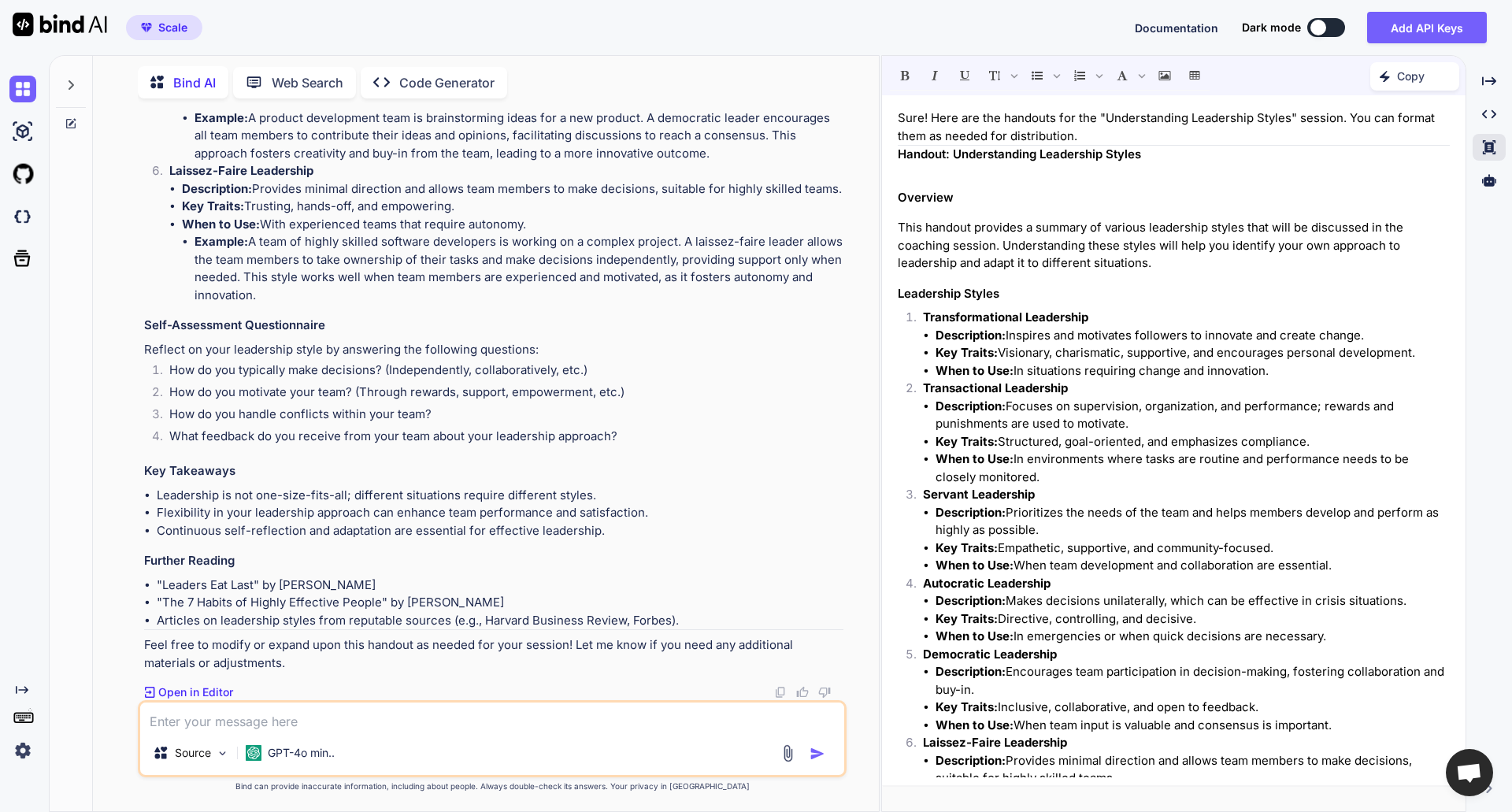
click at [200, 692] on p "Open in Editor" at bounding box center [196, 692] width 75 height 16
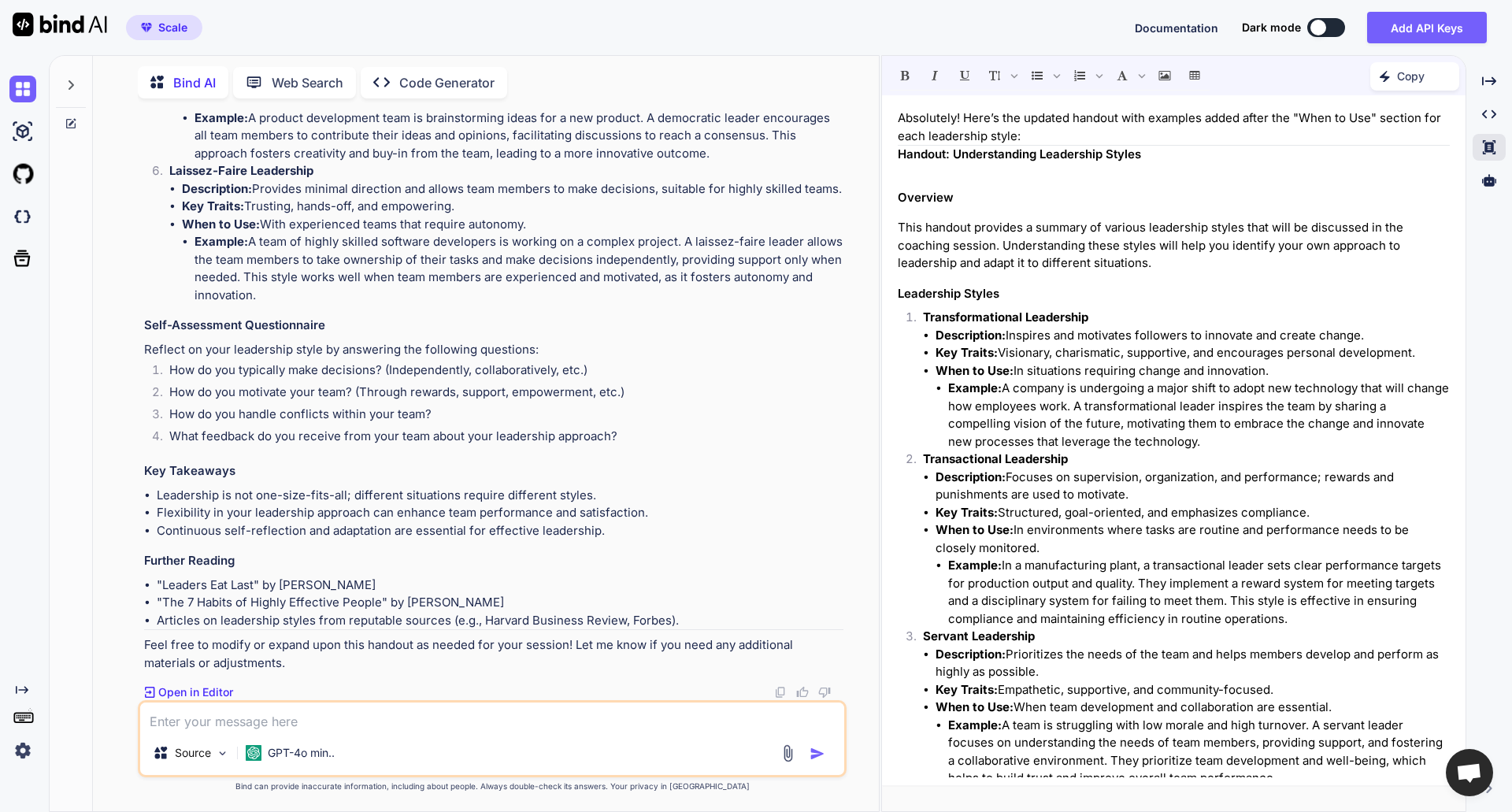
click at [1423, 75] on p "Copy" at bounding box center [1410, 76] width 27 height 16
click at [1361, 126] on h1 "Recommended actions" at bounding box center [1383, 114] width 151 height 28
click at [1360, 141] on span "Copy Content" at bounding box center [1374, 143] width 72 height 16
